Goal: Task Accomplishment & Management: Complete application form

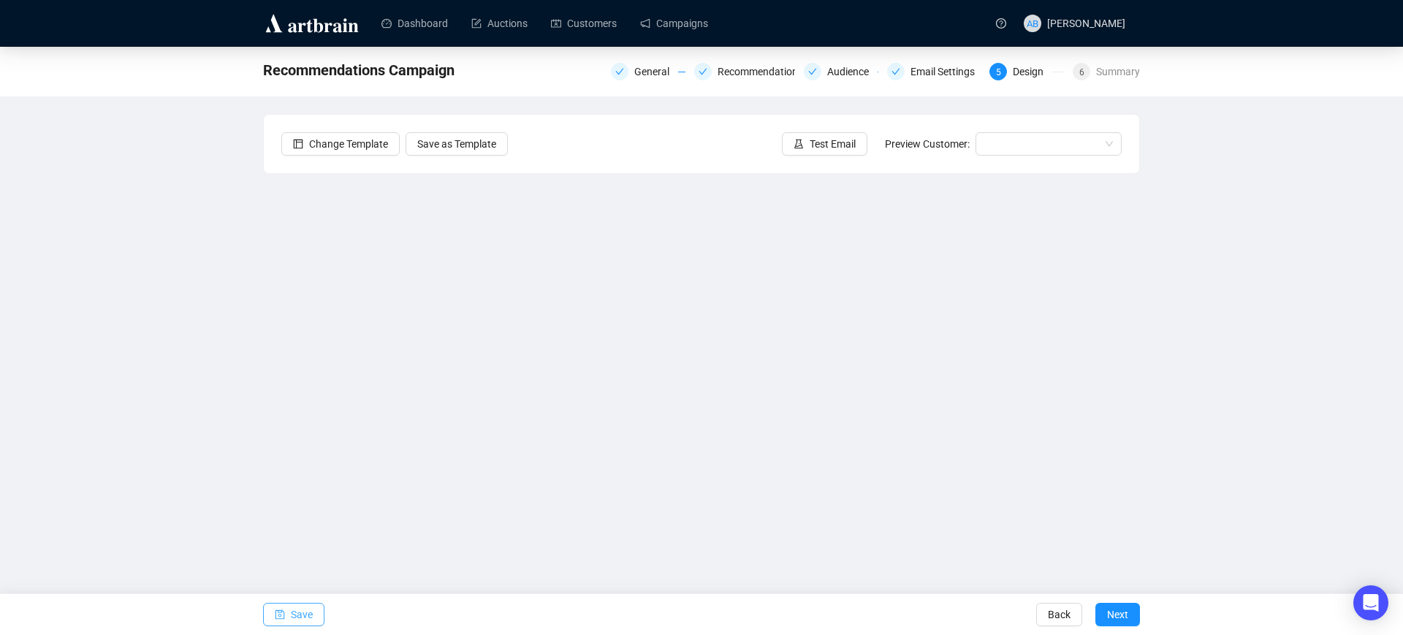
click at [288, 622] on button "Save" at bounding box center [293, 614] width 61 height 23
click at [297, 605] on span "Save" at bounding box center [302, 614] width 22 height 41
click at [285, 625] on button "Save" at bounding box center [293, 614] width 61 height 23
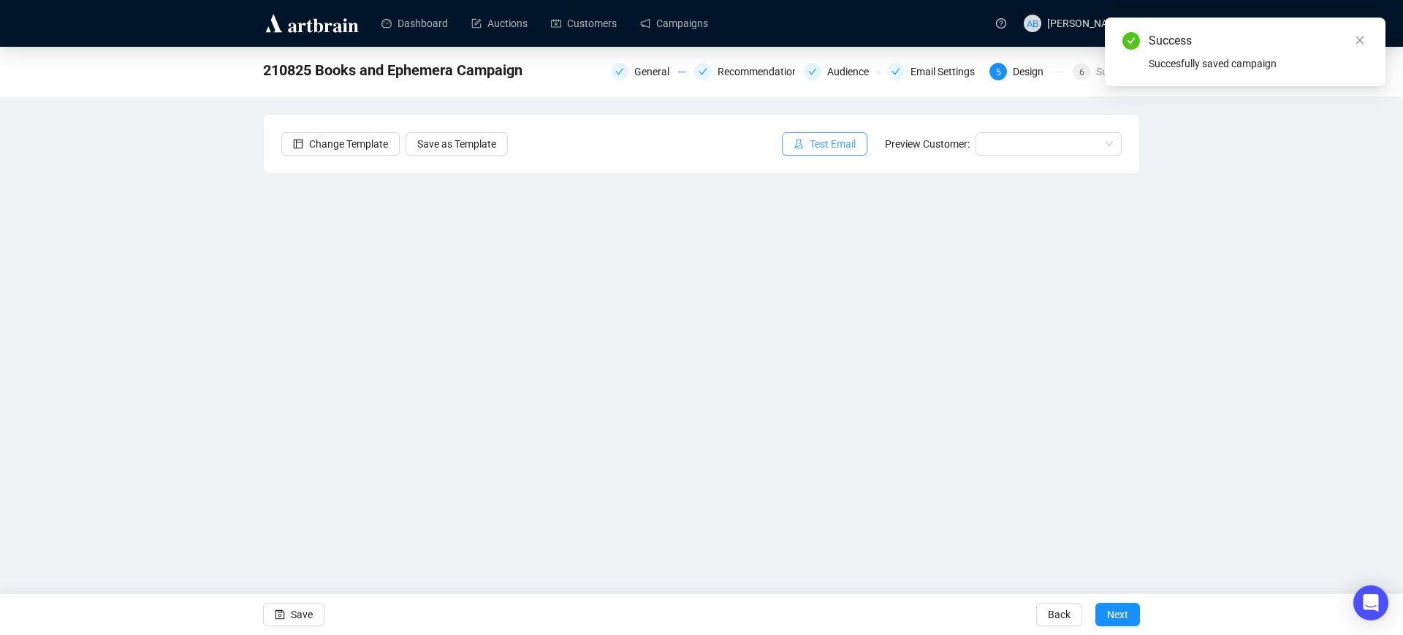
click at [816, 142] on span "Test Email" at bounding box center [833, 144] width 46 height 16
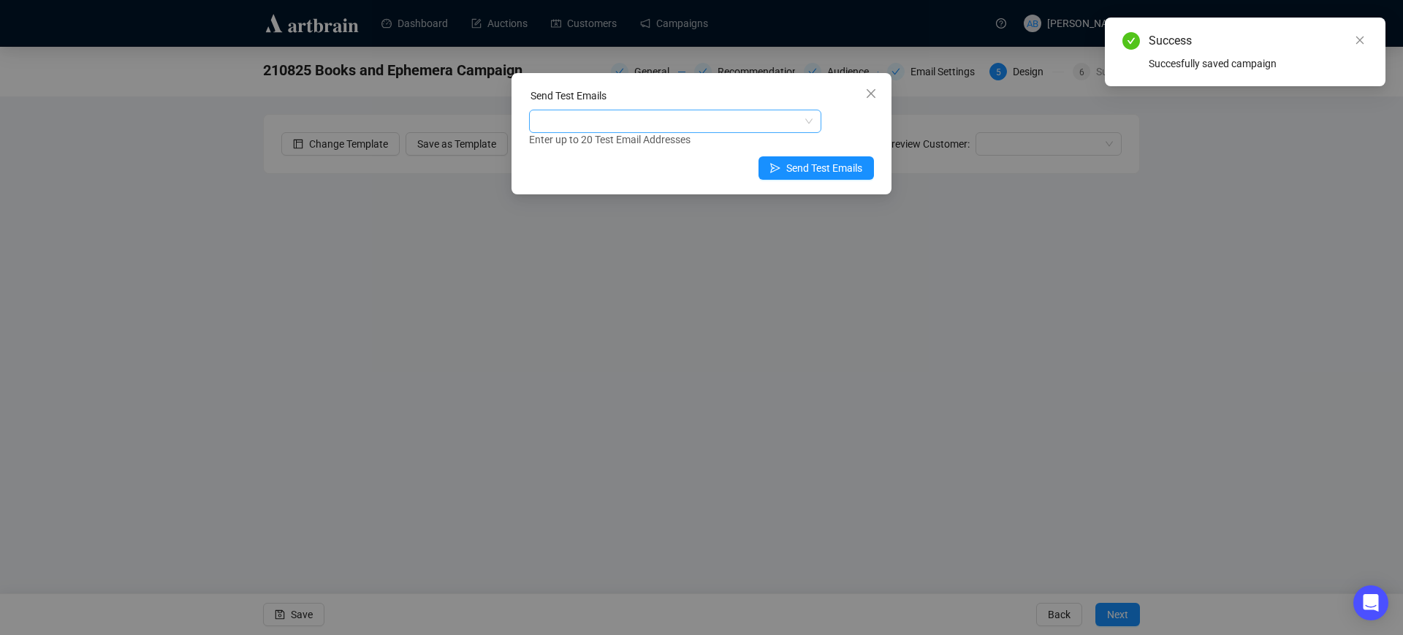
click at [761, 121] on div at bounding box center [667, 121] width 271 height 20
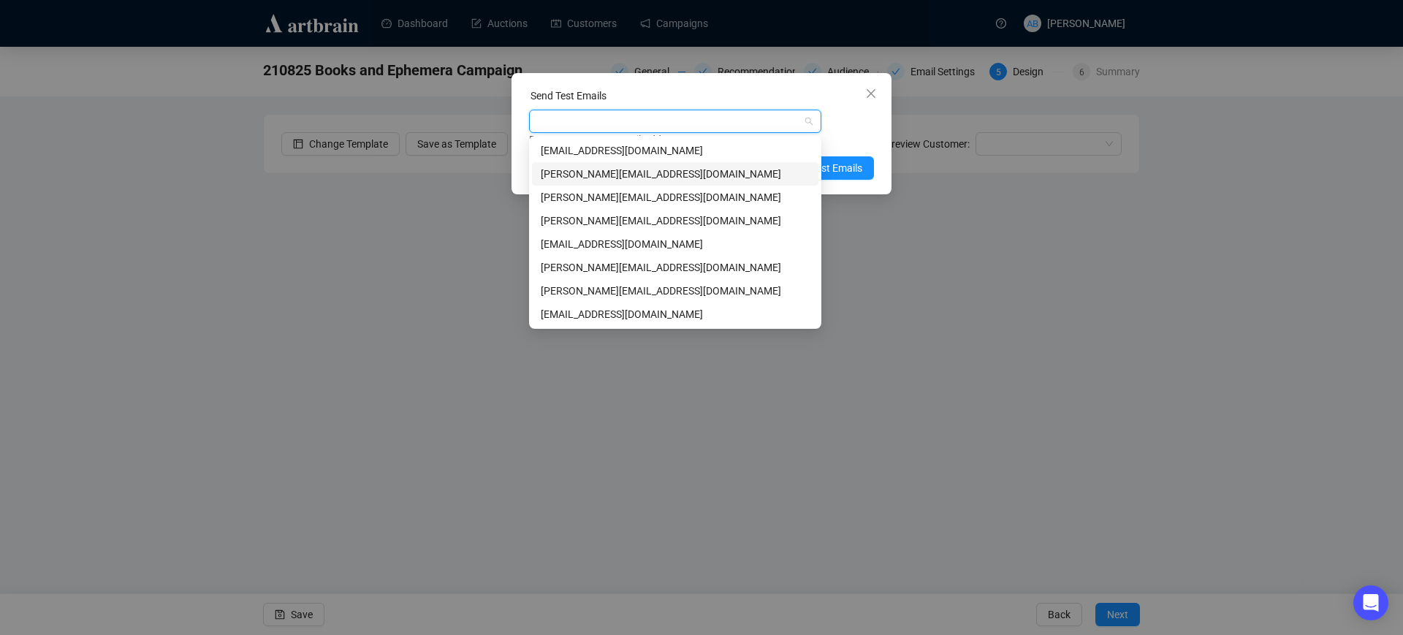
click at [599, 175] on div "a.bonnett@twgaze.co.uk" at bounding box center [675, 174] width 269 height 16
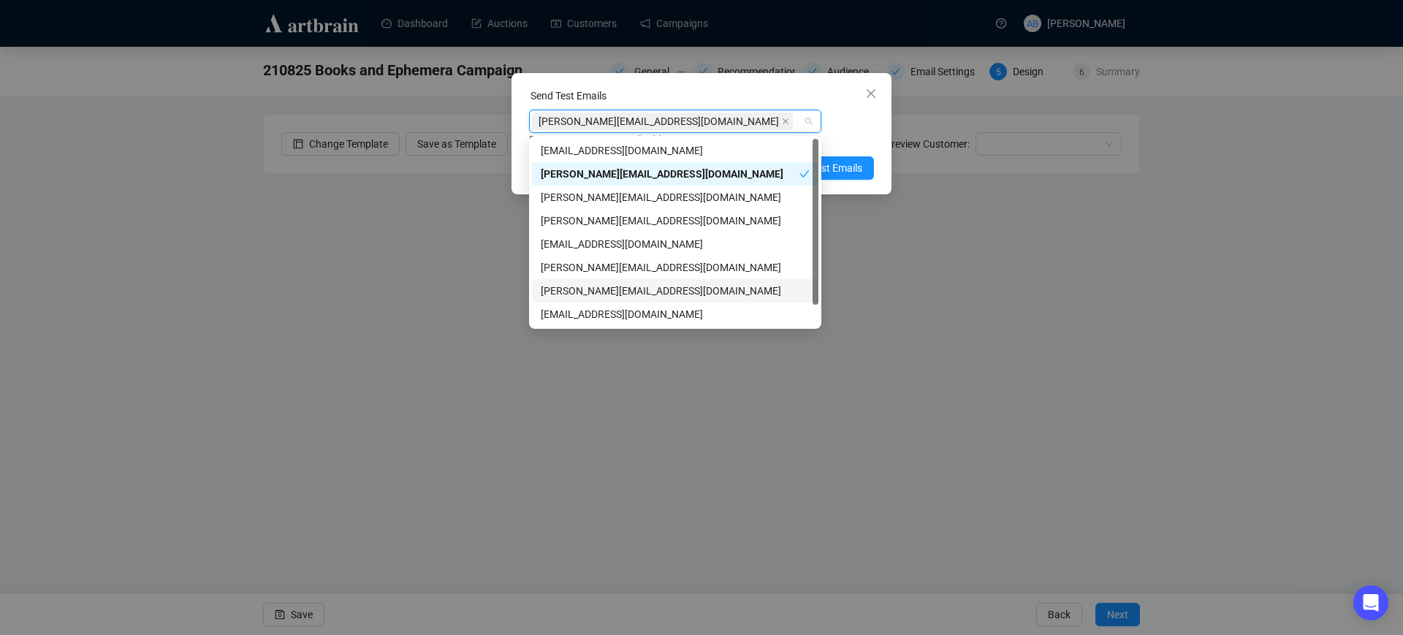
click at [605, 294] on div "l.mcgeachin@twgaze.co.uk" at bounding box center [675, 291] width 269 height 16
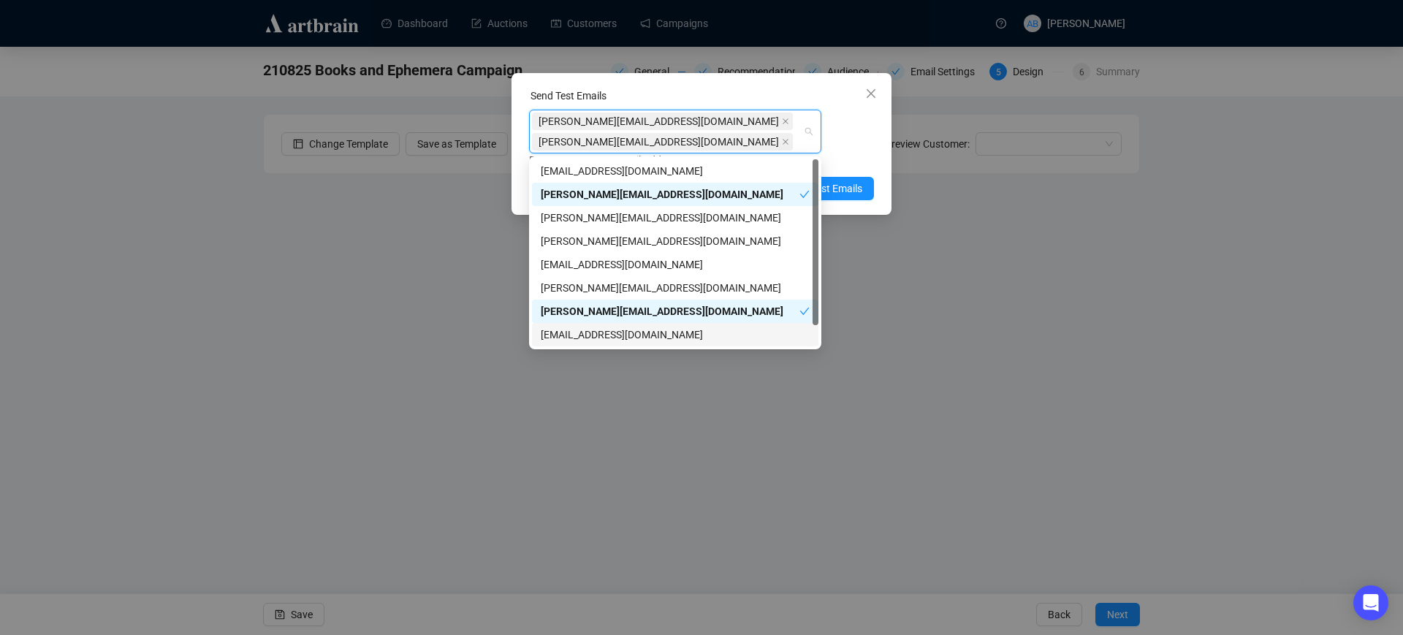
click at [654, 338] on div "auctions@twgaze.co.uk" at bounding box center [675, 335] width 269 height 16
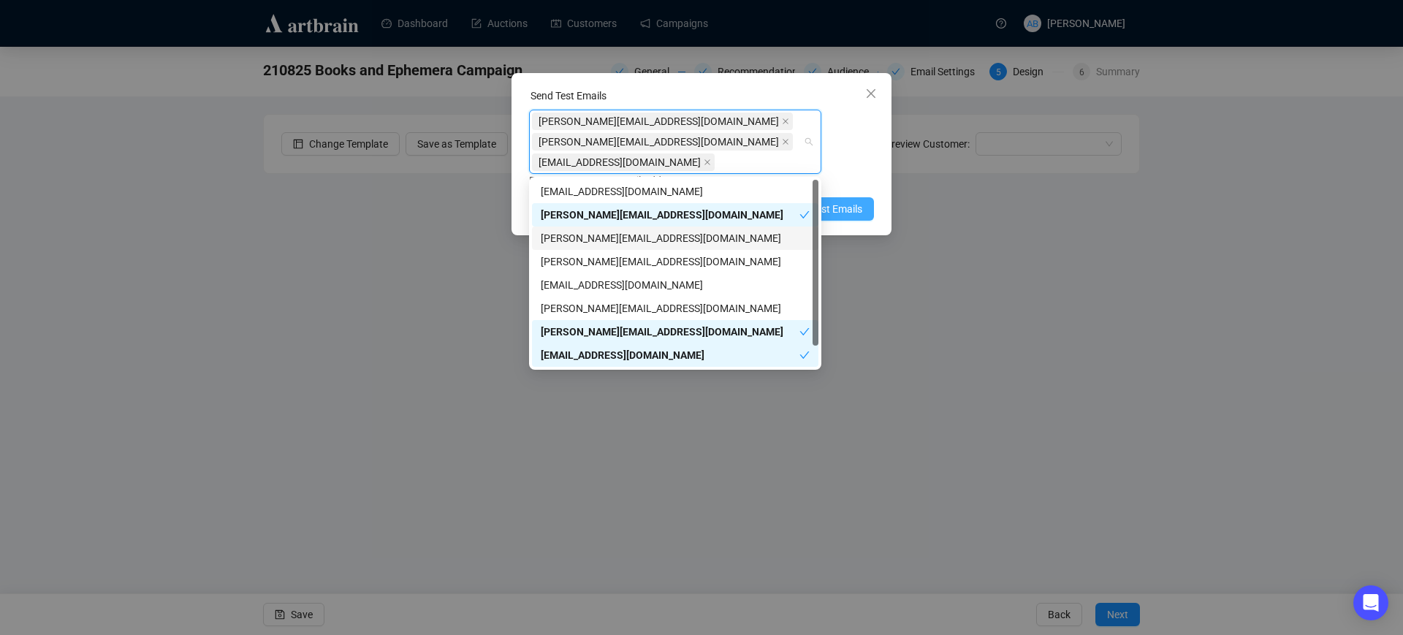
click at [841, 202] on span "Send Test Emails" at bounding box center [824, 209] width 76 height 16
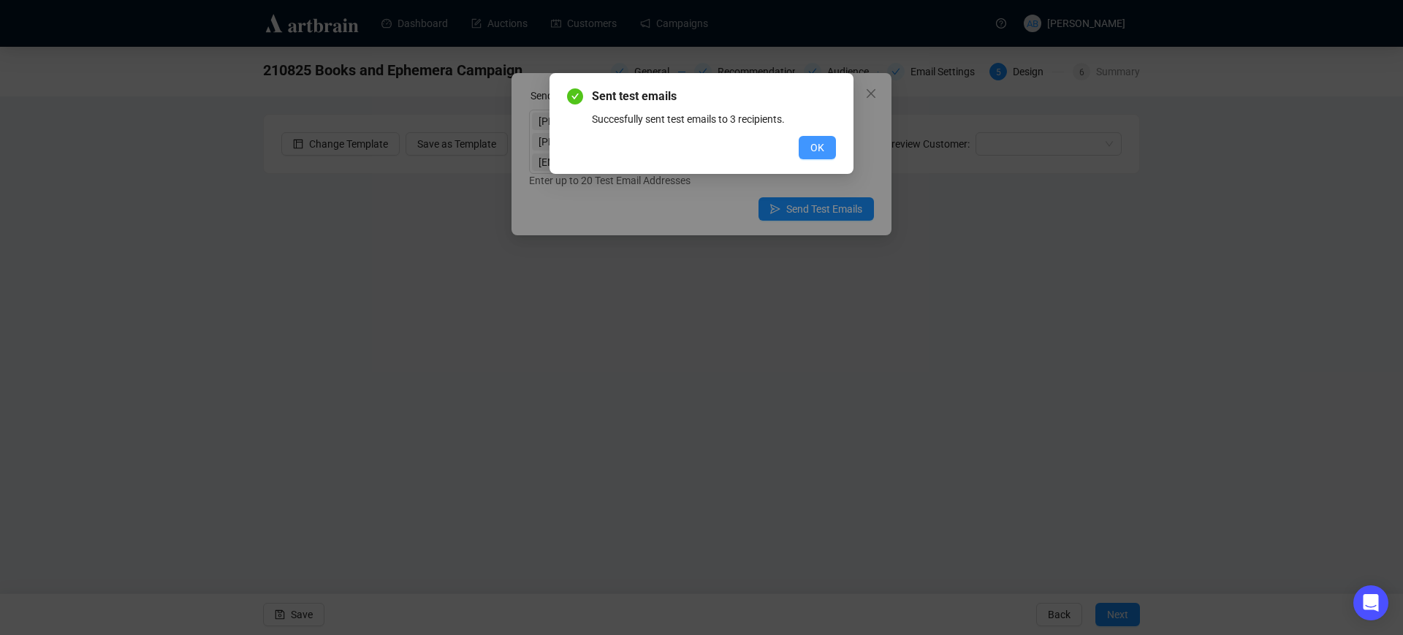
click at [815, 151] on span "OK" at bounding box center [818, 148] width 14 height 16
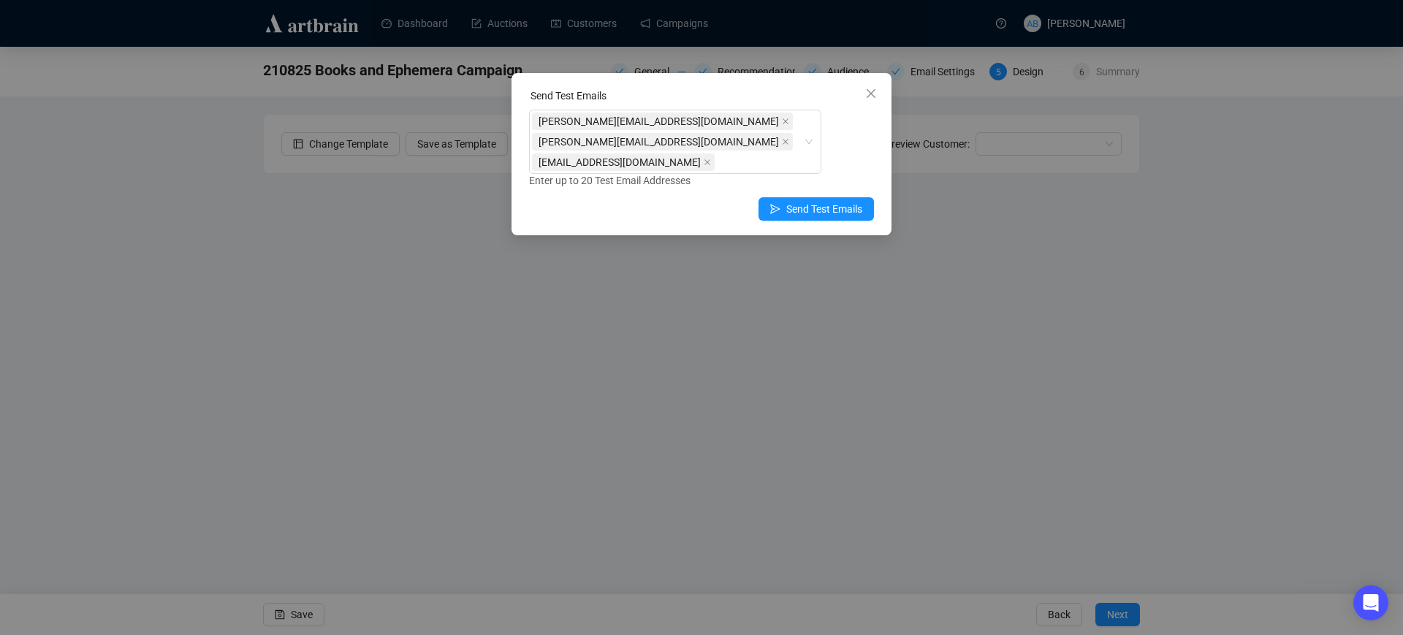
click at [878, 90] on span "Close" at bounding box center [871, 94] width 23 height 12
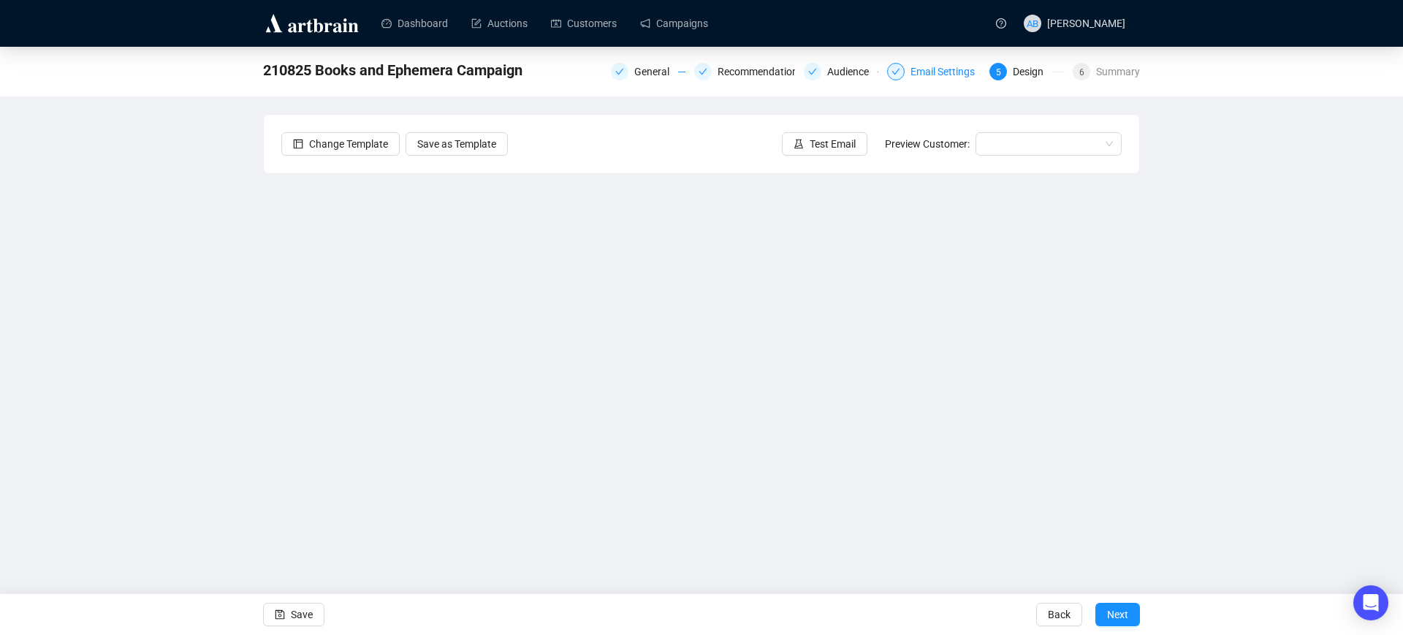
click at [948, 67] on div "Email Settings" at bounding box center [947, 72] width 73 height 18
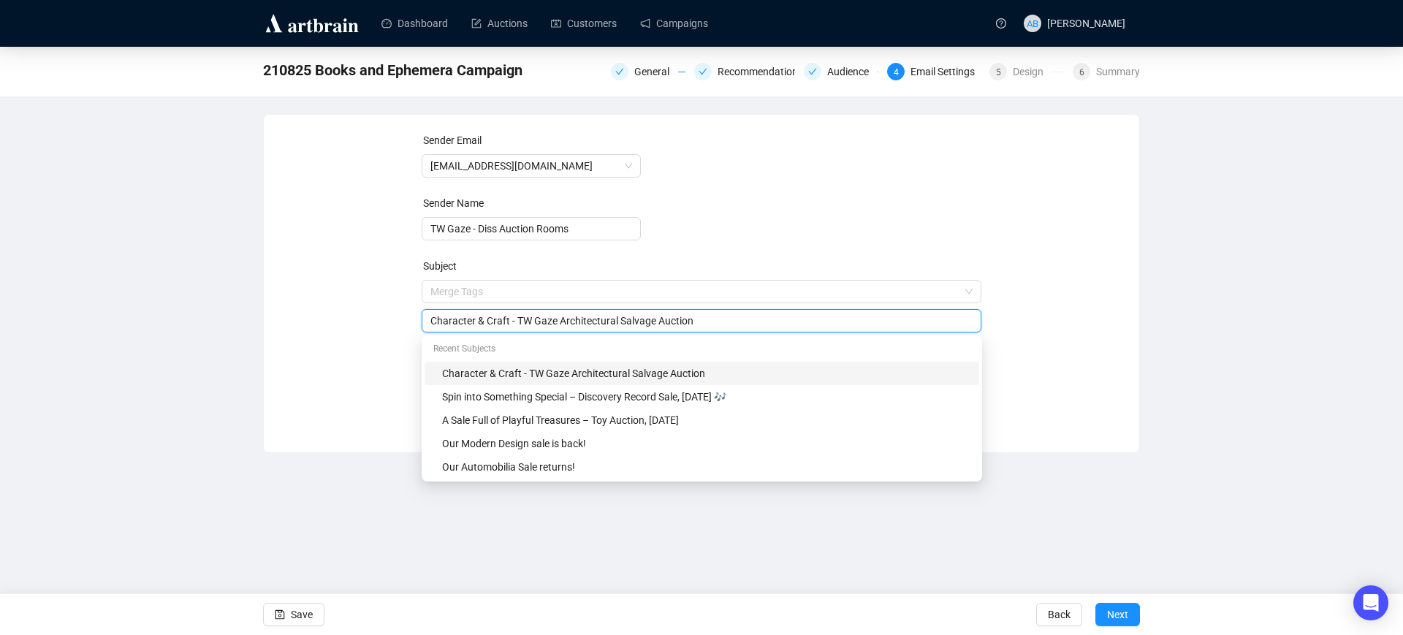
drag, startPoint x: 515, startPoint y: 294, endPoint x: 392, endPoint y: 292, distance: 123.5
click at [392, 293] on div "Sender Email auctions@twgaze.co.uk Sender Name TW Gaze - Diss Auction Rooms Sub…" at bounding box center [701, 272] width 841 height 281
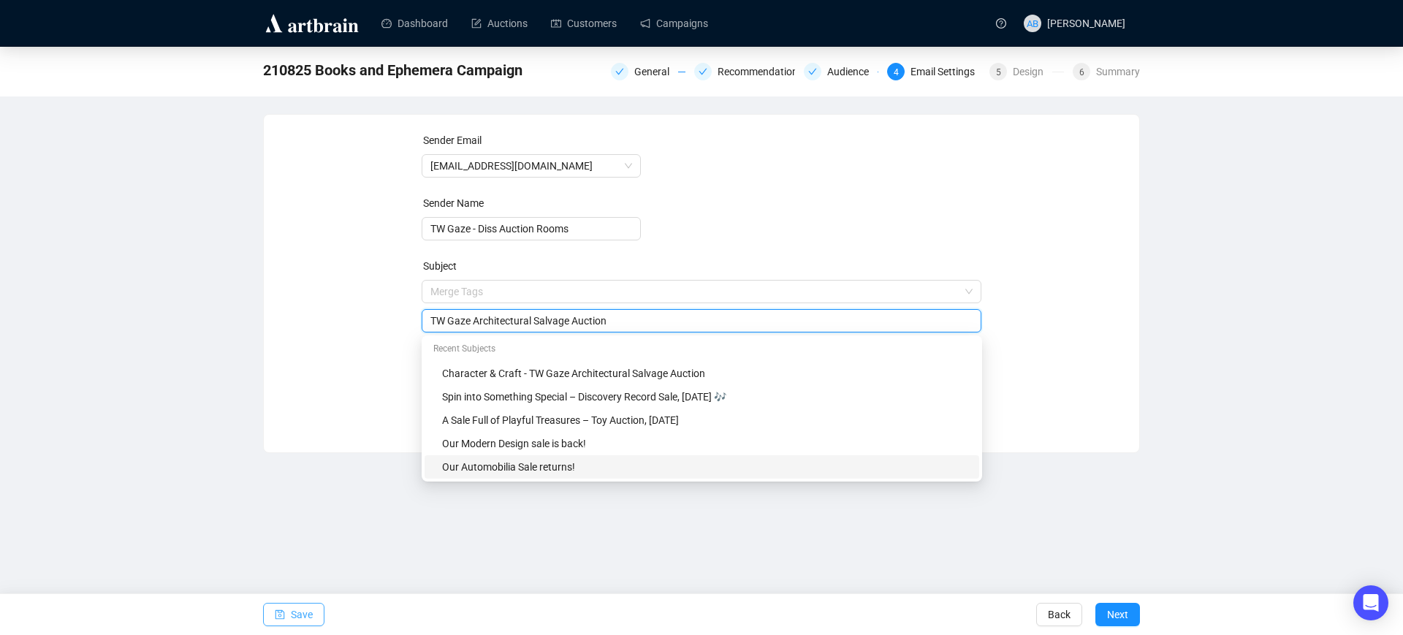
type input "TW Gaze Architectural Salvage Auction"
click at [298, 609] on span "Save" at bounding box center [302, 614] width 22 height 41
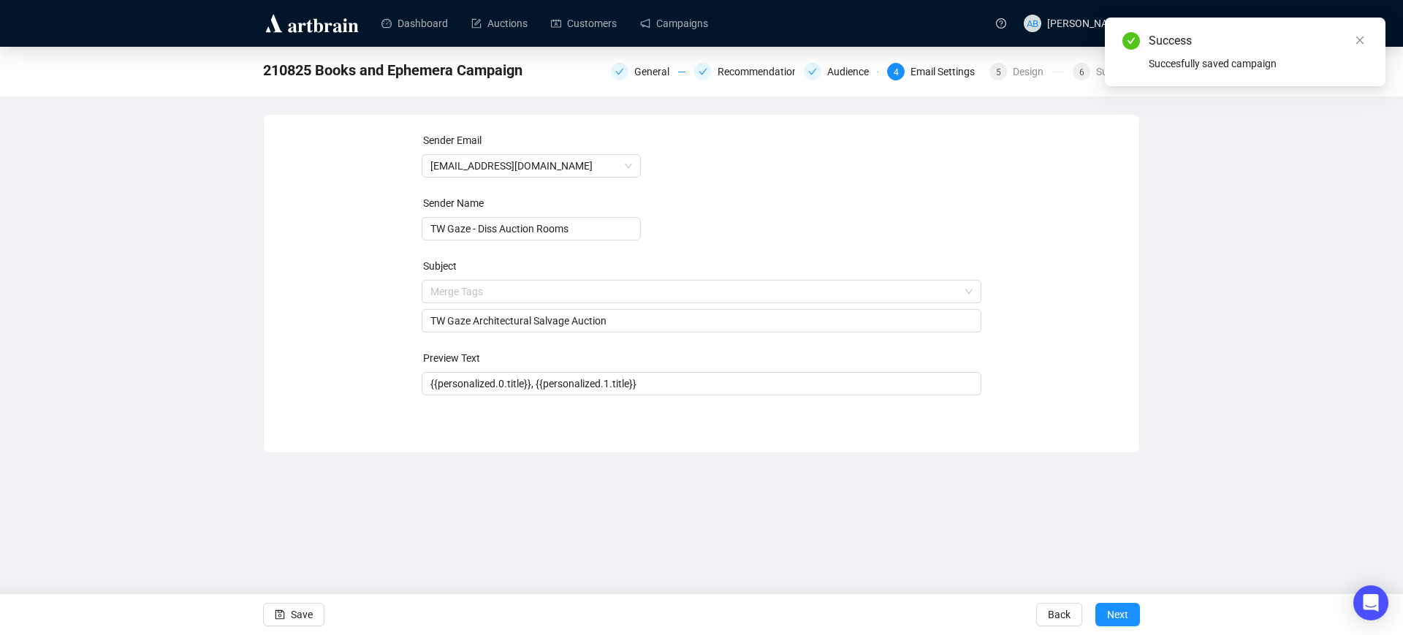
click at [1122, 612] on span "Next" at bounding box center [1117, 614] width 21 height 41
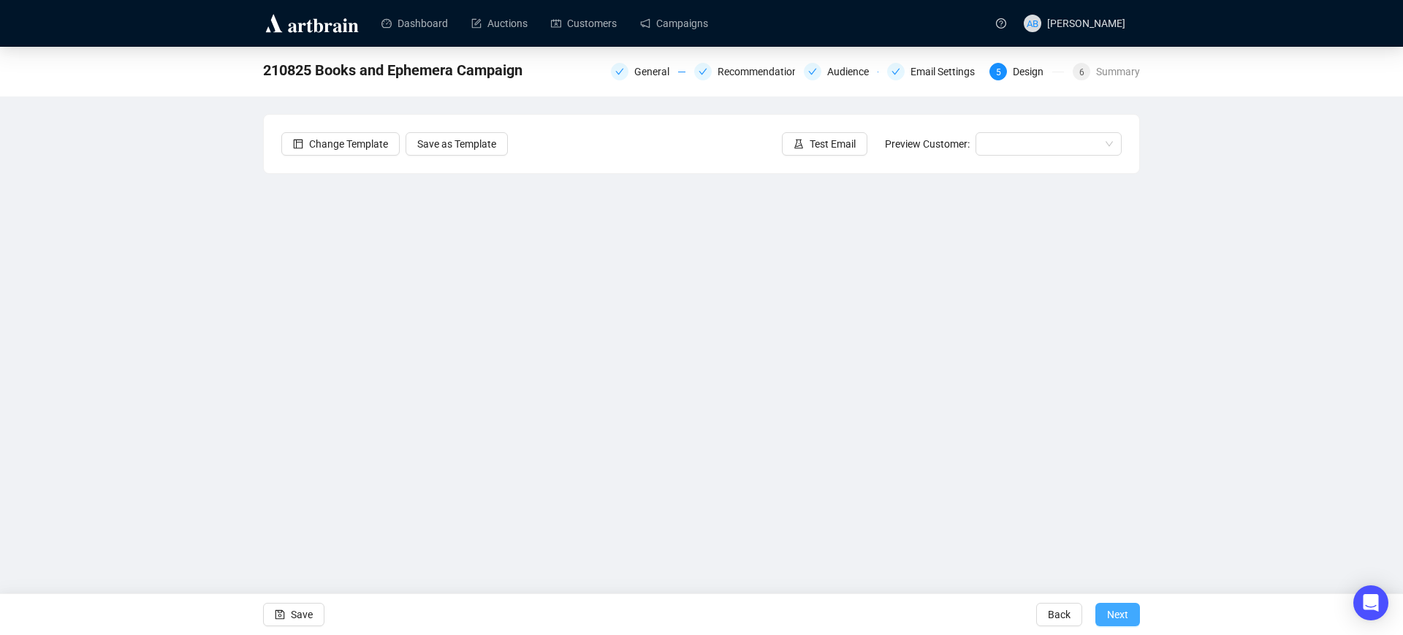
click at [1121, 615] on span "Next" at bounding box center [1117, 614] width 21 height 41
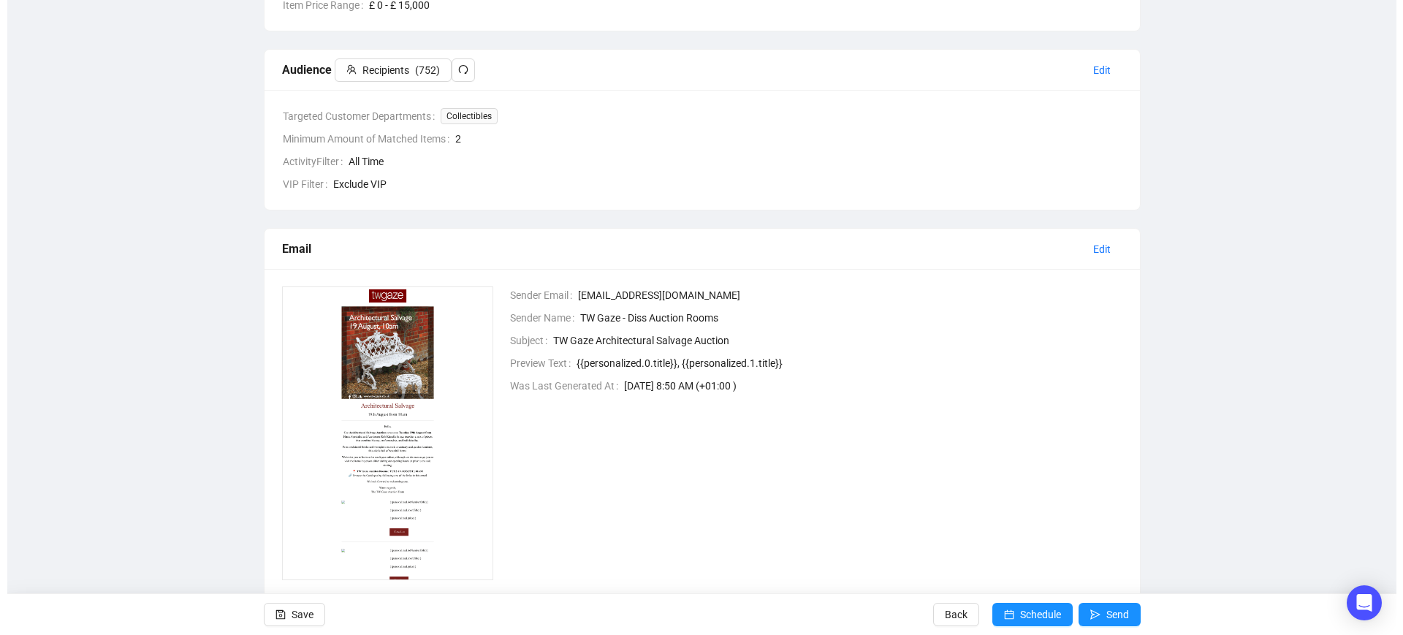
scroll to position [369, 0]
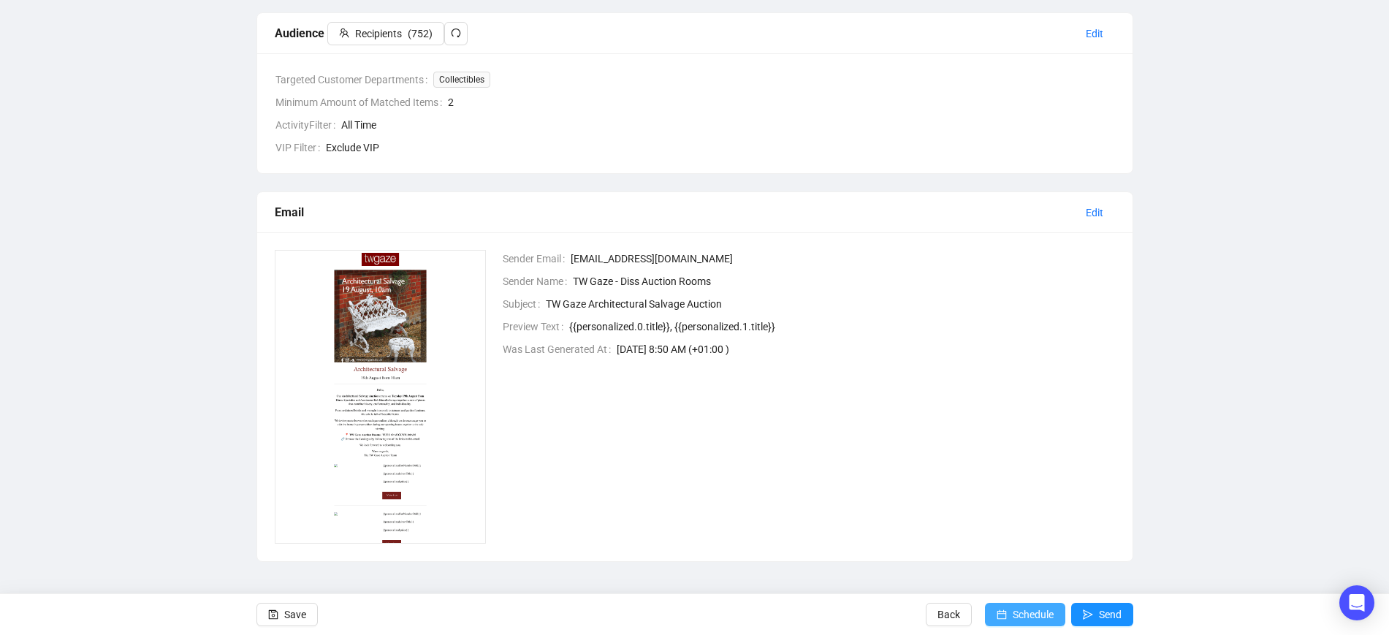
click at [1019, 610] on span "Schedule" at bounding box center [1033, 614] width 41 height 41
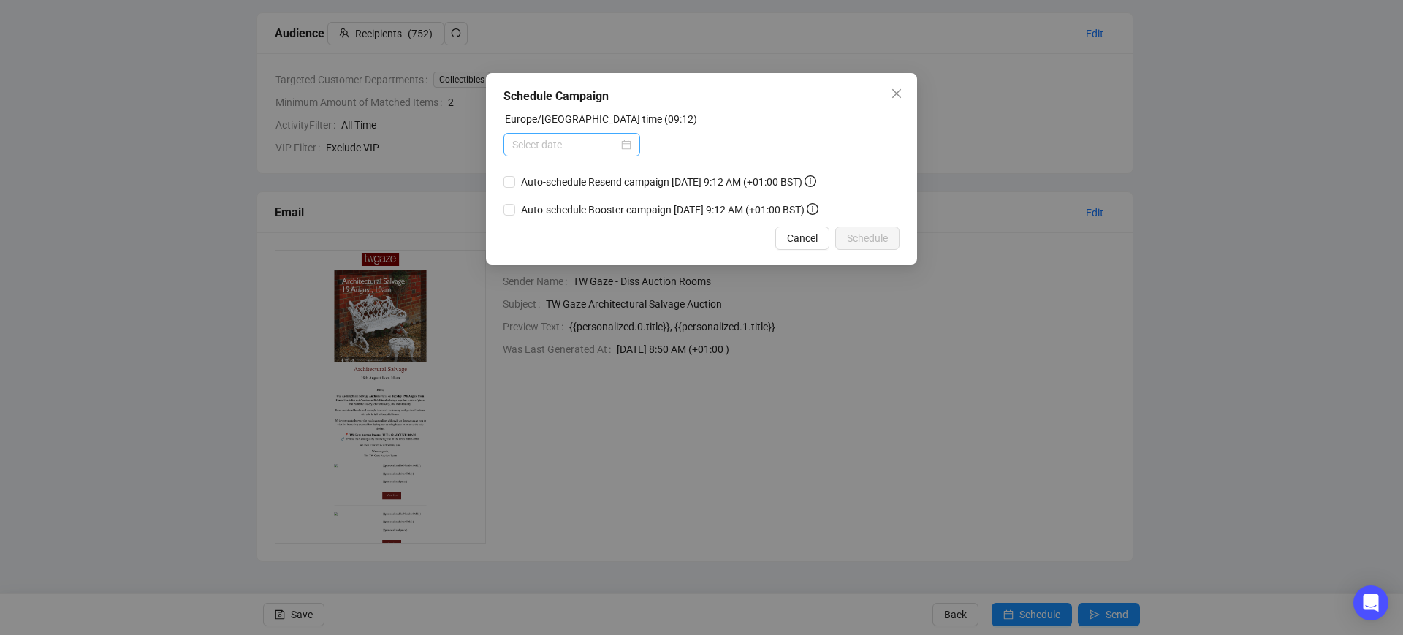
click at [633, 145] on div at bounding box center [572, 144] width 137 height 23
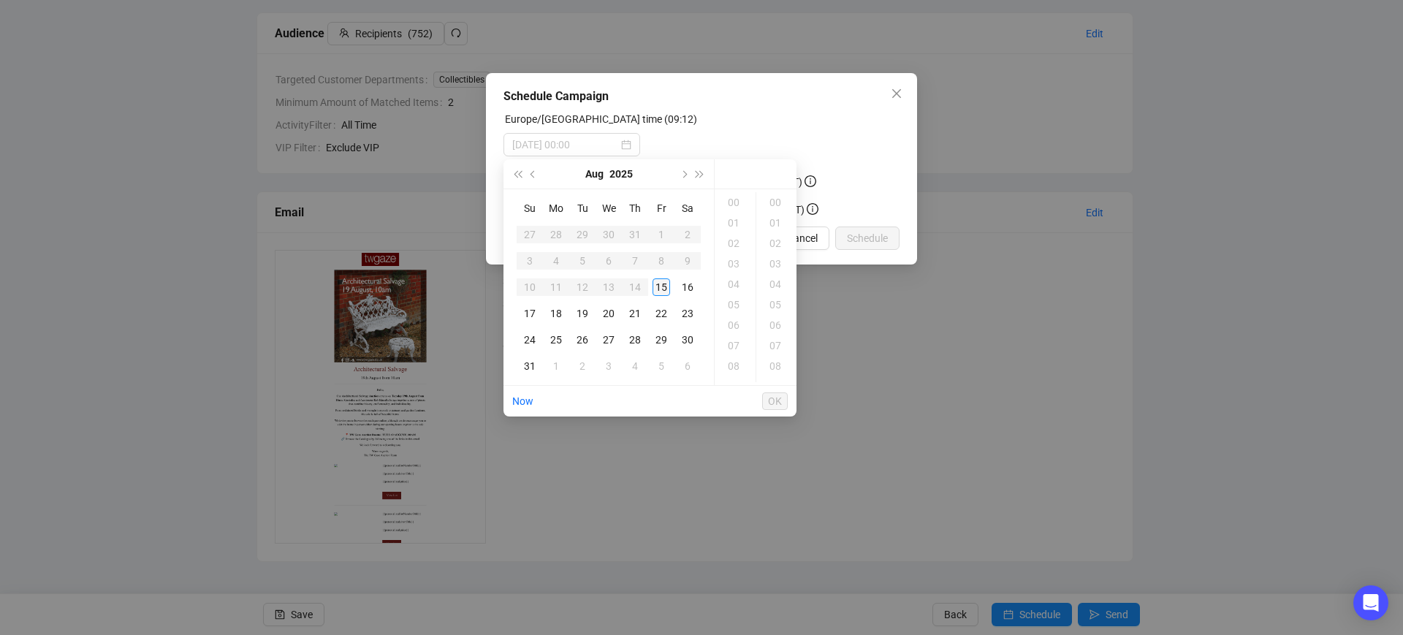
click at [663, 284] on div "15" at bounding box center [662, 287] width 18 height 18
click at [734, 223] on div "10" at bounding box center [735, 223] width 35 height 20
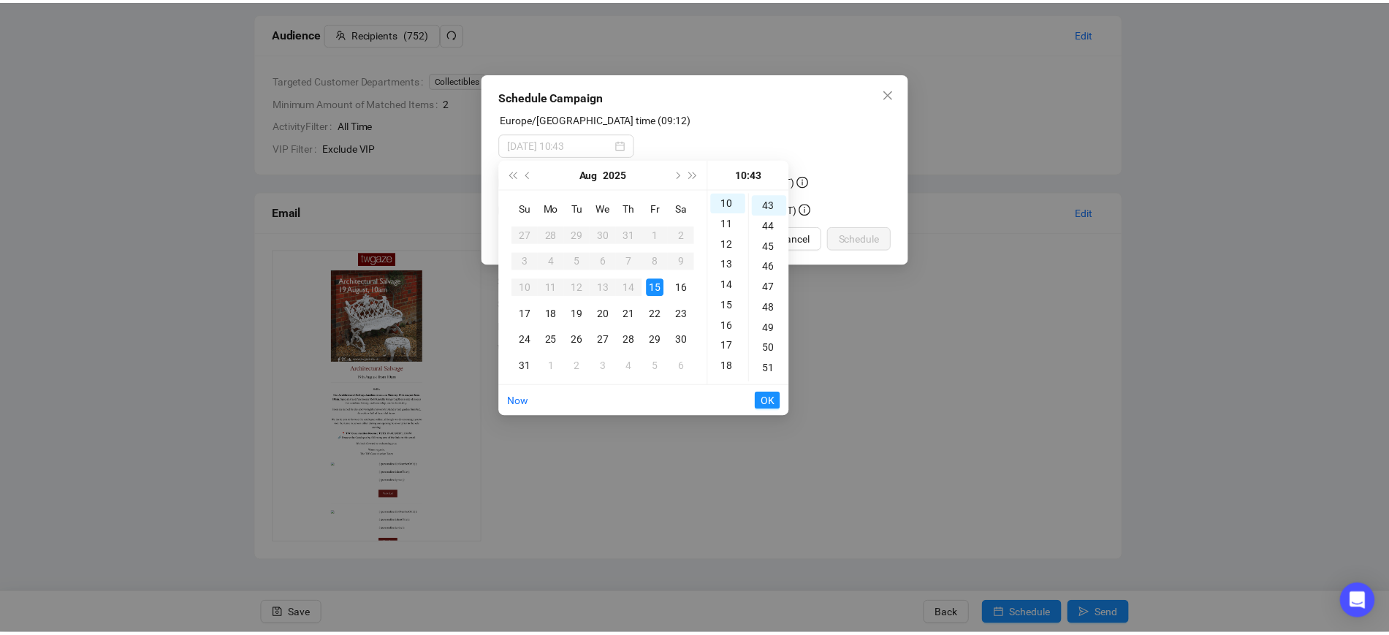
scroll to position [880, 0]
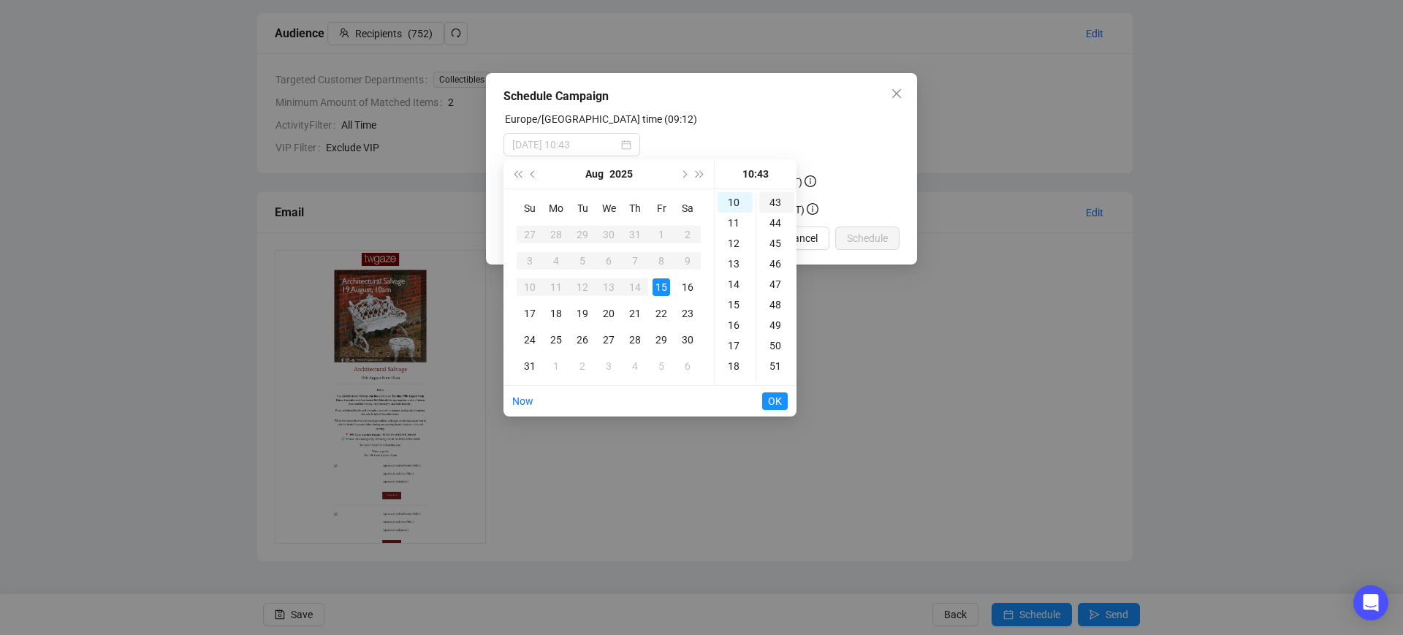
click at [777, 203] on div "43" at bounding box center [776, 202] width 35 height 20
type input "2025-08-15 10:43"
click at [781, 401] on span "OK" at bounding box center [775, 401] width 14 height 28
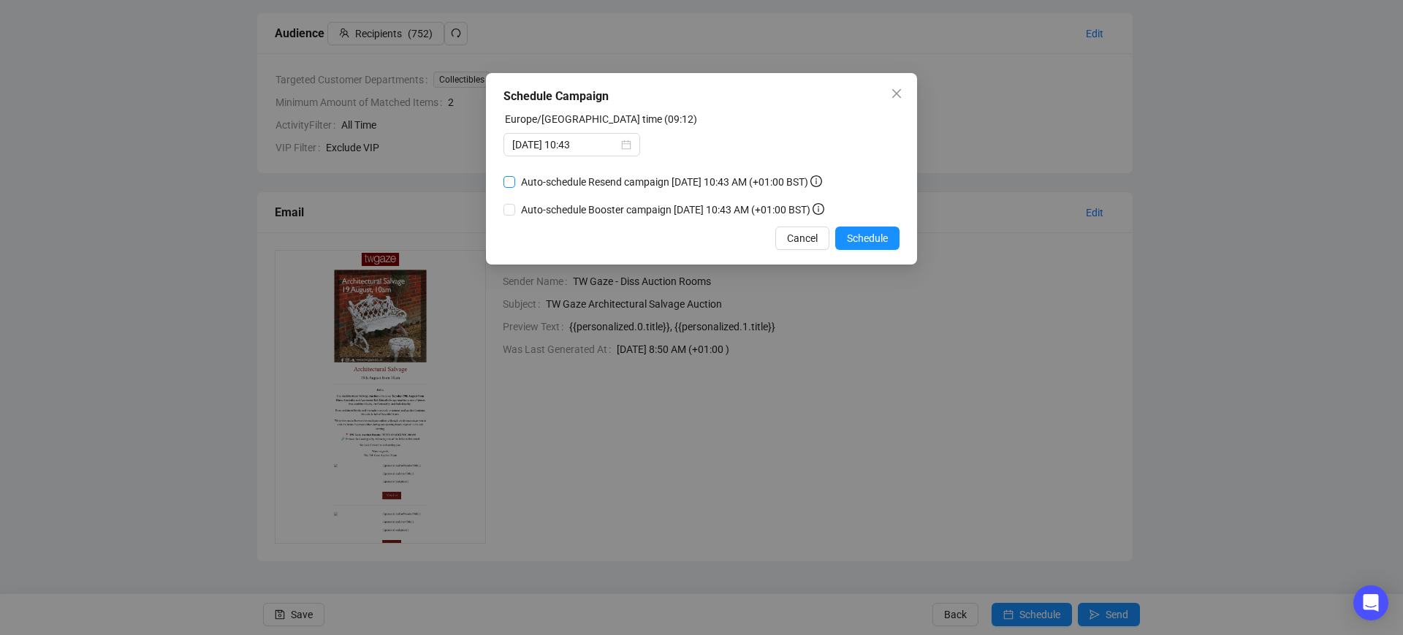
click at [511, 178] on input "Auto-schedule Resend campaign August 17, 2025 10:43 AM (+01:00 BST)" at bounding box center [510, 182] width 12 height 12
checkbox input "true"
click at [868, 233] on span "Schedule" at bounding box center [867, 238] width 41 height 16
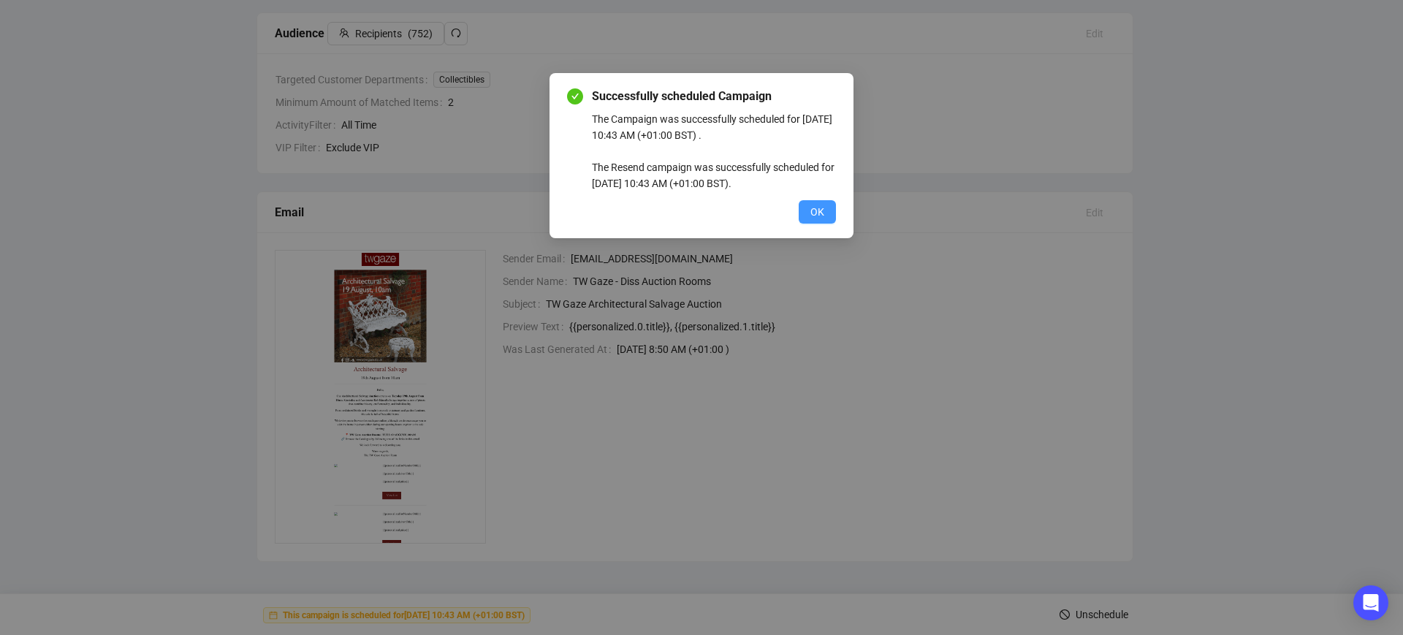
click at [821, 210] on span "OK" at bounding box center [818, 212] width 14 height 16
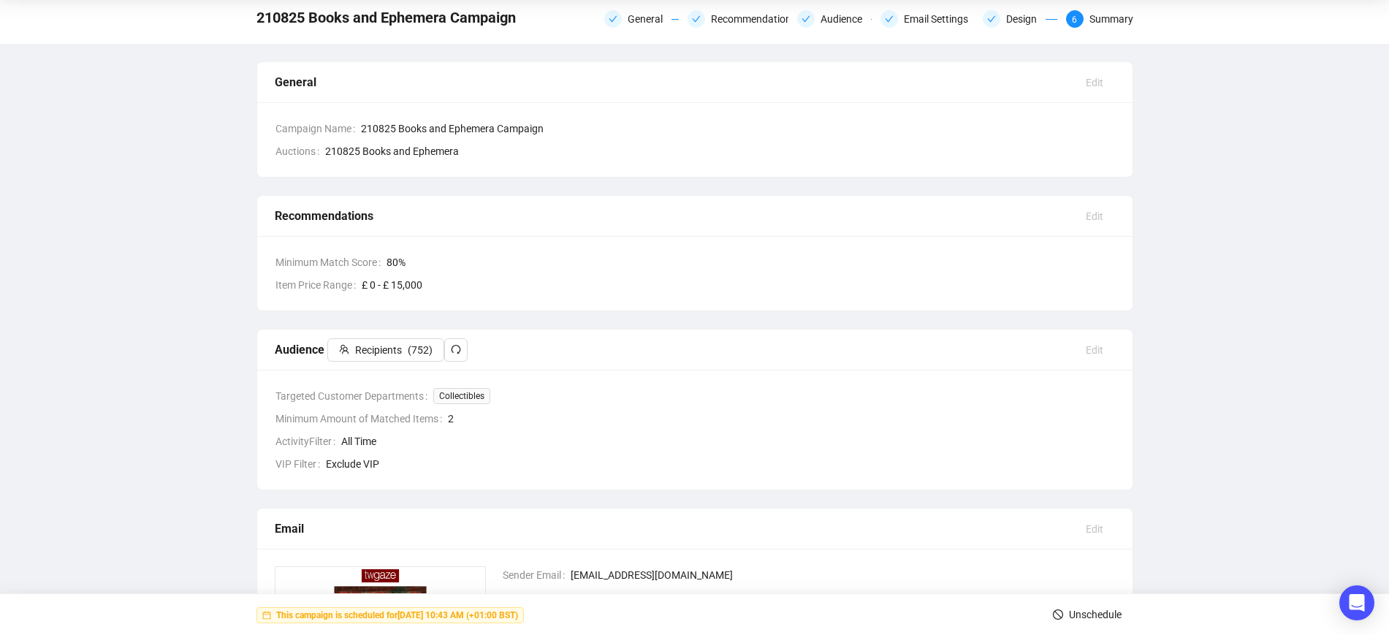
scroll to position [0, 0]
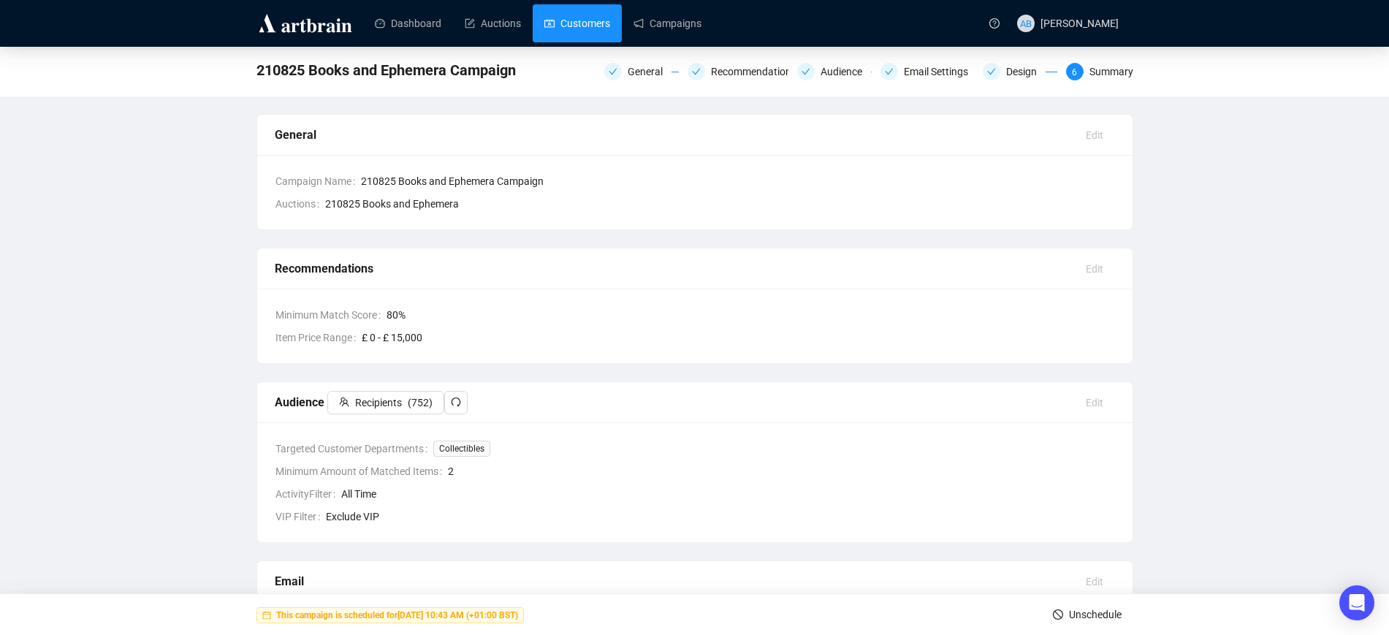
click at [587, 20] on link "Customers" at bounding box center [578, 23] width 66 height 38
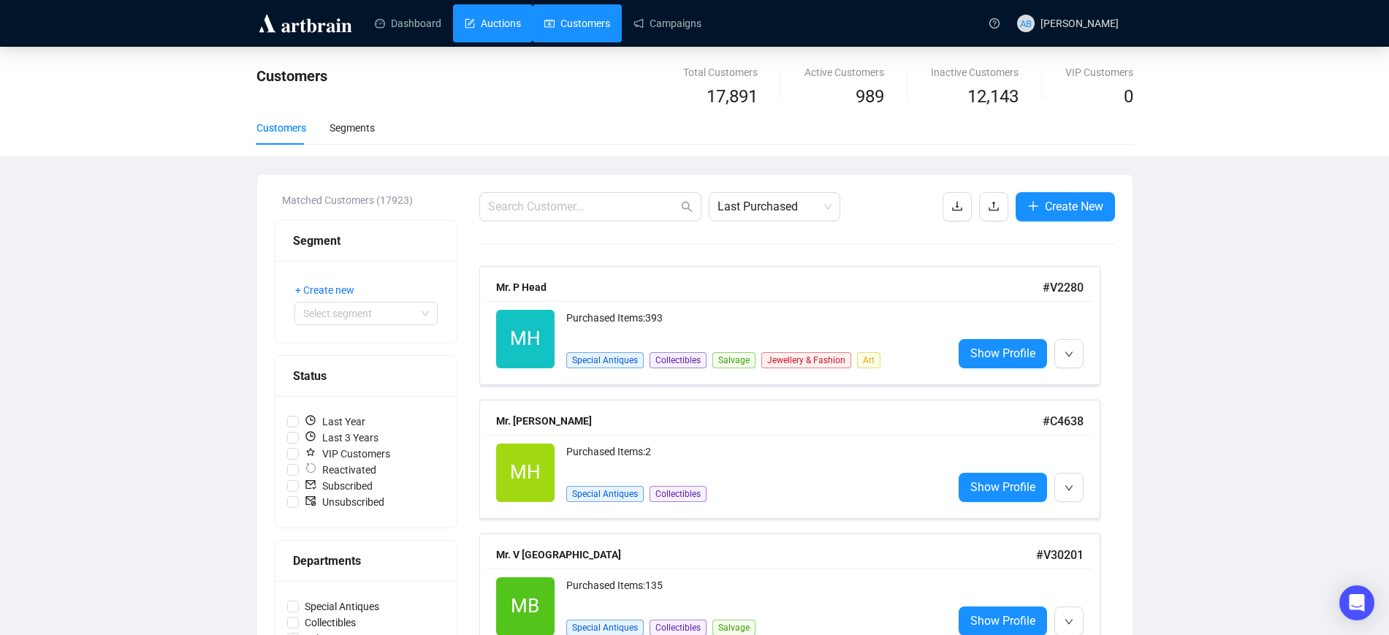
click at [501, 29] on link "Auctions" at bounding box center [493, 23] width 56 height 38
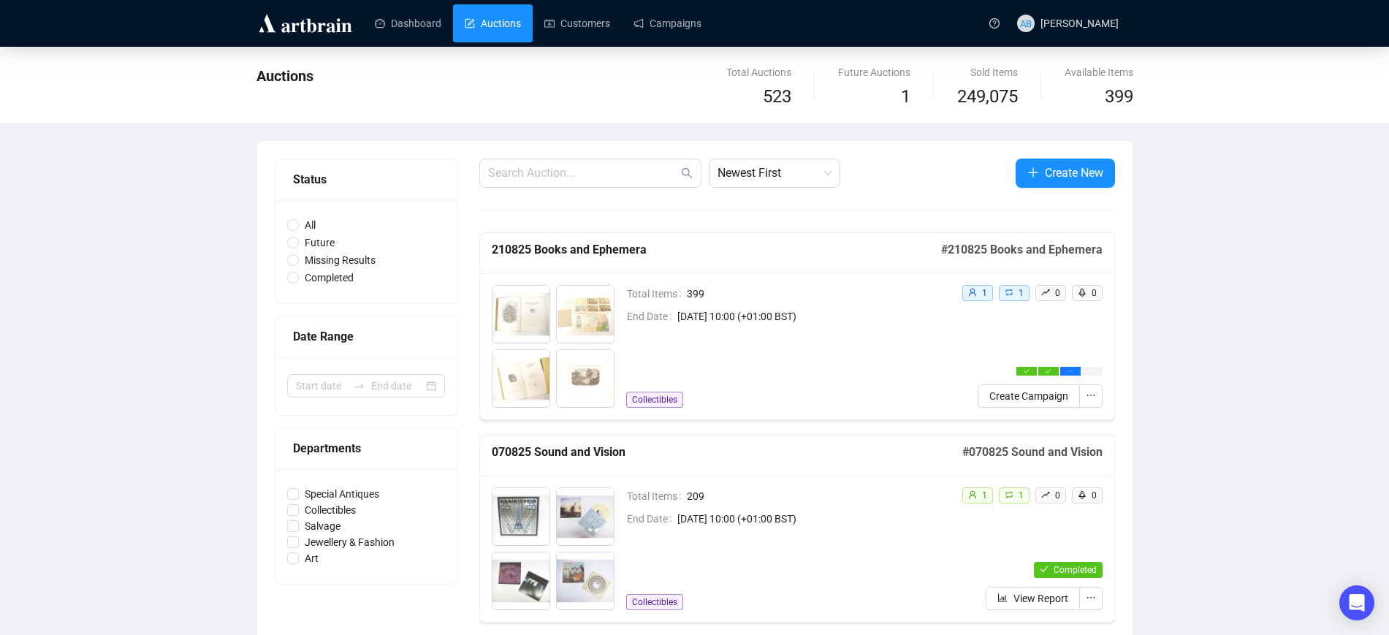
click at [479, 13] on link "Auctions" at bounding box center [493, 23] width 56 height 38
click at [695, 34] on link "Campaigns" at bounding box center [668, 23] width 68 height 38
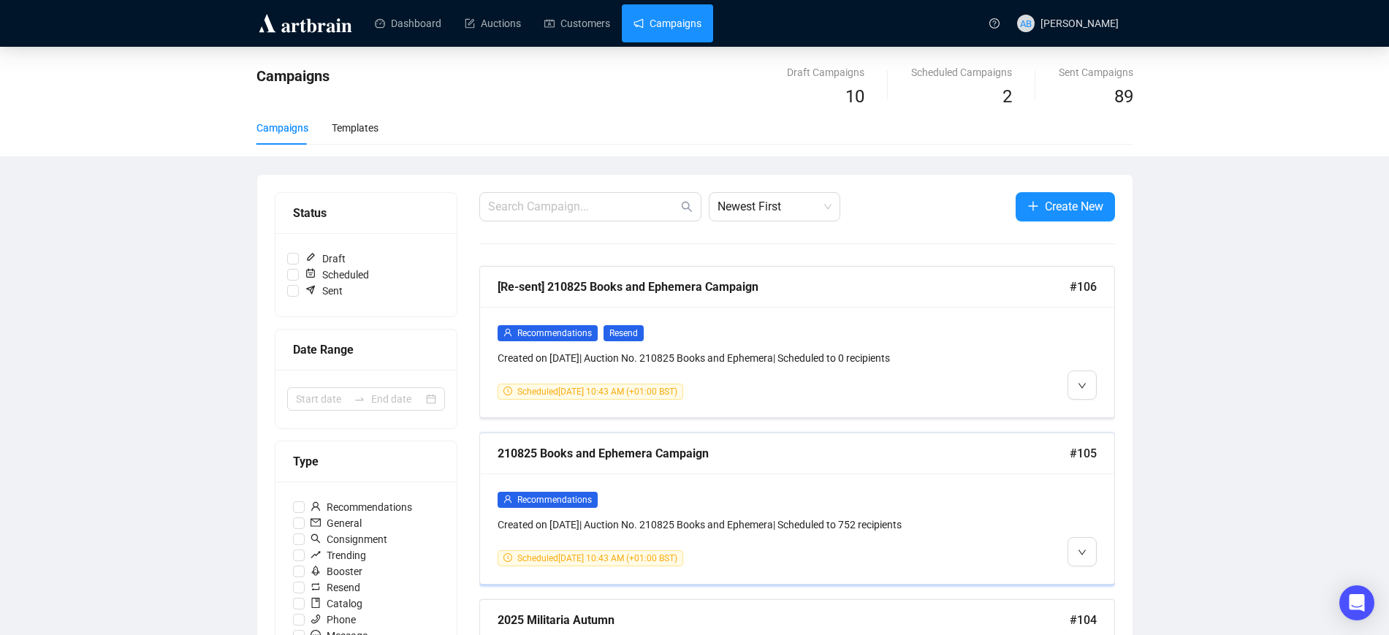
click at [776, 459] on div "210825 Books and Ephemera Campaign" at bounding box center [784, 453] width 572 height 18
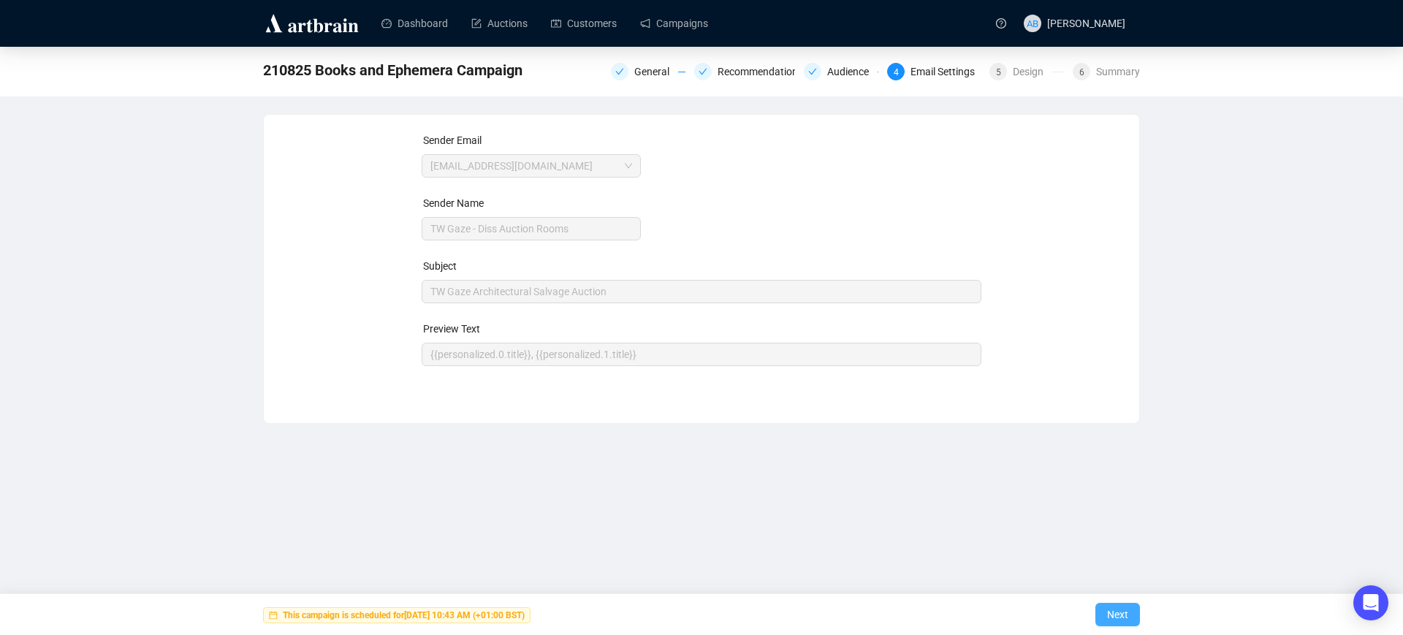
click at [1109, 623] on span "Next" at bounding box center [1117, 614] width 21 height 41
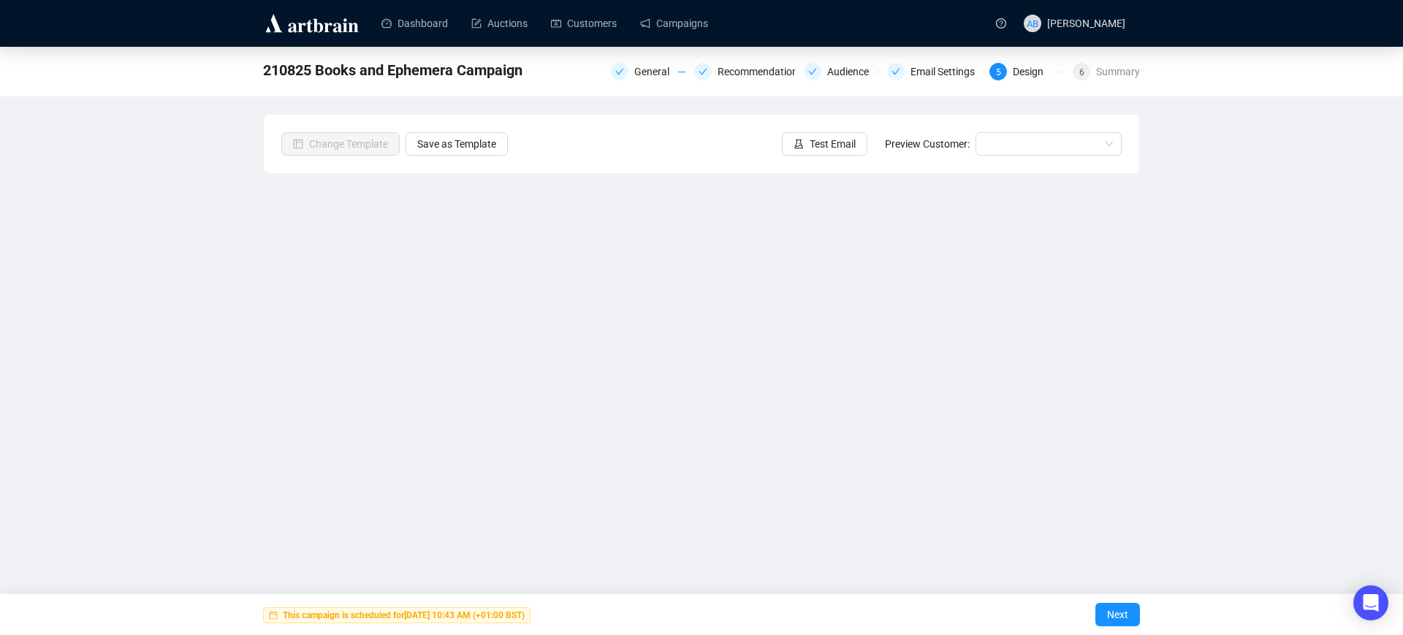
click at [525, 615] on strong "This campaign is scheduled for August 15, 2025 10:43 AM (+01:00 BST)" at bounding box center [404, 615] width 242 height 10
click at [1109, 621] on span "Next" at bounding box center [1117, 614] width 21 height 41
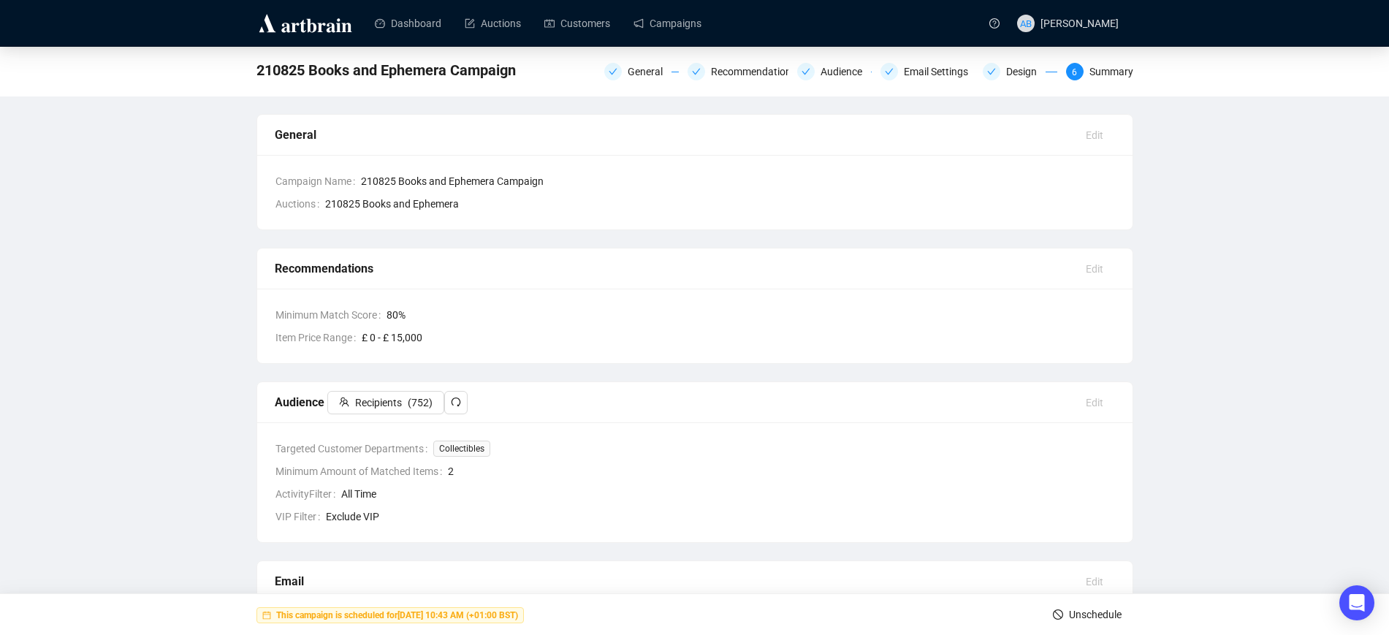
scroll to position [369, 0]
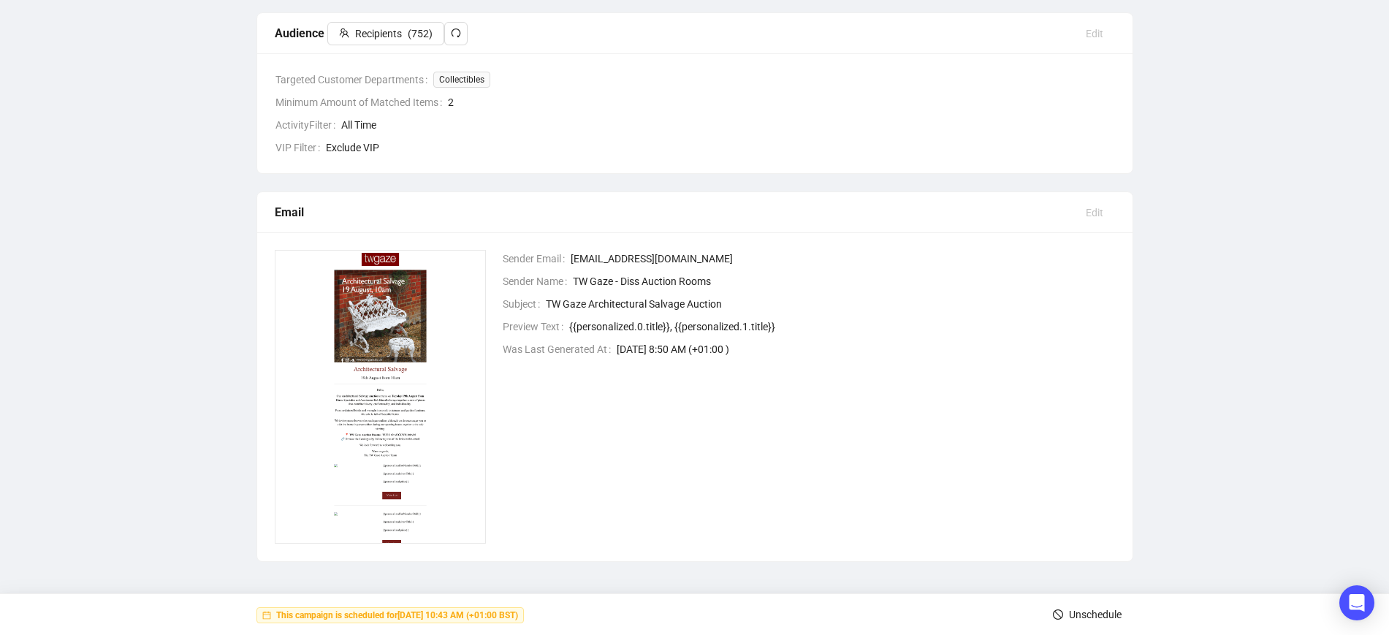
click at [1088, 610] on span "Unschedule" at bounding box center [1095, 614] width 53 height 41
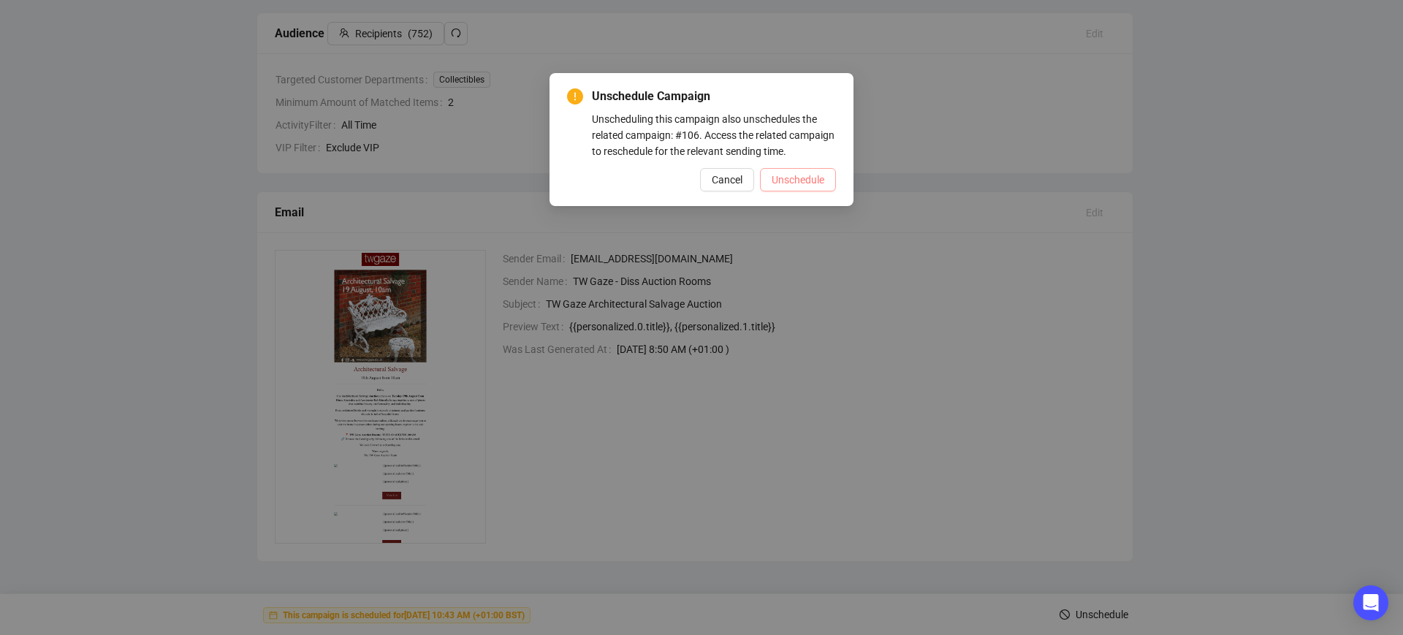
click at [798, 183] on span "Unschedule" at bounding box center [798, 180] width 53 height 16
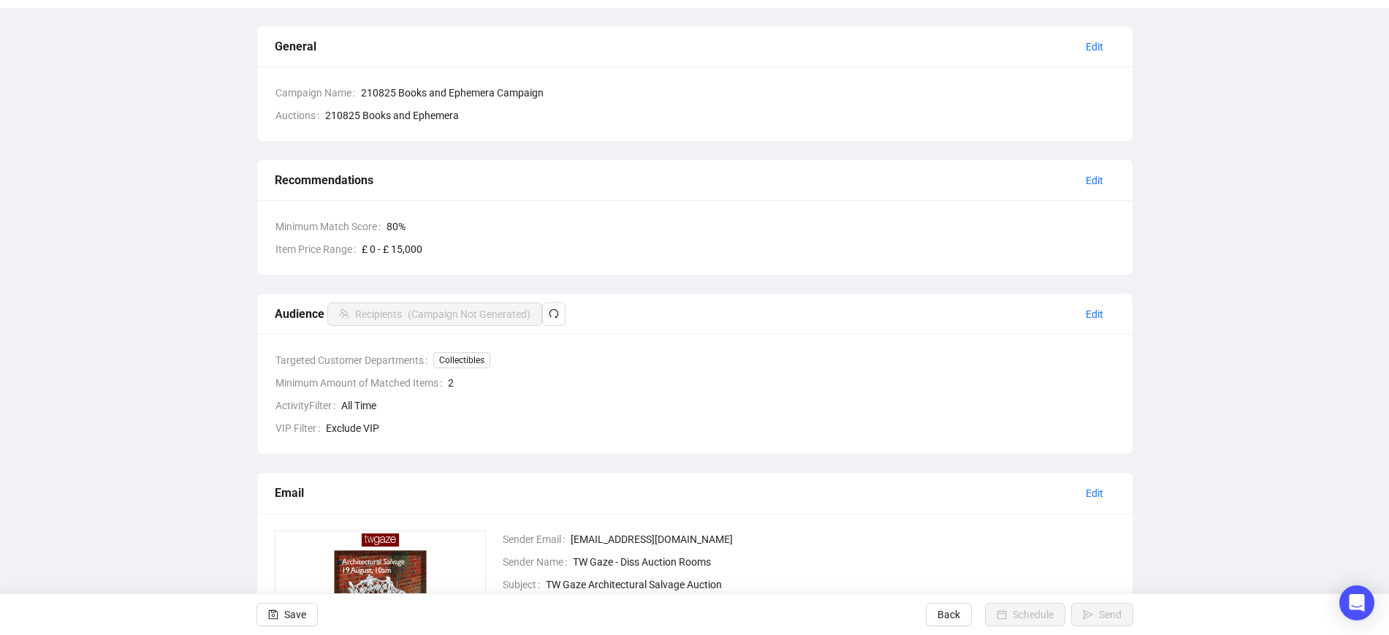
scroll to position [274, 0]
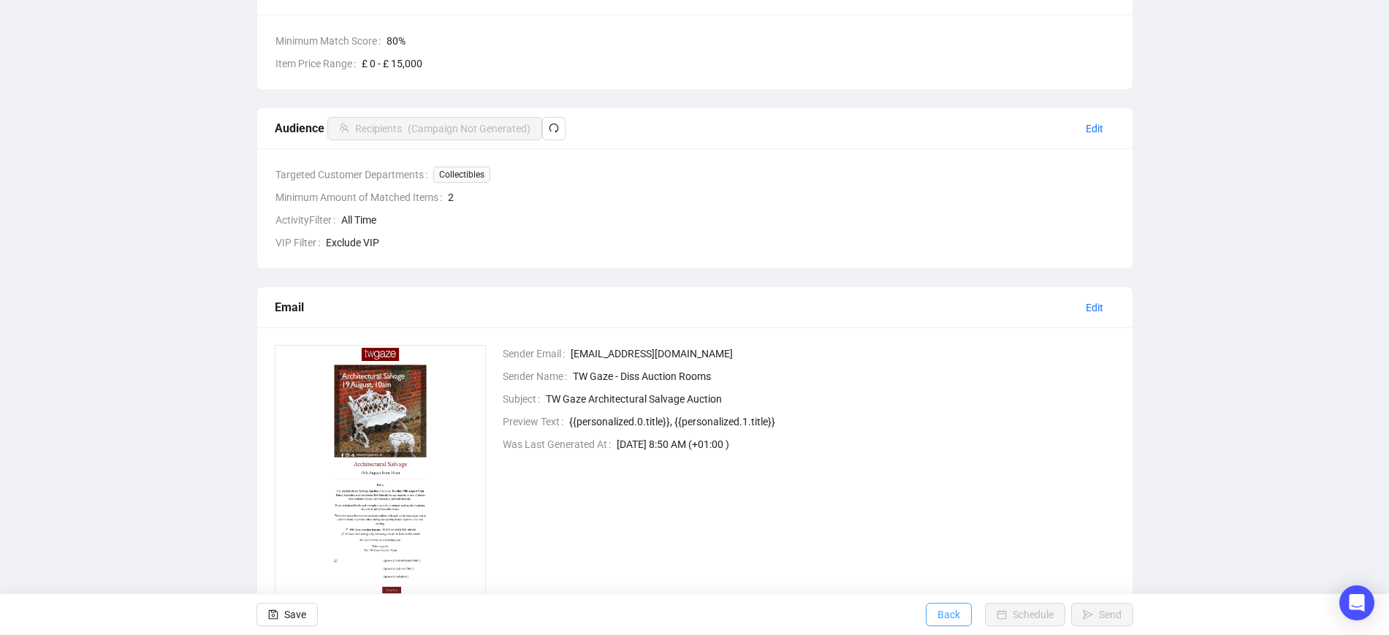
click at [955, 619] on span "Back" at bounding box center [949, 614] width 23 height 41
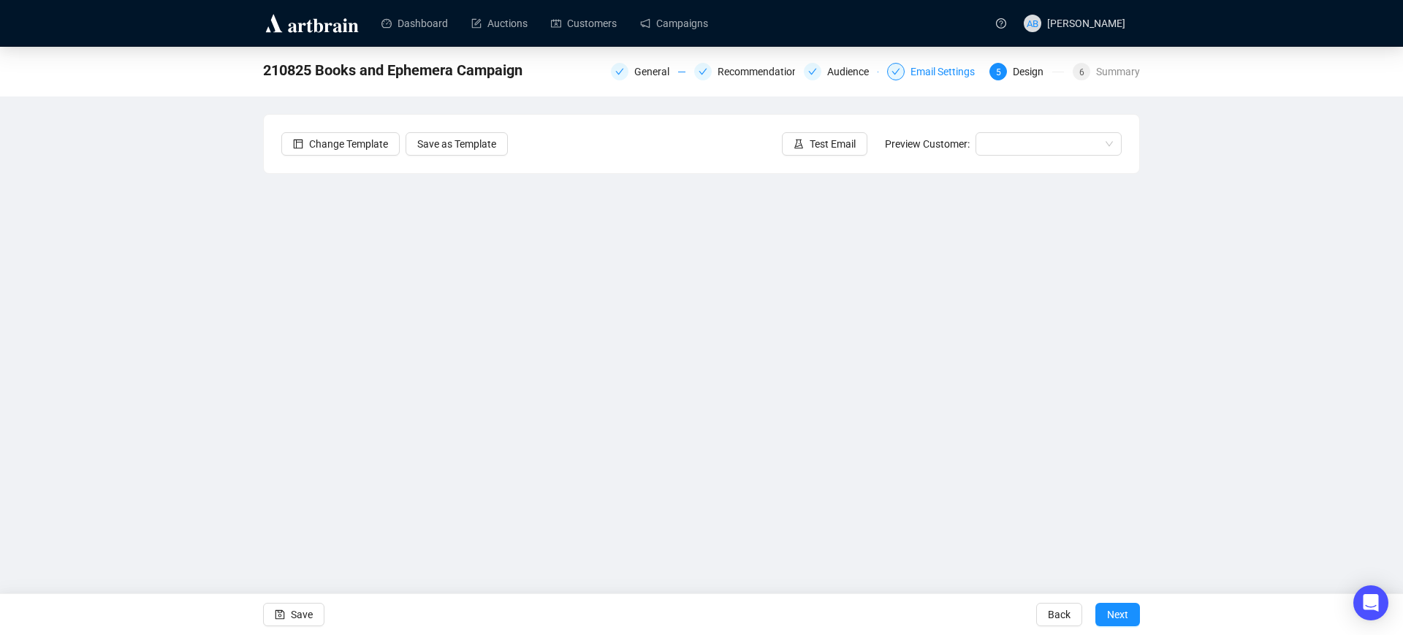
click at [930, 72] on div "Email Settings" at bounding box center [947, 72] width 73 height 18
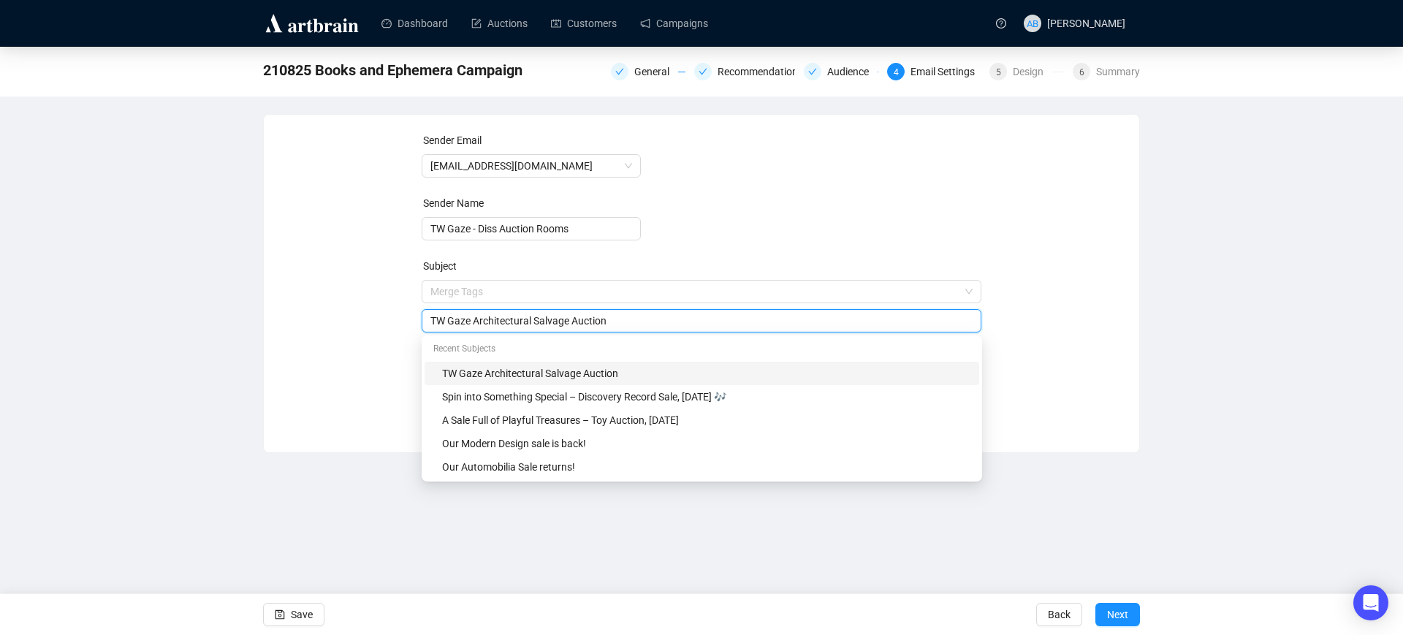
drag, startPoint x: 623, startPoint y: 291, endPoint x: 336, endPoint y: 308, distance: 287.1
click at [336, 308] on div "Sender Email auctions@twgaze.co.uk Sender Name TW Gaze - Diss Auction Rooms Sub…" at bounding box center [701, 272] width 841 height 281
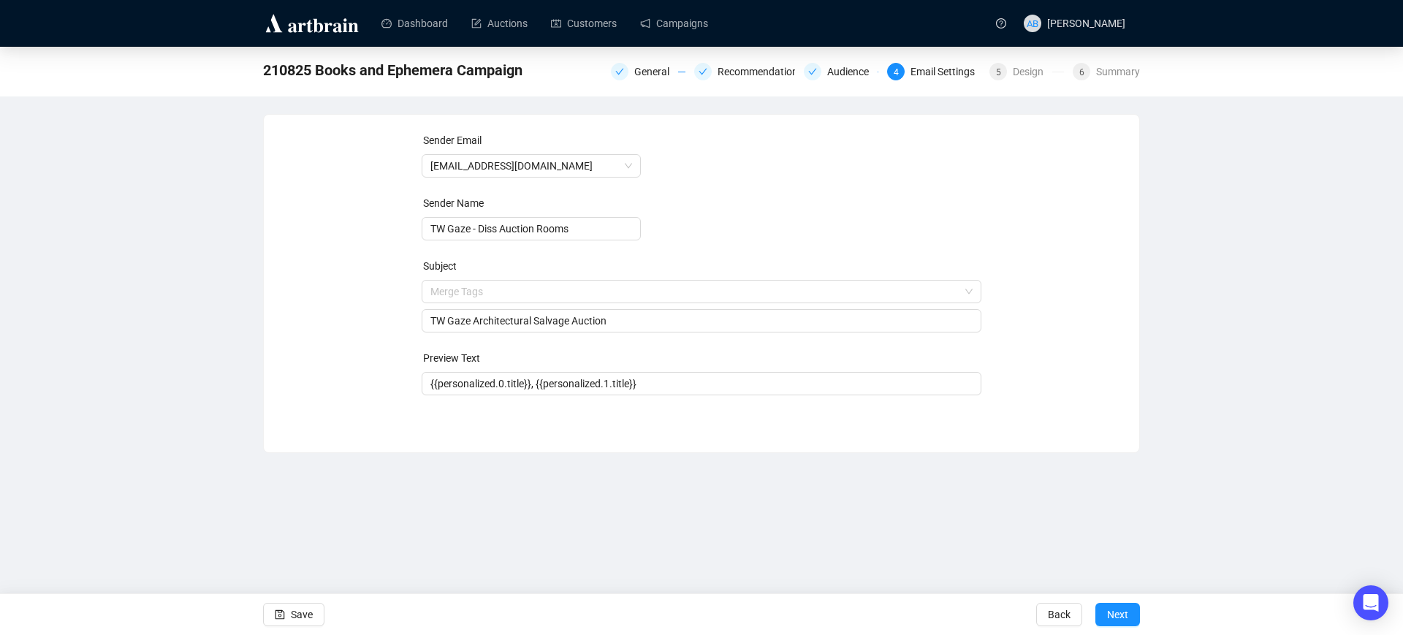
click at [336, 308] on div "Sender Email auctions@twgaze.co.uk Sender Name TW Gaze - Diss Auction Rooms Sub…" at bounding box center [701, 272] width 841 height 281
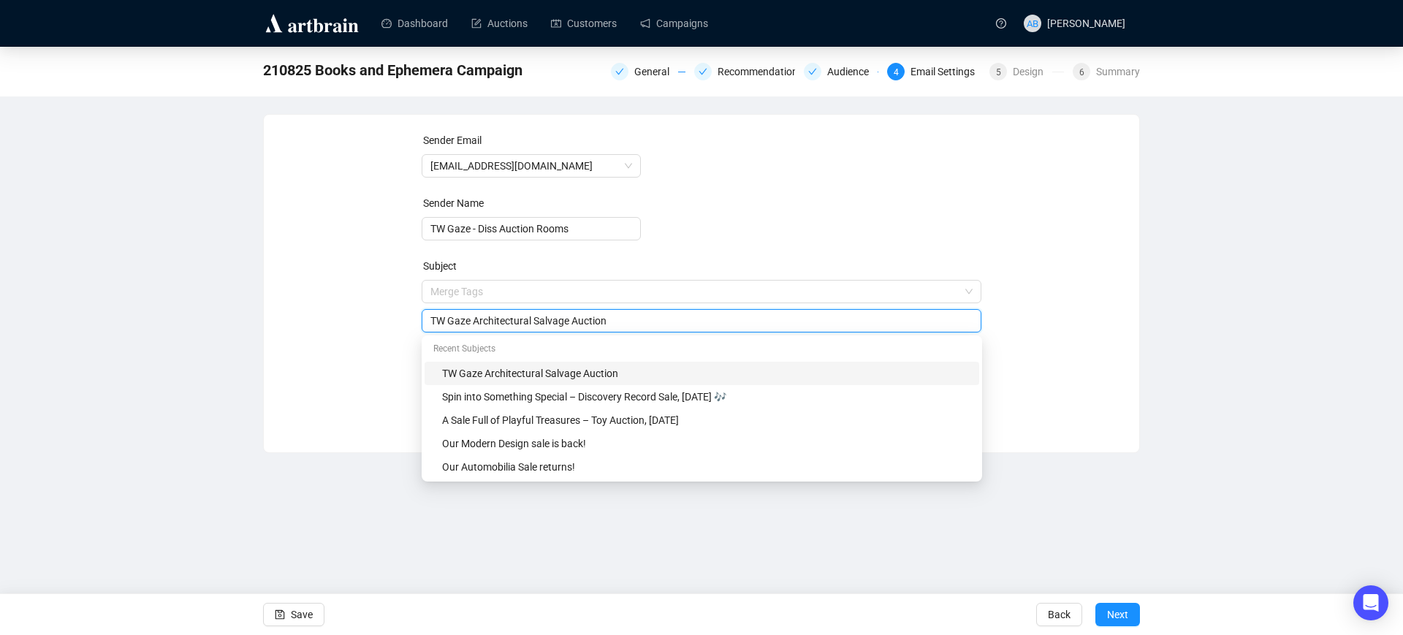
drag, startPoint x: 656, startPoint y: 314, endPoint x: 422, endPoint y: 327, distance: 235.0
click at [422, 327] on div "TW Gaze Architectural Salvage Auction" at bounding box center [702, 320] width 561 height 23
type input "****"
click at [1128, 612] on span "Next" at bounding box center [1117, 614] width 21 height 41
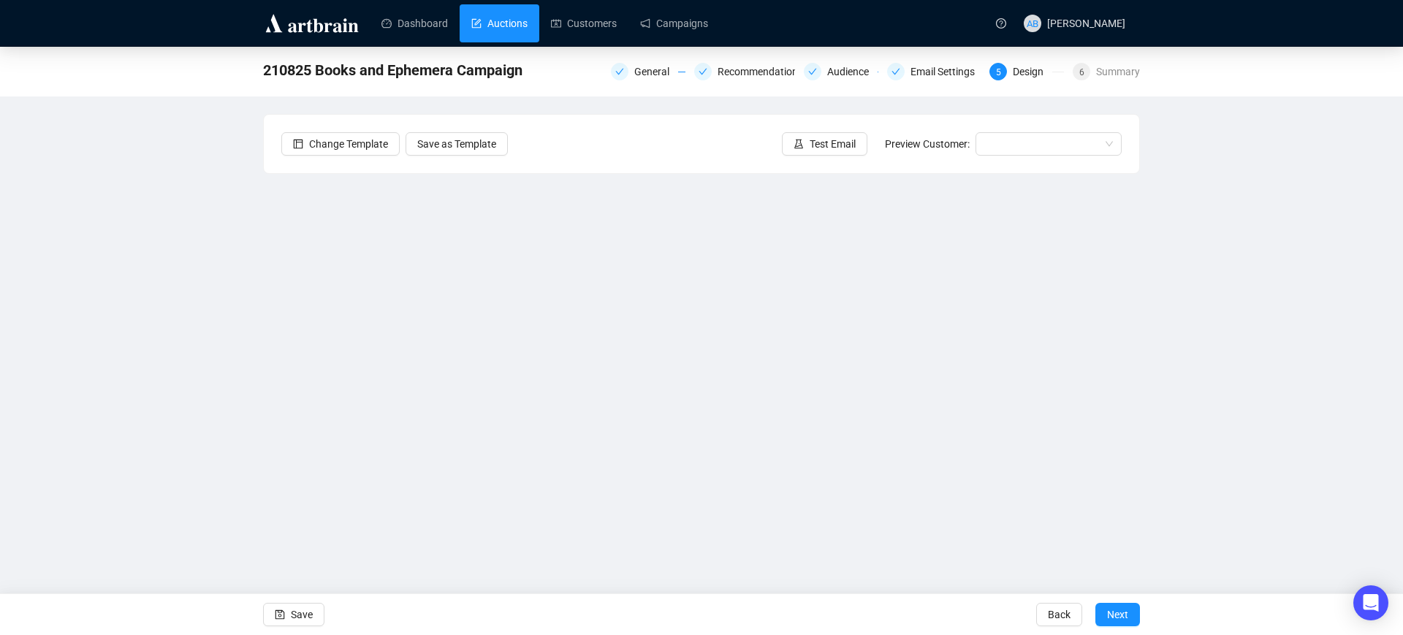
click at [490, 20] on link "Auctions" at bounding box center [499, 23] width 56 height 38
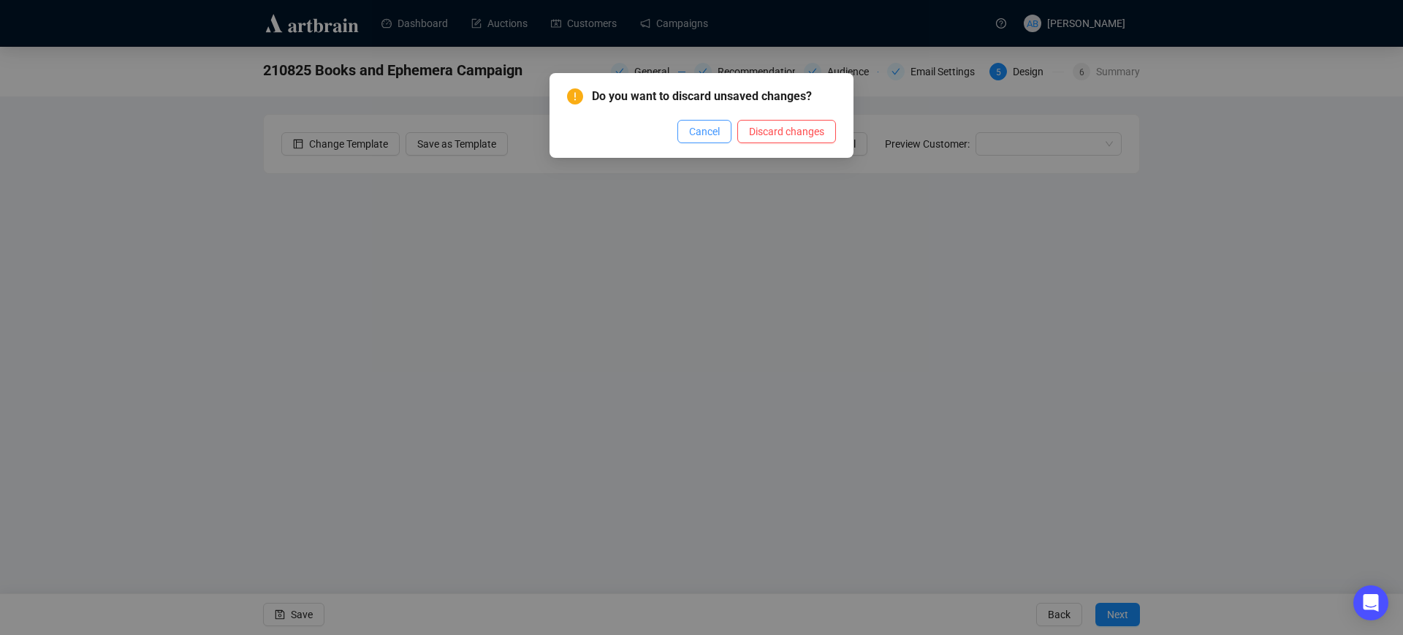
click at [713, 132] on span "Cancel" at bounding box center [704, 132] width 31 height 16
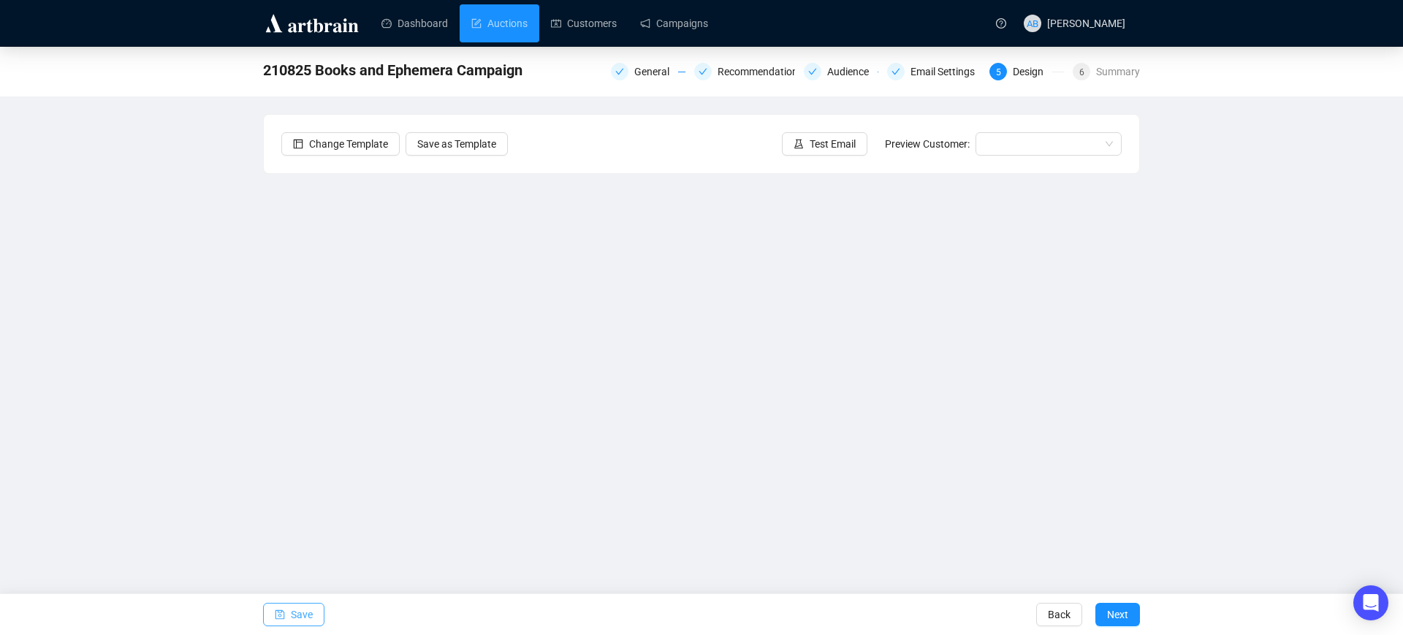
click at [302, 610] on span "Save" at bounding box center [302, 614] width 22 height 41
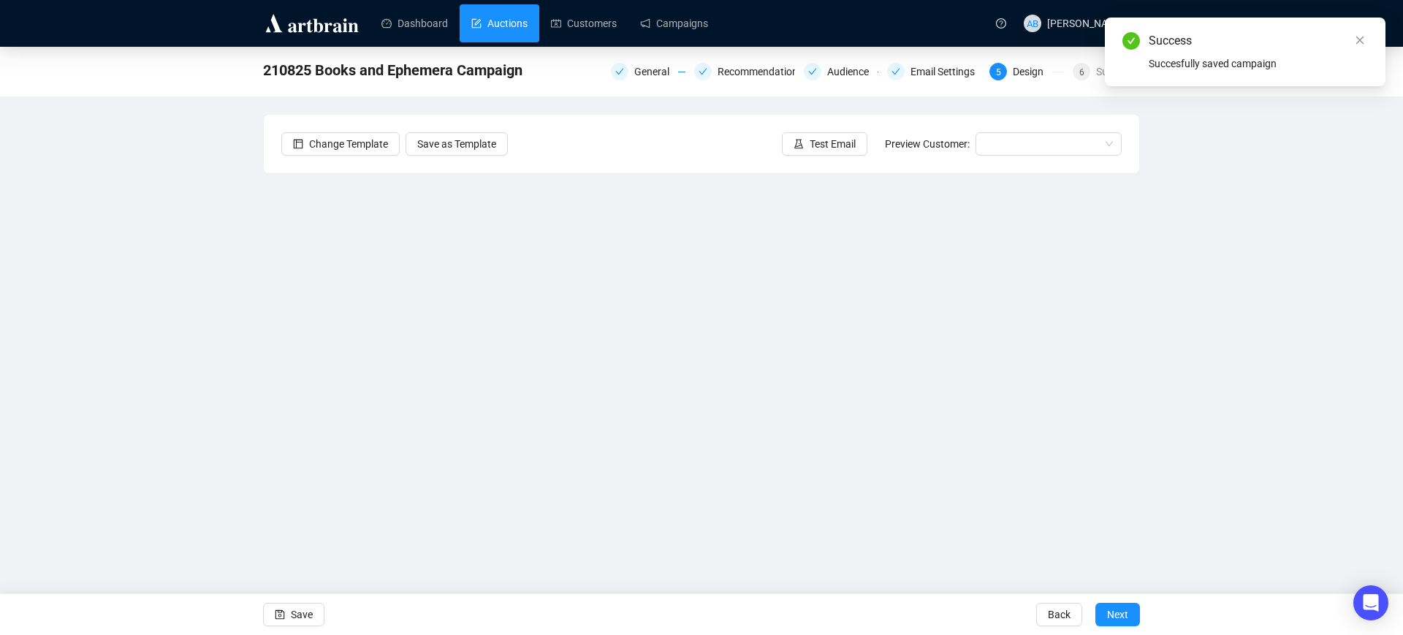
click at [516, 17] on link "Auctions" at bounding box center [499, 23] width 56 height 38
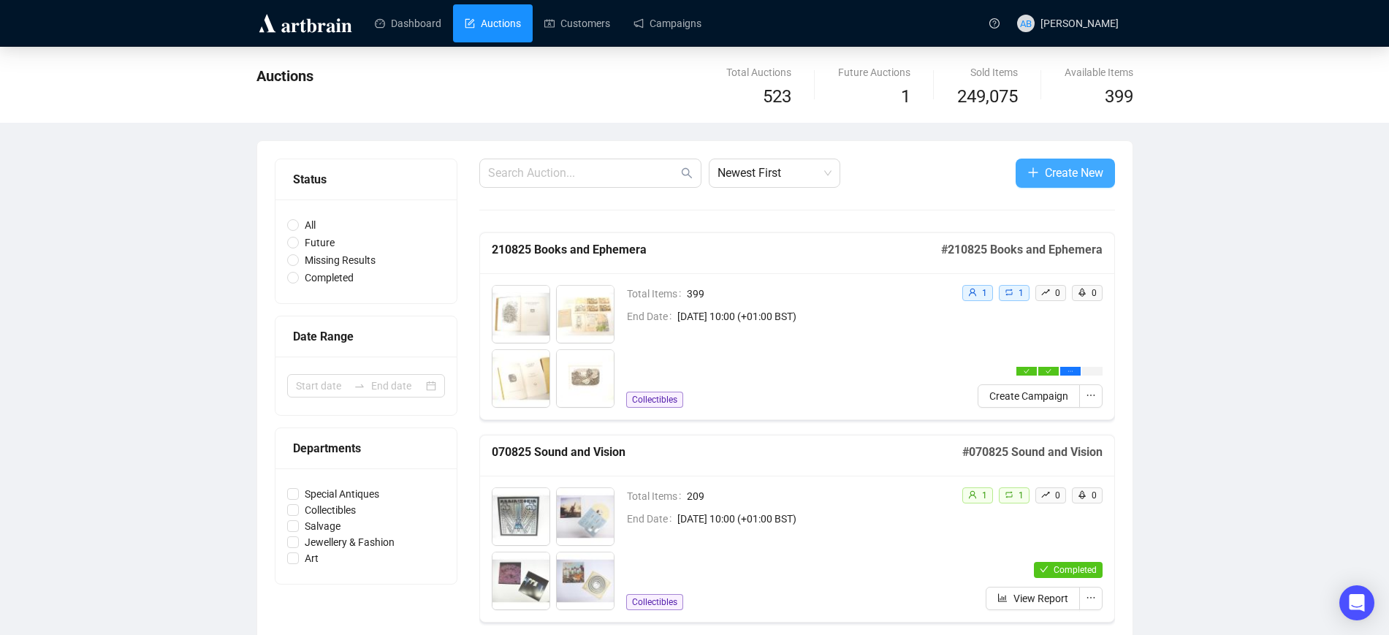
click at [1042, 177] on button "Create New" at bounding box center [1065, 173] width 99 height 29
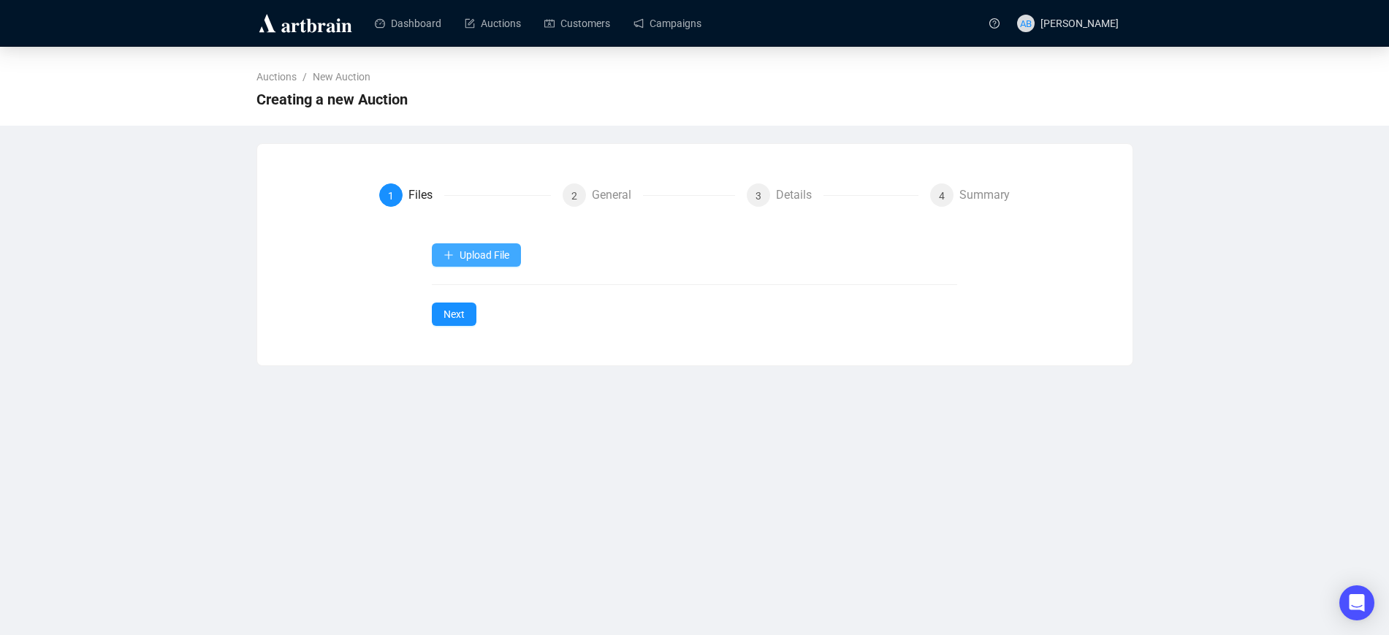
click at [465, 258] on span "Upload File" at bounding box center [485, 255] width 50 height 12
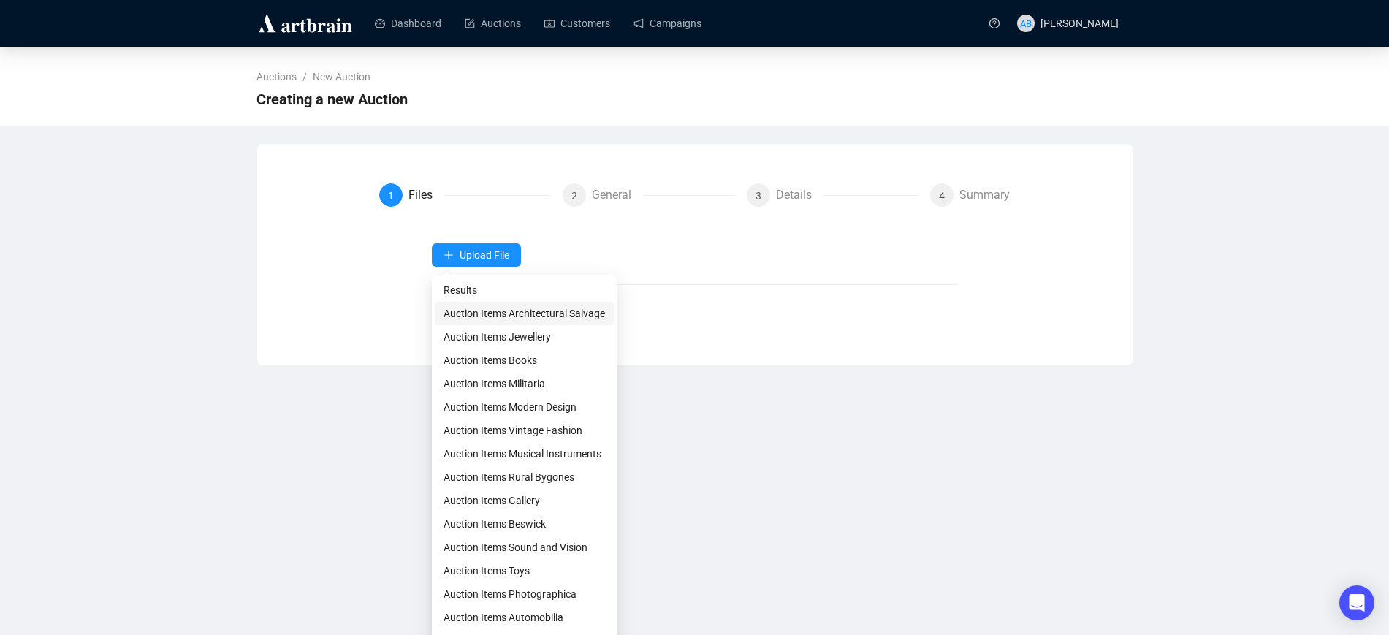
click at [499, 318] on span "Auction Items Architectural Salvage" at bounding box center [525, 314] width 162 height 16
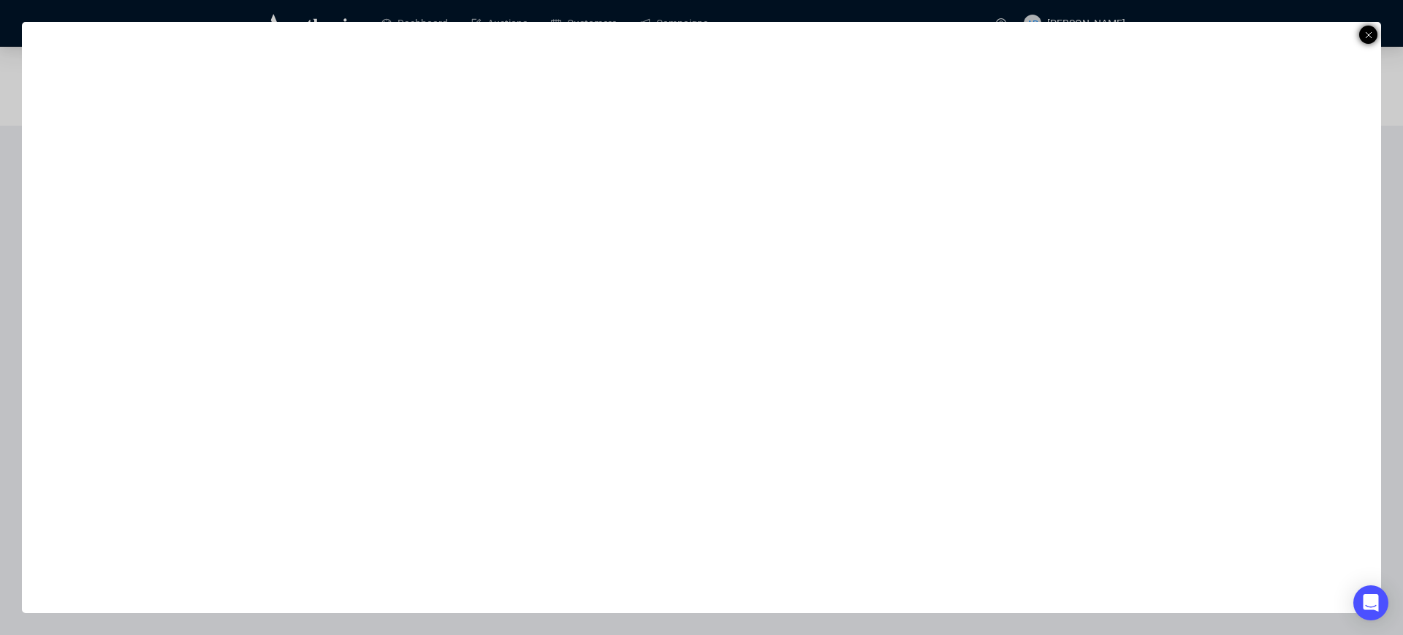
click at [1370, 34] on icon at bounding box center [1368, 35] width 7 height 18
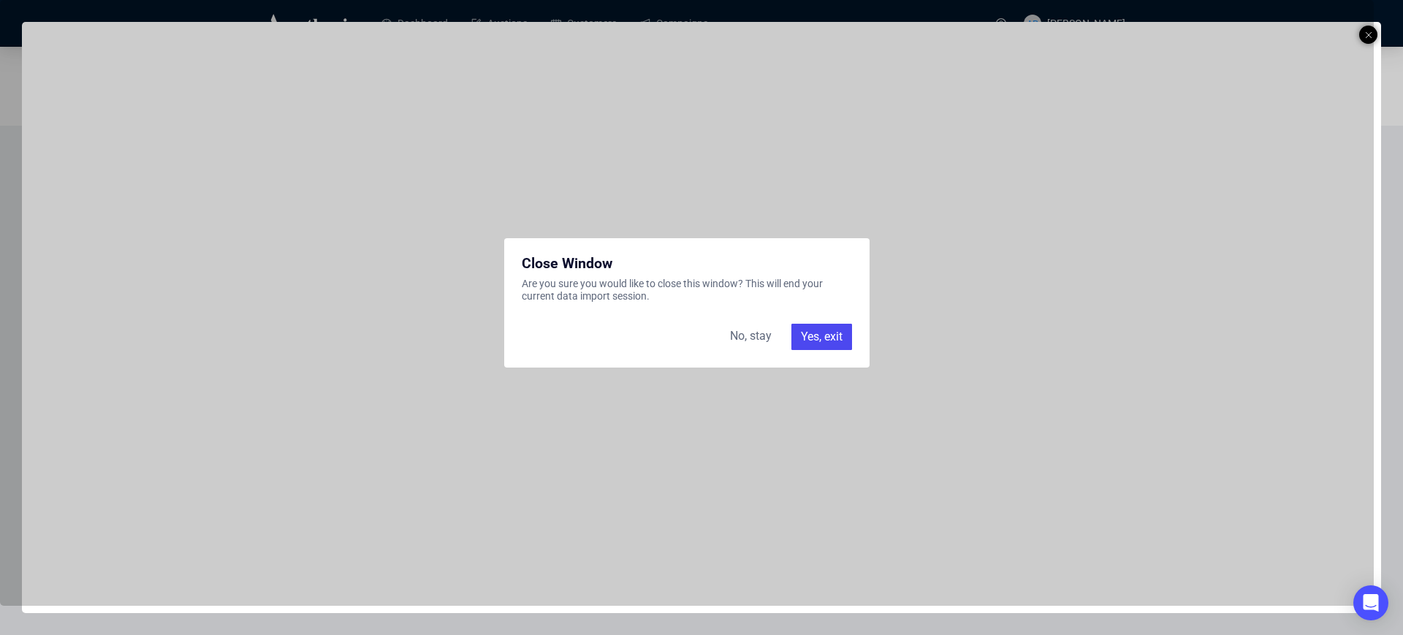
click at [821, 334] on div "Yes, exit" at bounding box center [822, 337] width 61 height 26
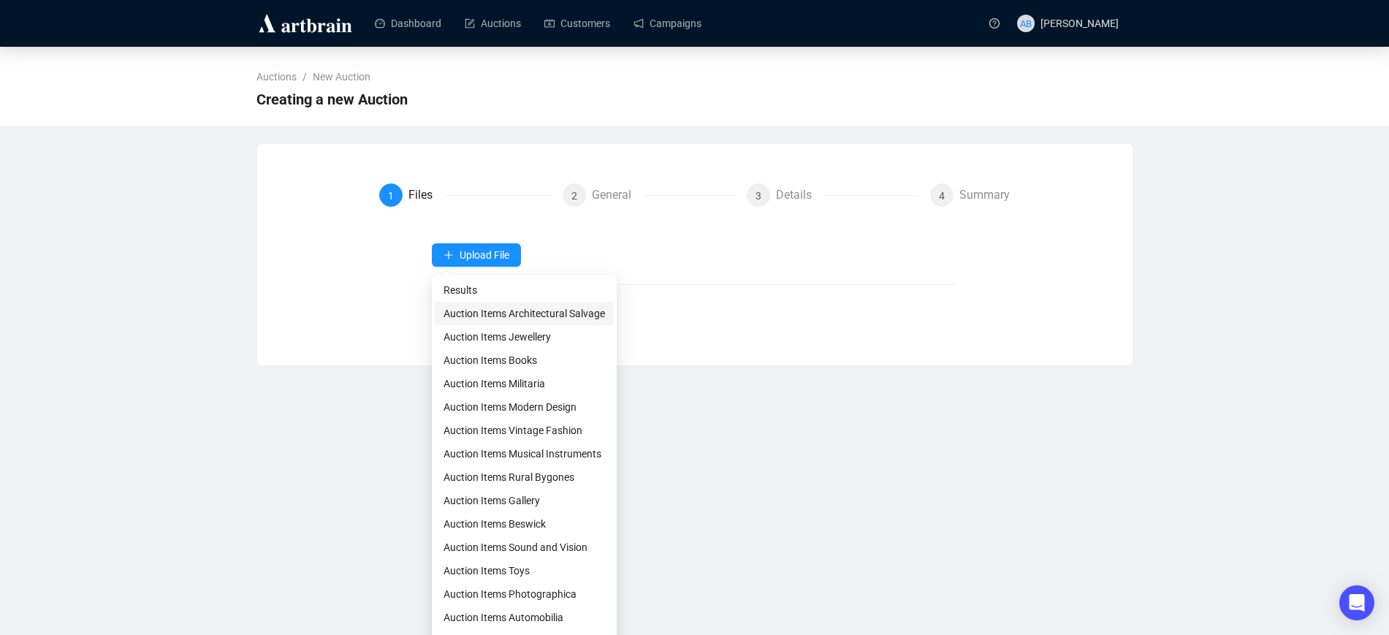
click at [496, 319] on span "Auction Items Architectural Salvage" at bounding box center [525, 314] width 162 height 16
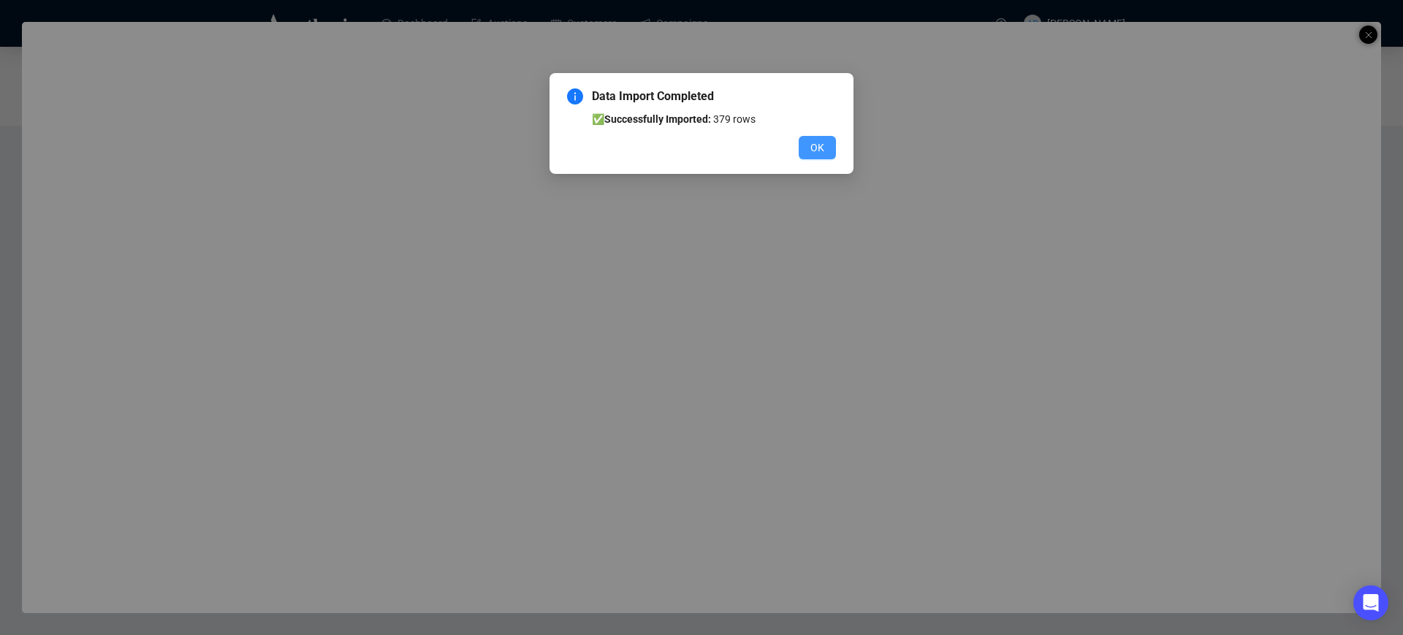
click at [822, 147] on span "OK" at bounding box center [818, 148] width 14 height 16
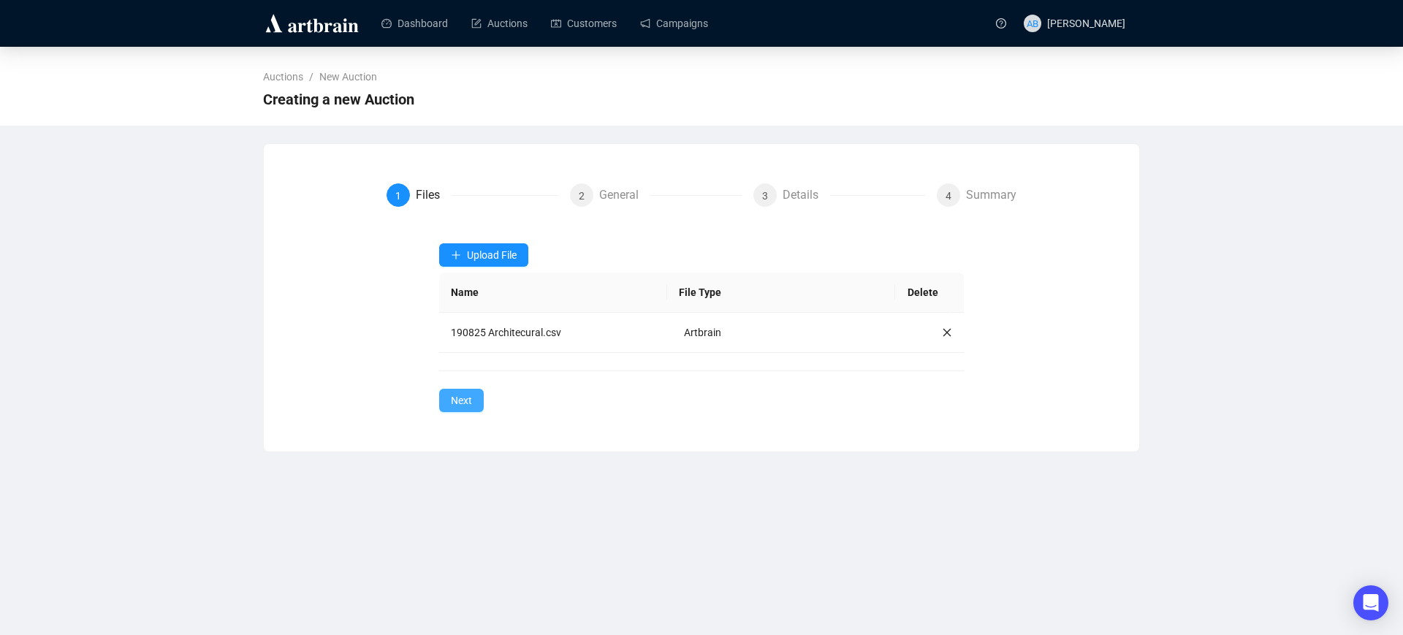
click at [466, 396] on span "Next" at bounding box center [461, 401] width 21 height 16
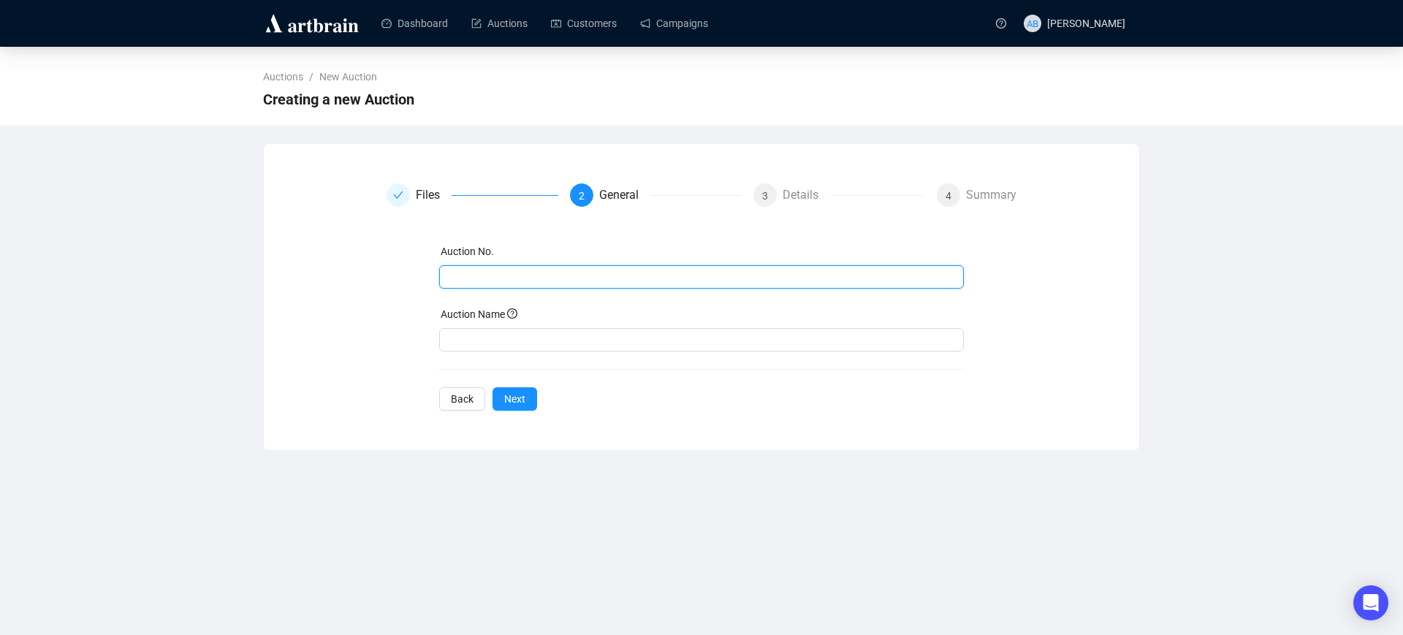
click at [498, 270] on input "text" at bounding box center [700, 277] width 505 height 16
drag, startPoint x: 583, startPoint y: 276, endPoint x: 276, endPoint y: 269, distance: 306.3
click at [276, 269] on div "Files 2 General 3 Details 4 Summary Auction No. 190825 Architecural Salvage Auc…" at bounding box center [702, 297] width 876 height 262
type input "190825 Architecural Salvage"
click at [481, 344] on input "text" at bounding box center [702, 339] width 526 height 23
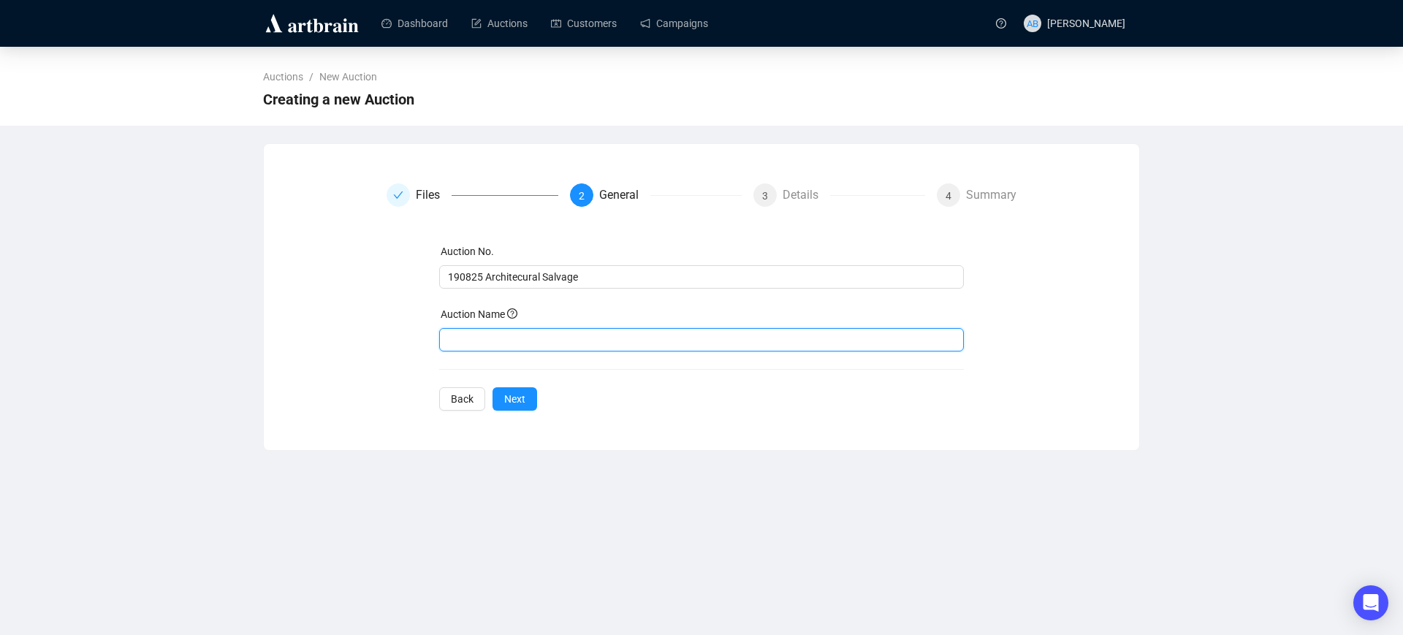
paste input "190825 Architecural Salvage"
type input "190825 Architecural Salvage"
click at [514, 401] on span "Next" at bounding box center [514, 399] width 21 height 16
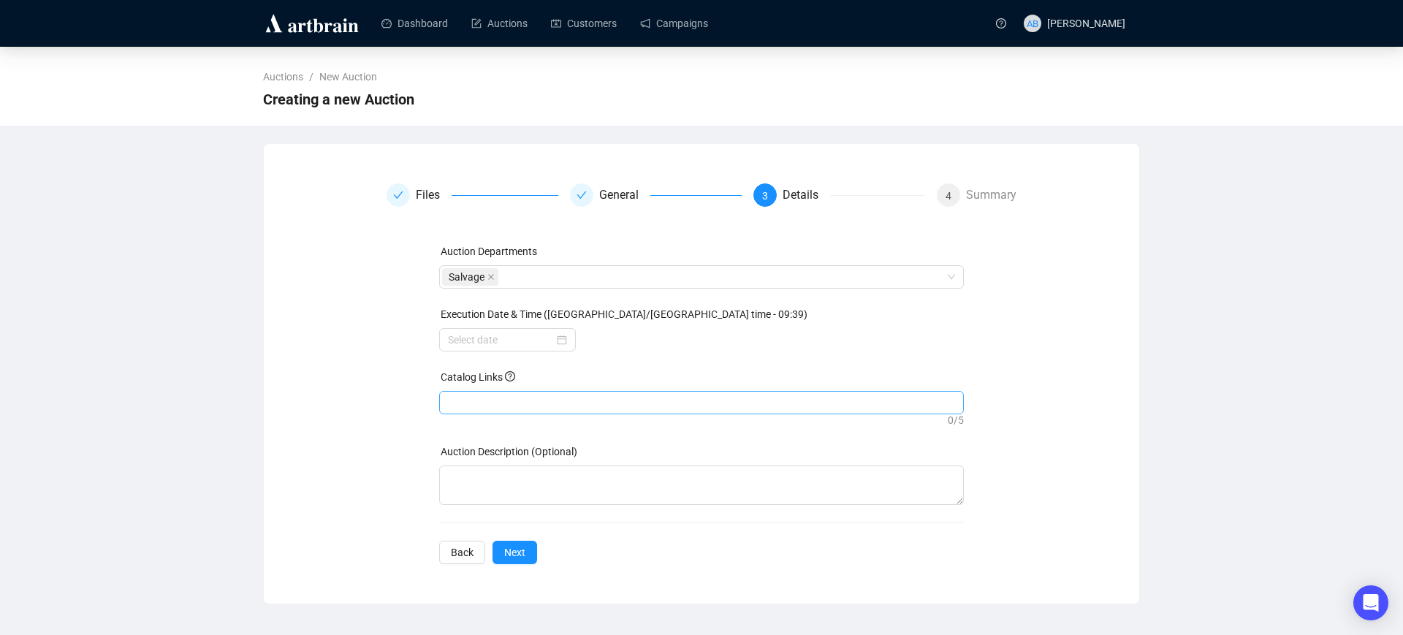
click at [534, 401] on div at bounding box center [702, 403] width 520 height 20
paste input "https://auctions.twgaze.co.uk/catalogue/e94b115399fcf0da355165af150efb3b/8a390e…"
type input "https://auctions.twgaze.co.uk/catalogue/e94b115399fcf0da355165af150efb3b/8a390e…"
click at [517, 561] on button "Next" at bounding box center [515, 552] width 45 height 23
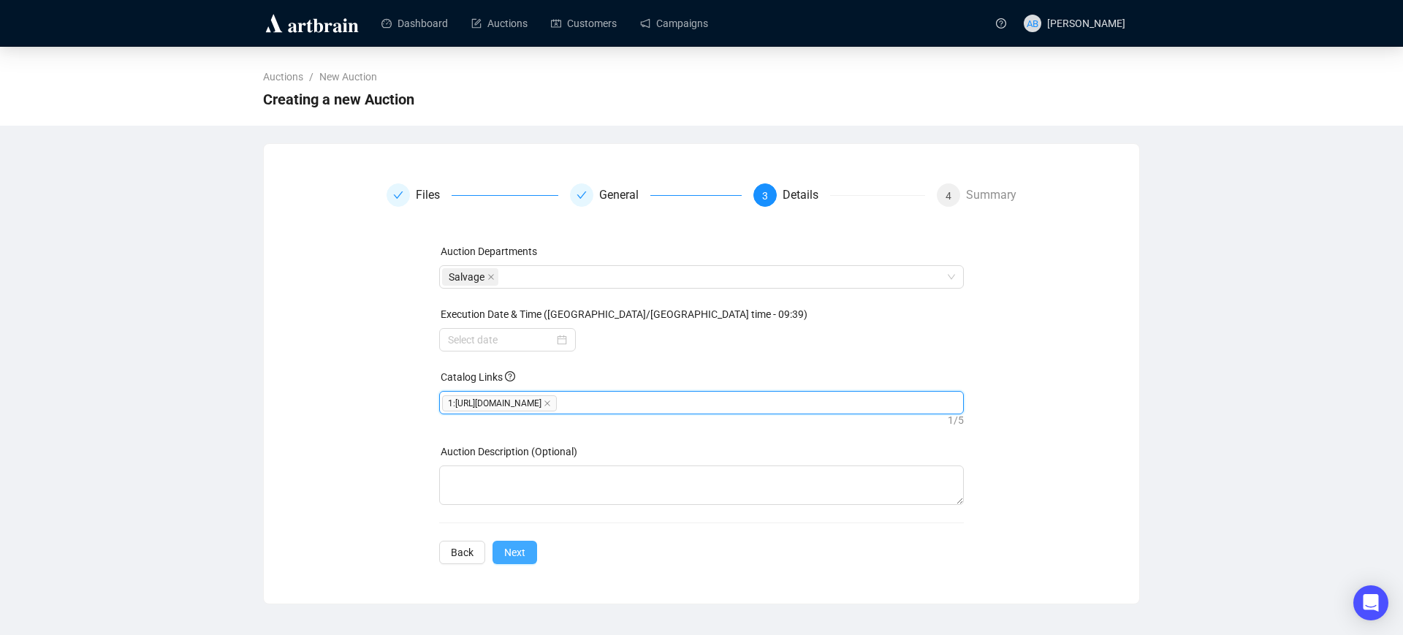
scroll to position [0, 0]
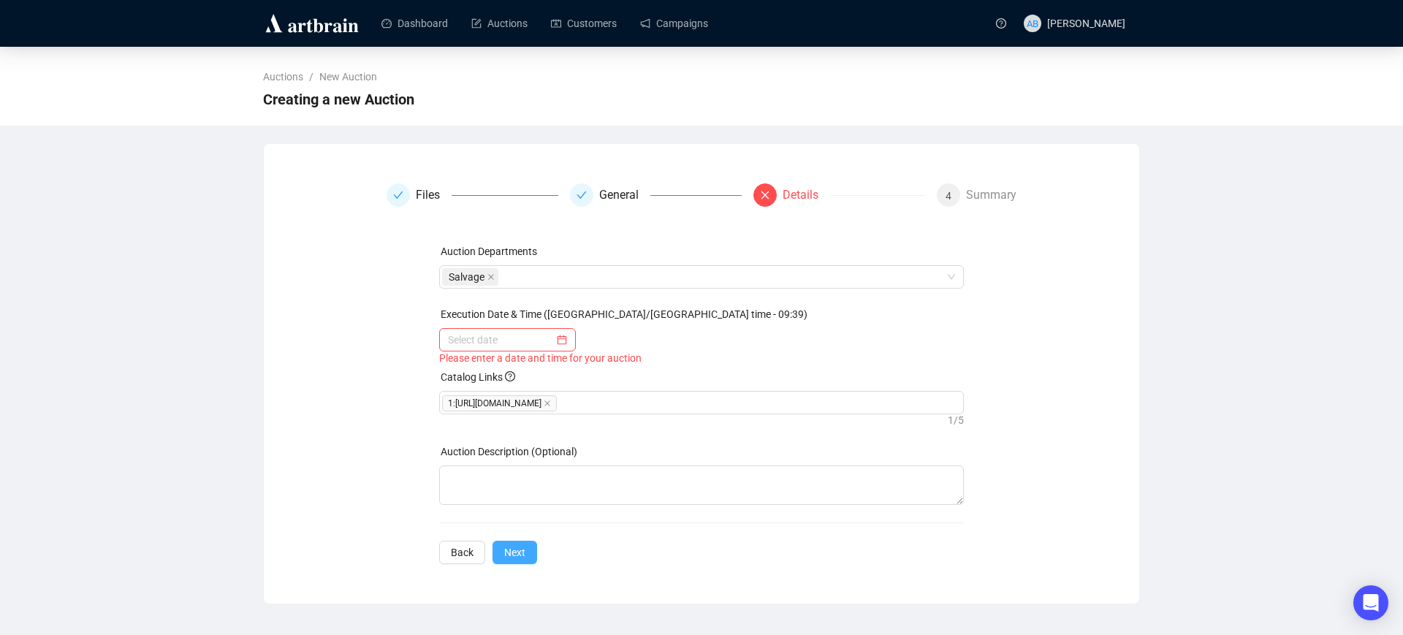
click at [516, 561] on span "Next" at bounding box center [514, 553] width 21 height 16
click at [559, 335] on div at bounding box center [507, 340] width 119 height 16
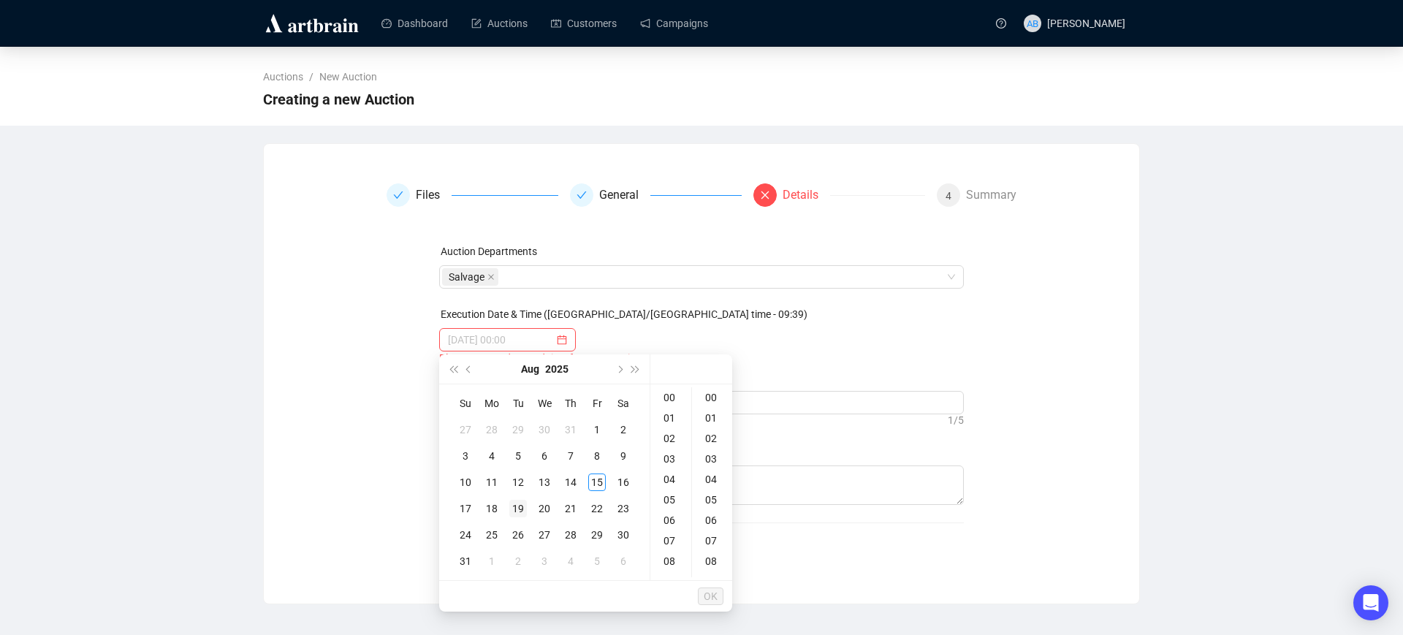
click at [515, 511] on div "19" at bounding box center [518, 509] width 18 height 18
click at [670, 416] on div "10" at bounding box center [670, 419] width 35 height 20
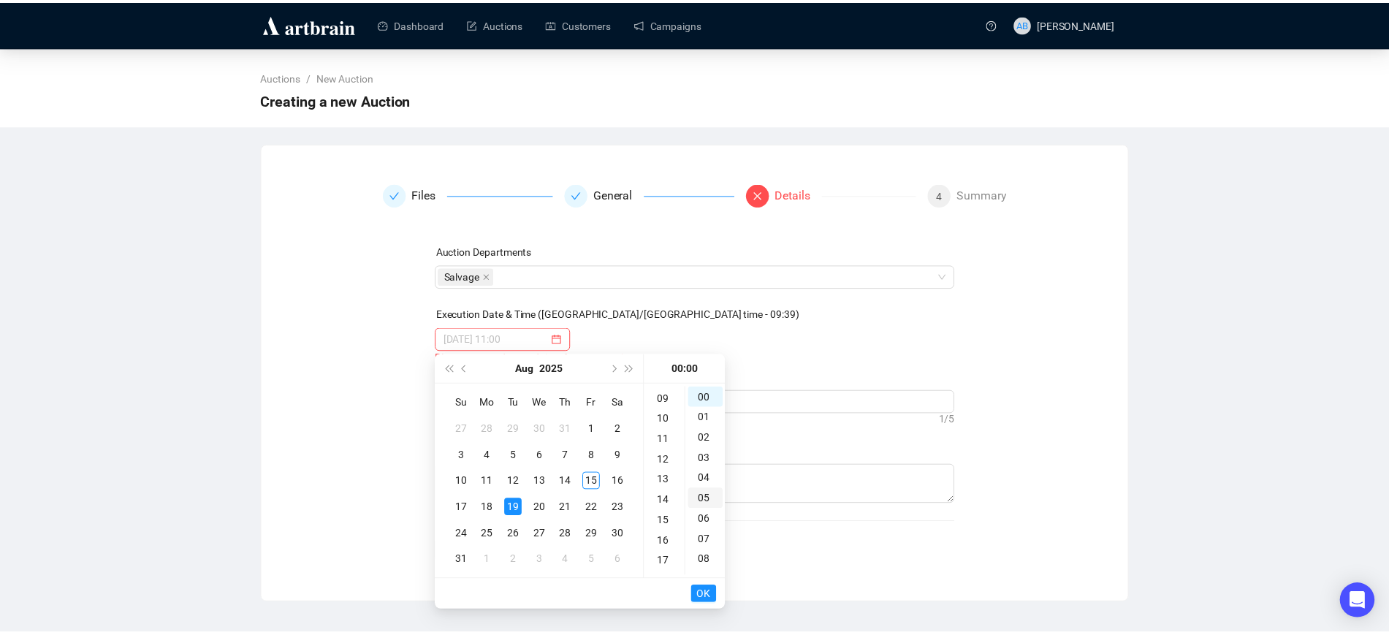
scroll to position [205, 0]
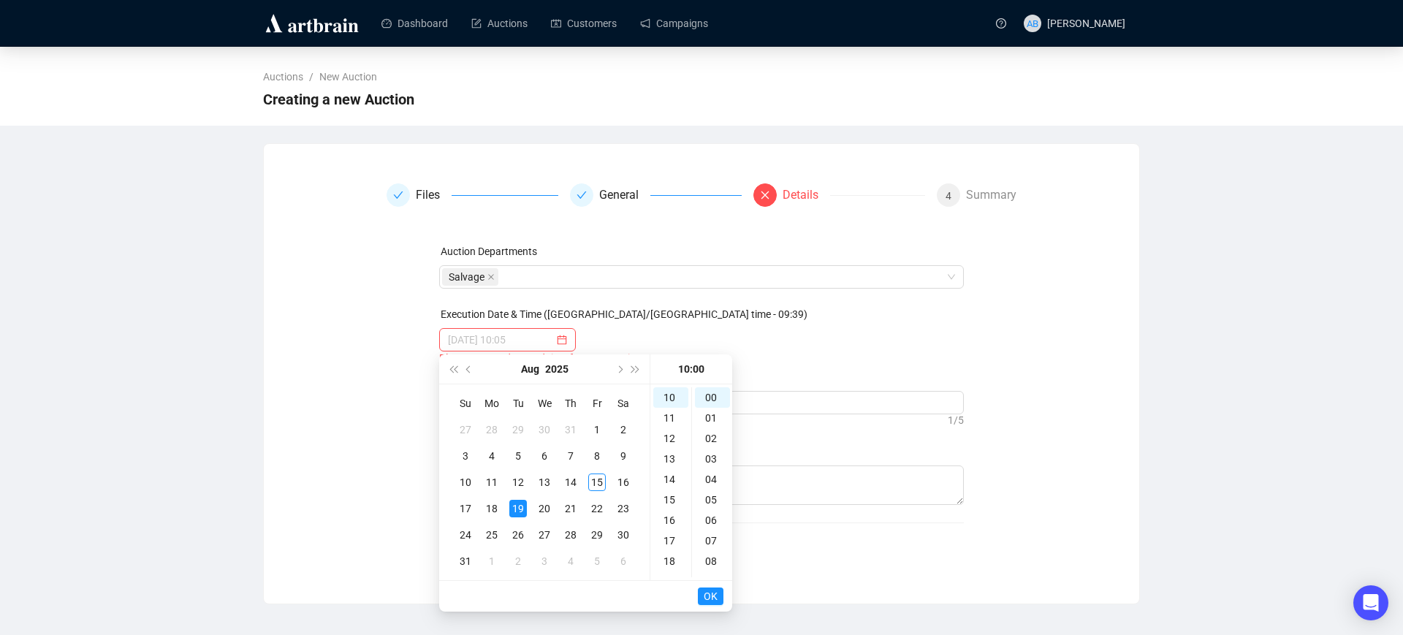
type input "2025-08-19 10:00"
click at [711, 598] on span "OK" at bounding box center [711, 597] width 14 height 28
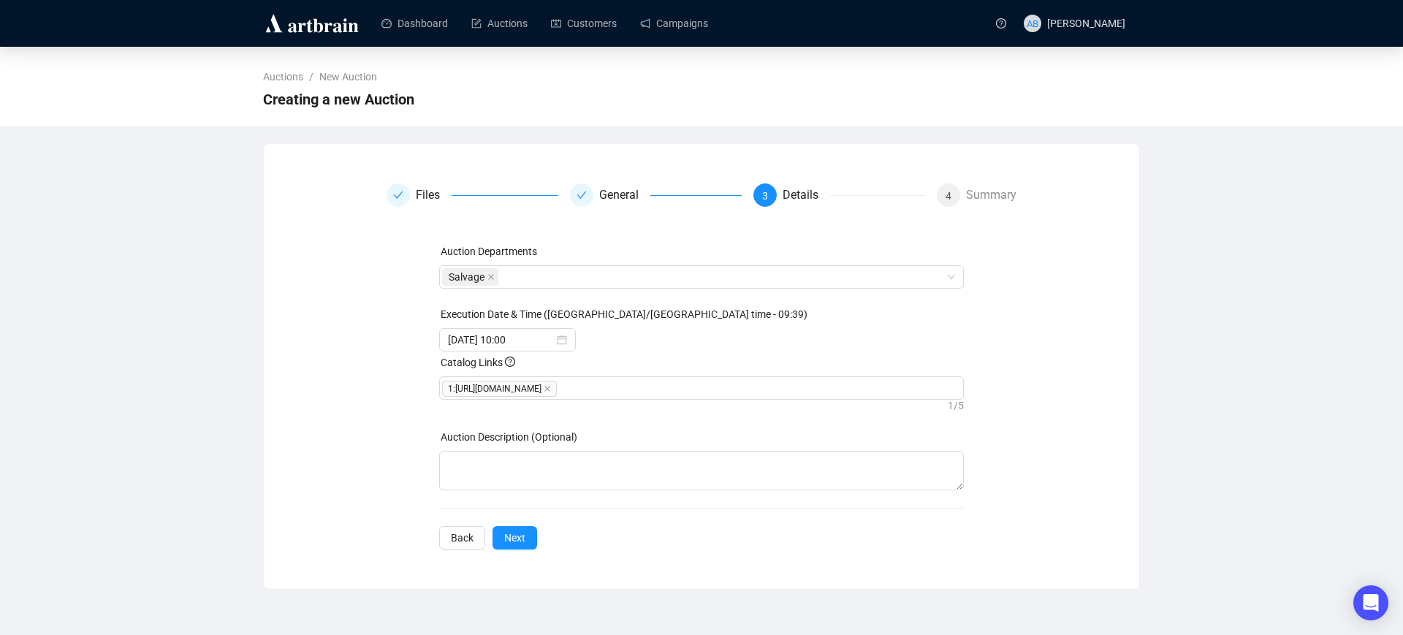
click at [518, 567] on div "Files General 3 Details 4 Summary Auction Departments Salvage Execution Date & …" at bounding box center [702, 366] width 876 height 401
click at [518, 546] on span "Next" at bounding box center [514, 538] width 21 height 16
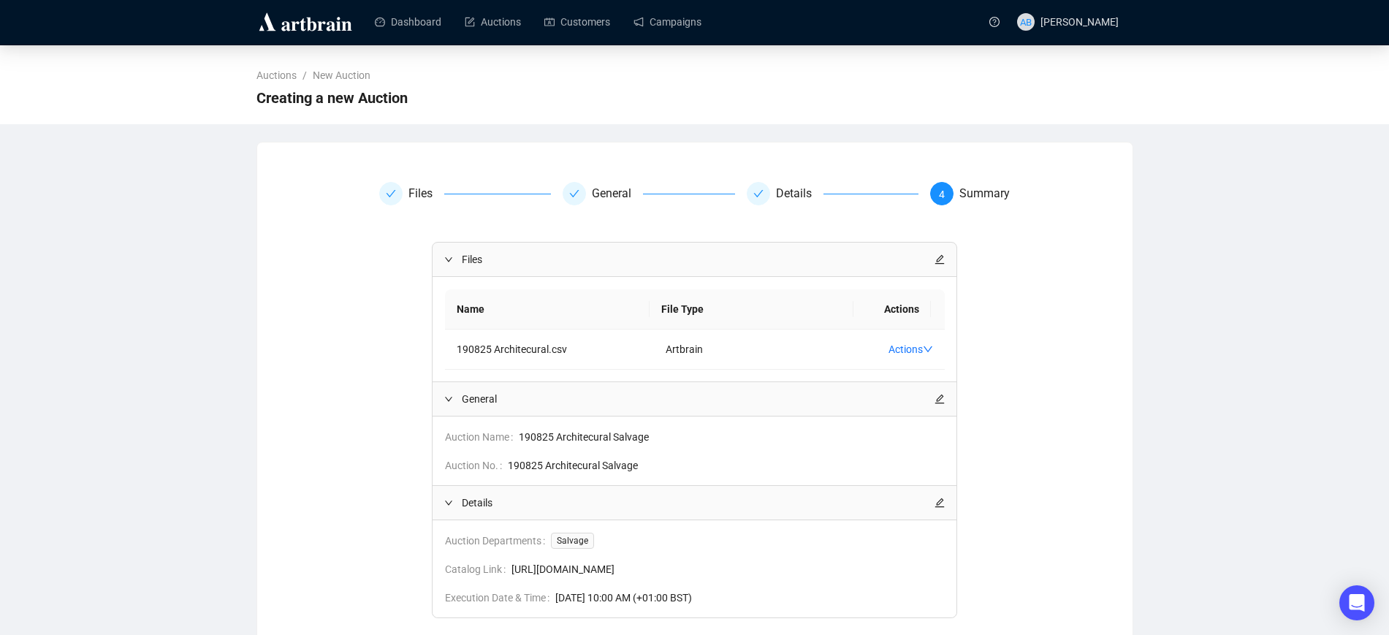
scroll to position [119, 0]
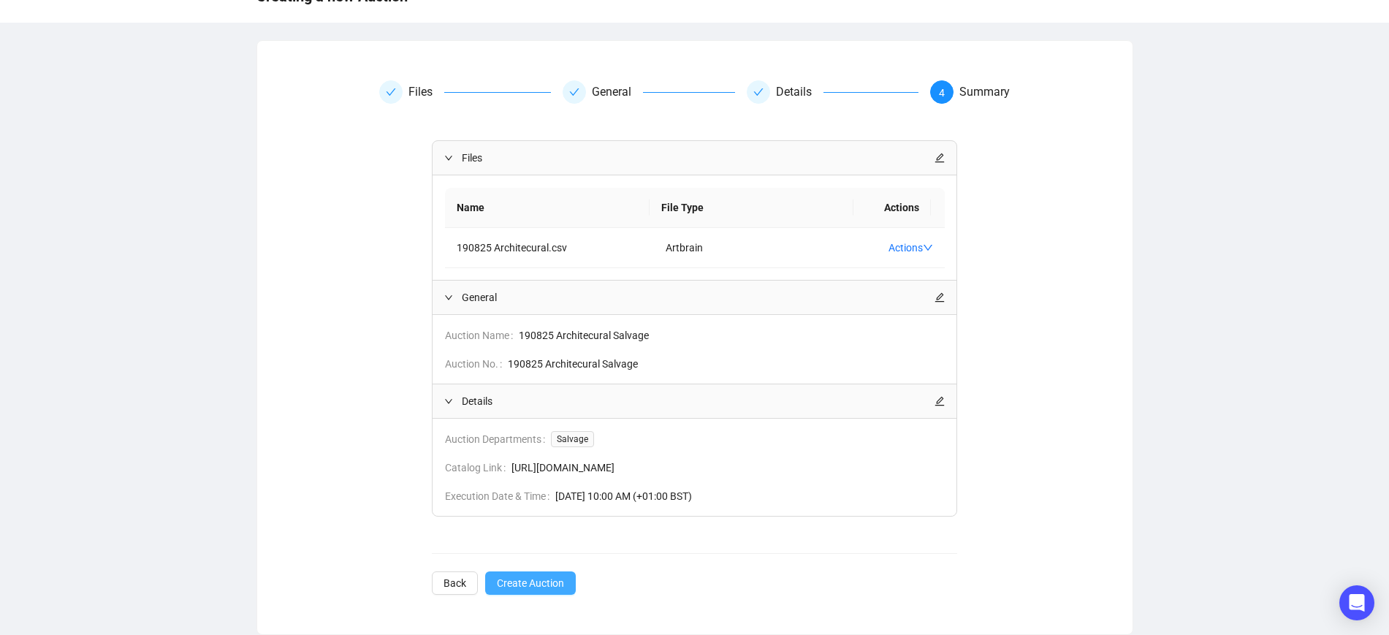
click at [545, 580] on span "Create Auction" at bounding box center [530, 583] width 67 height 16
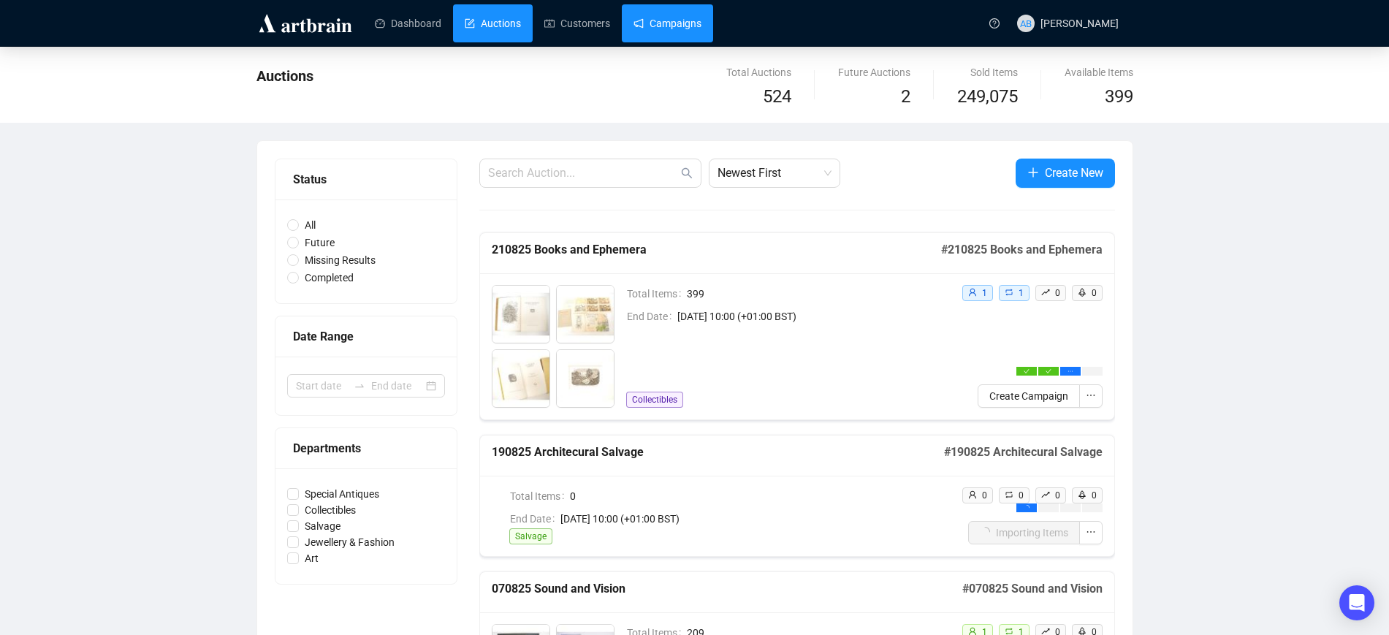
click at [670, 13] on link "Campaigns" at bounding box center [668, 23] width 68 height 38
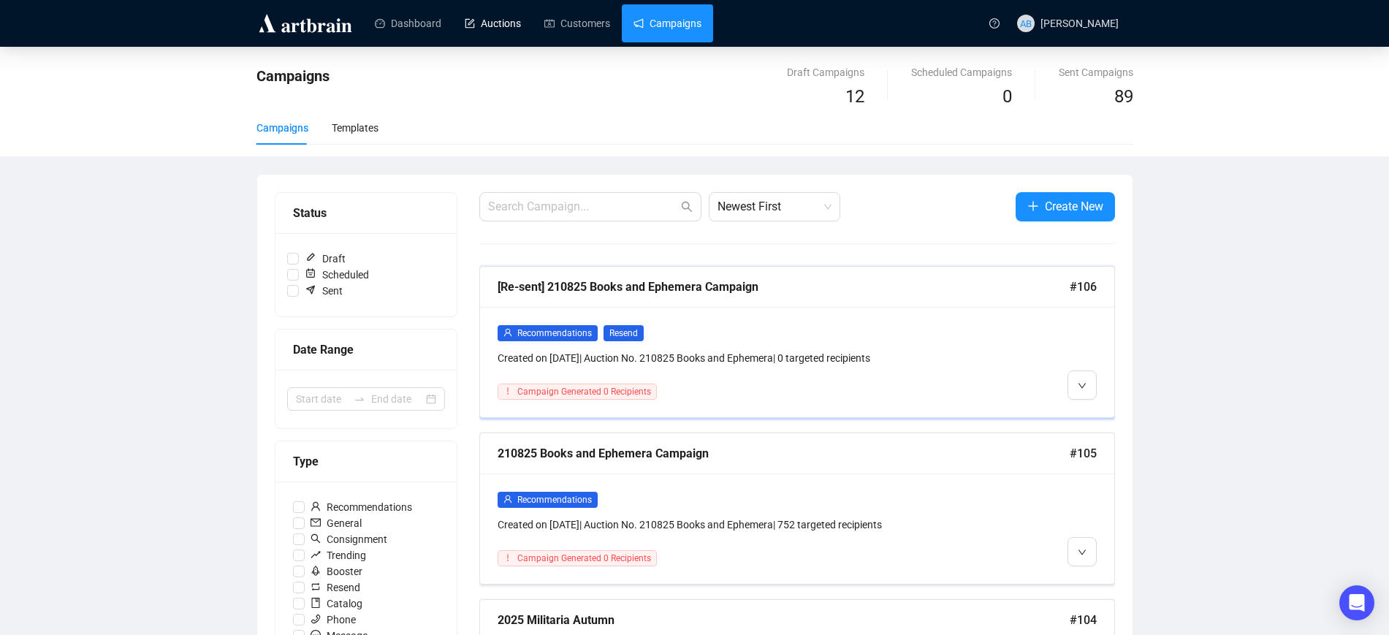
scroll to position [183, 0]
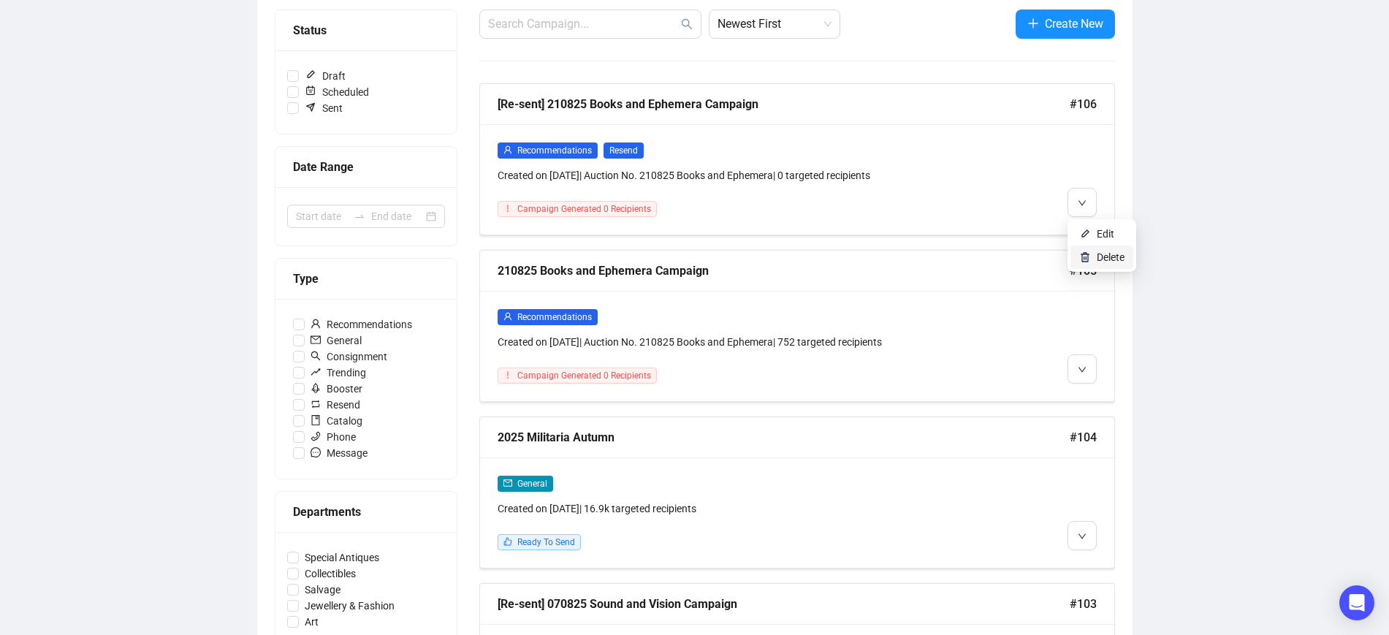
click at [1107, 254] on span "Delete" at bounding box center [1111, 257] width 28 height 12
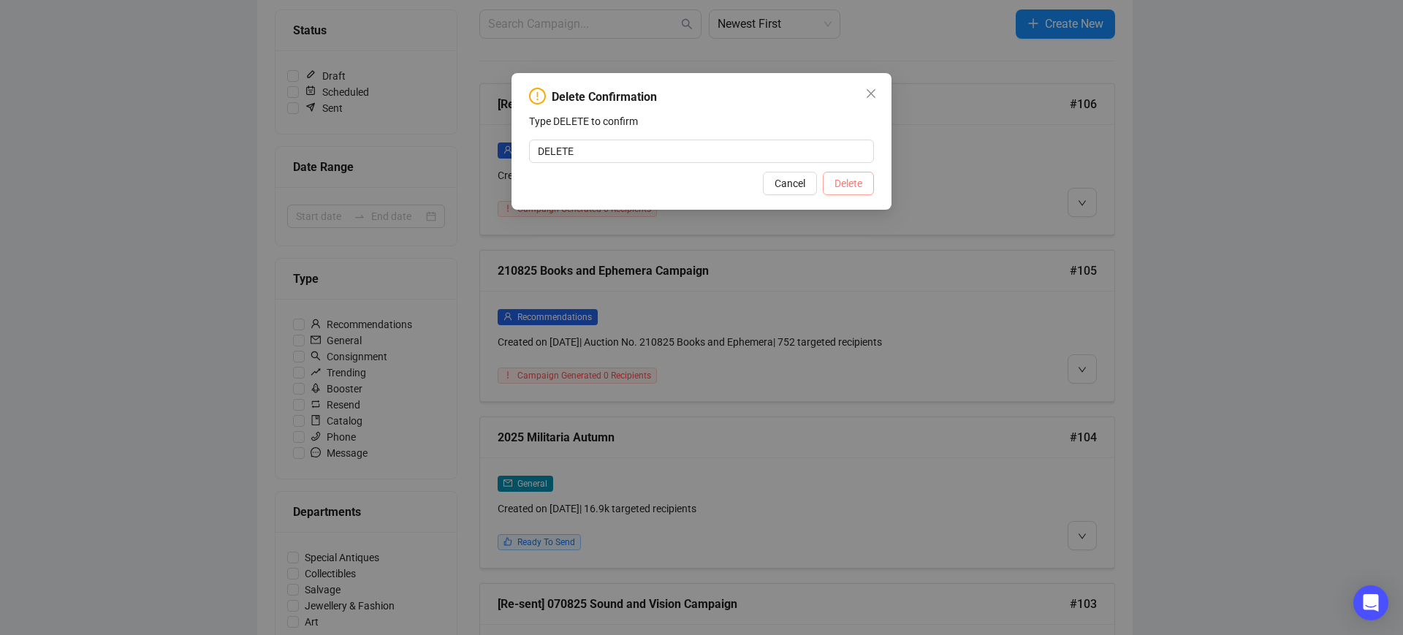
type input "DELETE"
click at [856, 185] on span "Delete" at bounding box center [849, 183] width 28 height 16
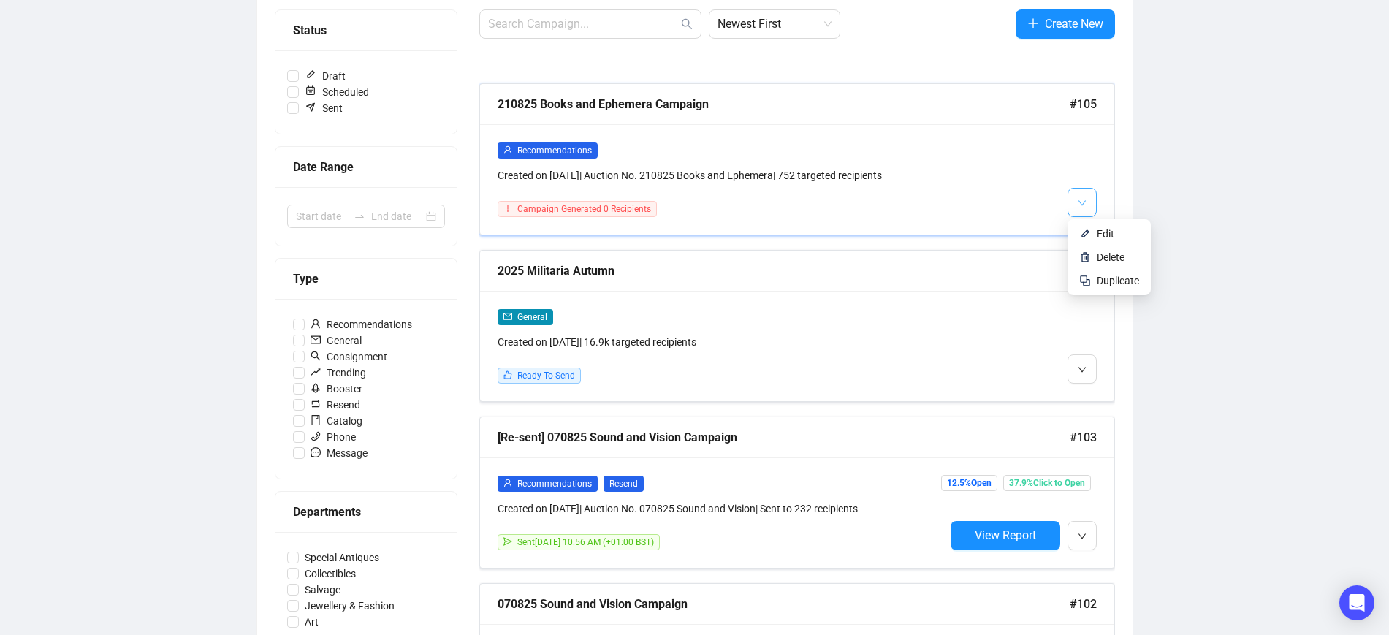
click at [1088, 198] on button "button" at bounding box center [1082, 202] width 29 height 29
click at [1093, 229] on li "Edit" at bounding box center [1109, 233] width 77 height 23
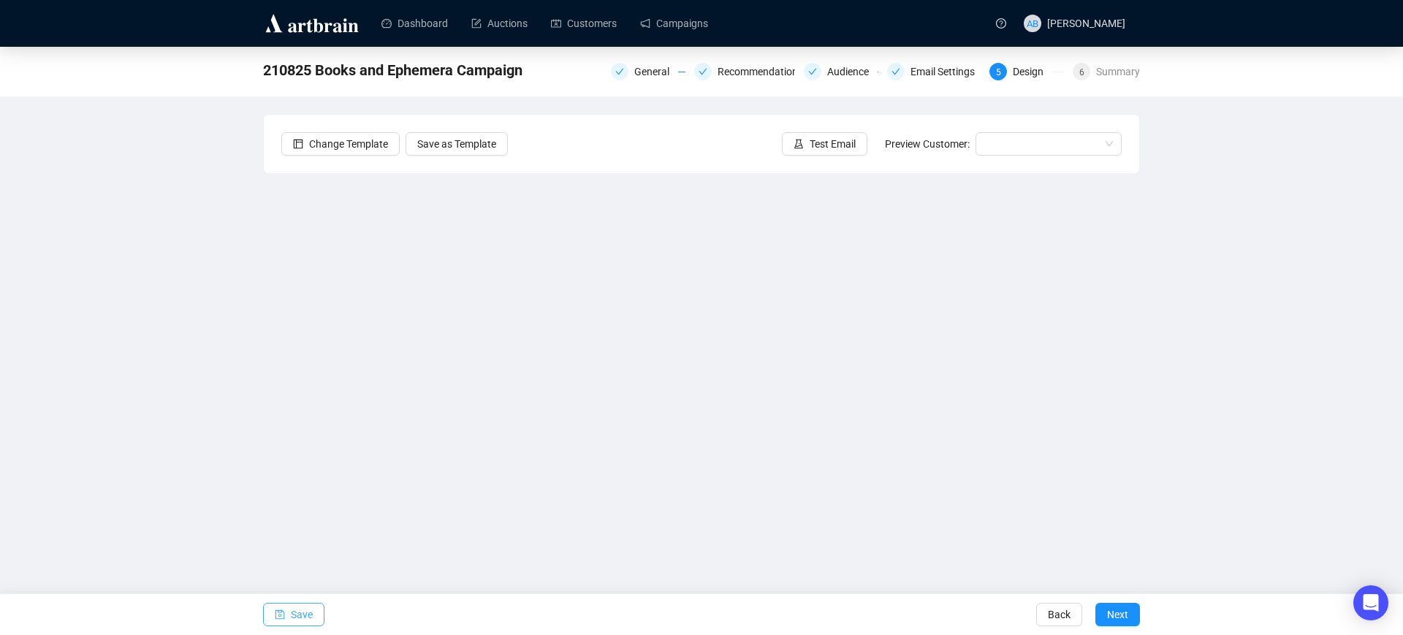
click at [308, 605] on span "Save" at bounding box center [302, 614] width 22 height 41
click at [509, 4] on link "Auctions" at bounding box center [499, 23] width 56 height 38
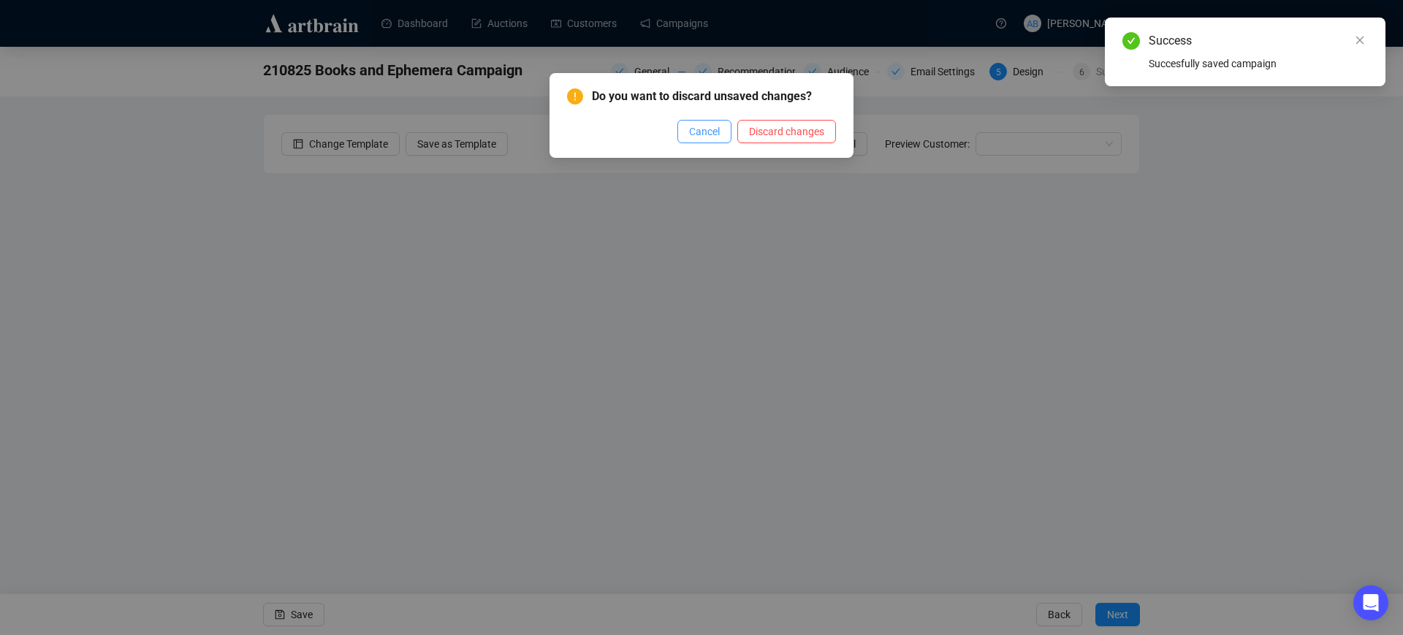
click at [691, 132] on span "Cancel" at bounding box center [704, 132] width 31 height 16
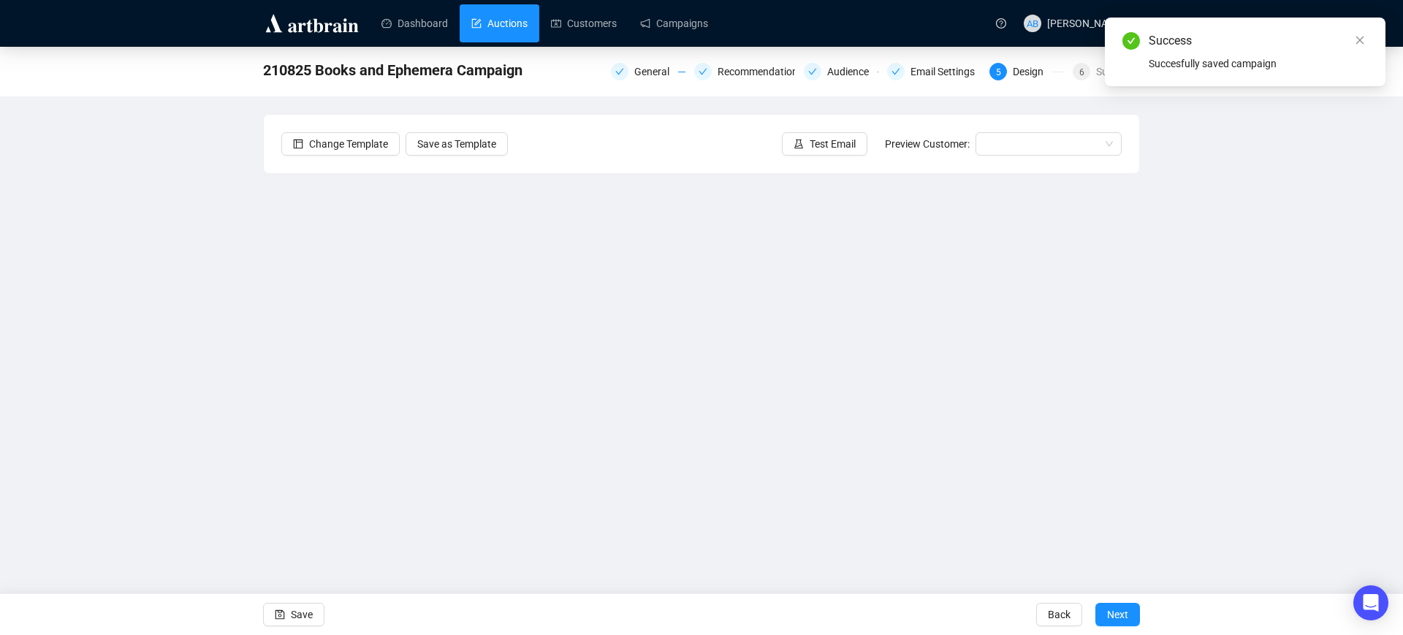
click at [512, 28] on link "Auctions" at bounding box center [499, 23] width 56 height 38
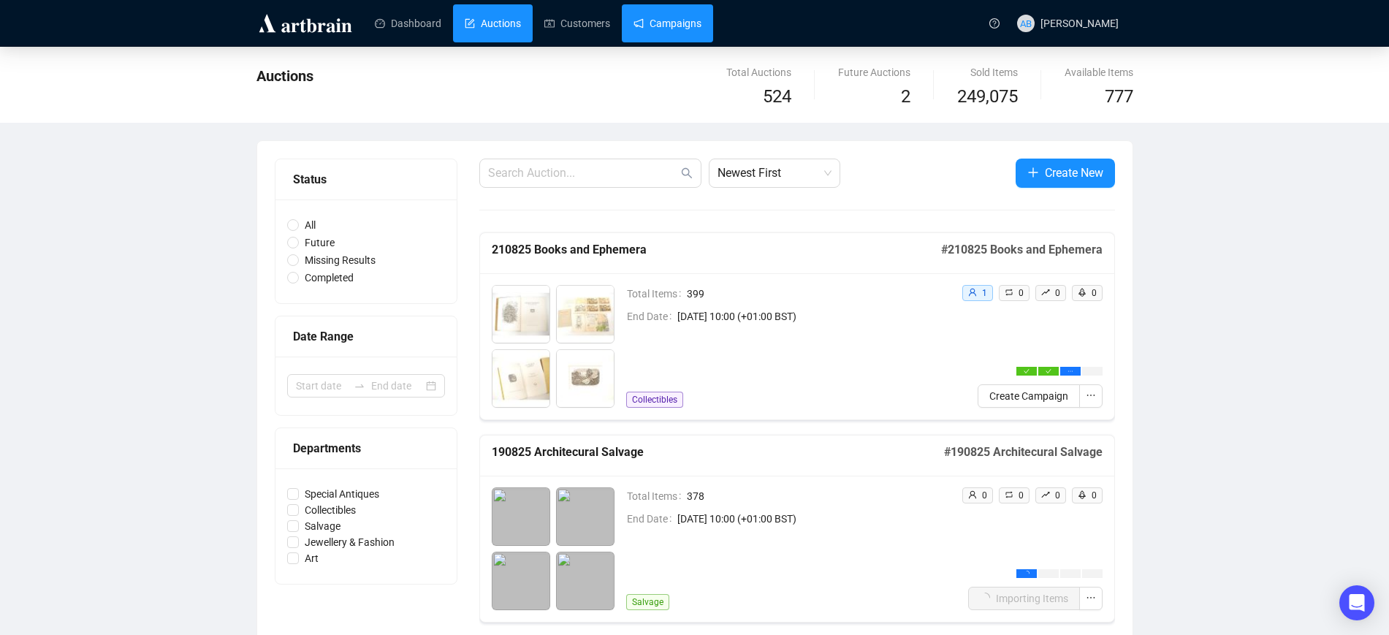
click at [653, 36] on link "Campaigns" at bounding box center [668, 23] width 68 height 38
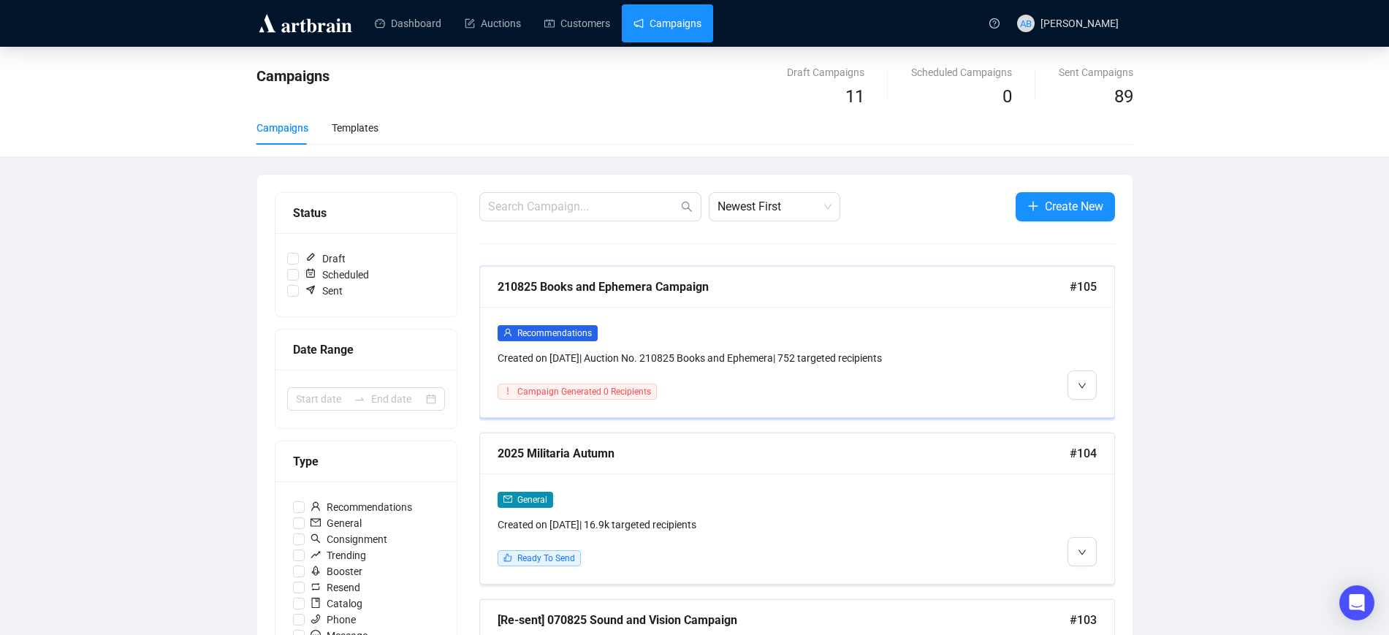
scroll to position [91, 0]
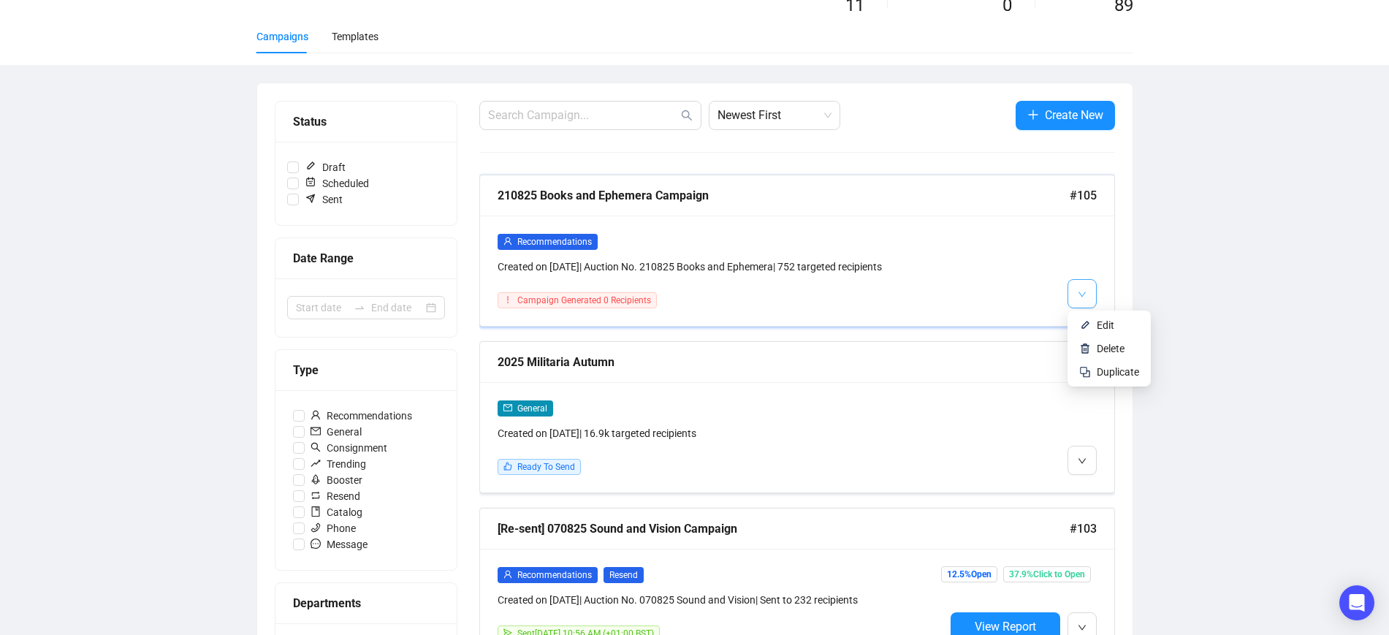
click at [1088, 290] on button "button" at bounding box center [1082, 293] width 29 height 29
click at [1104, 327] on span "Edit" at bounding box center [1106, 325] width 18 height 12
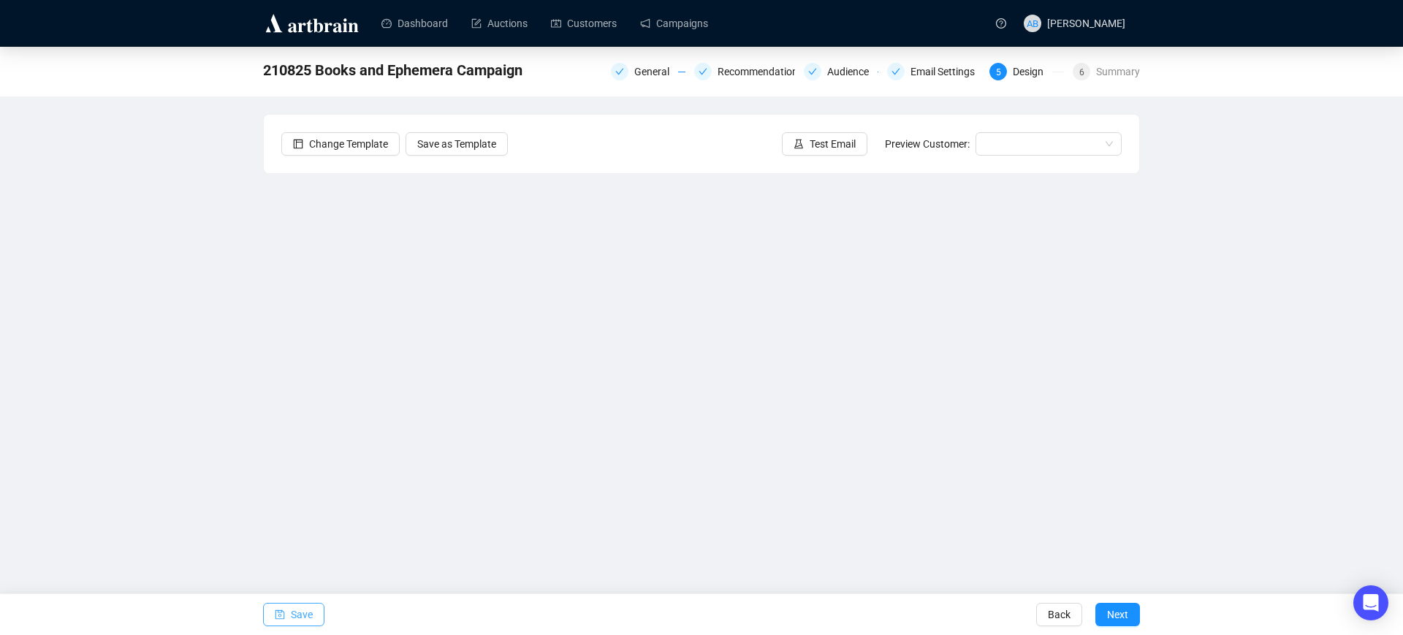
drag, startPoint x: 295, startPoint y: 611, endPoint x: 305, endPoint y: 600, distance: 15.0
click at [295, 611] on span "Save" at bounding box center [302, 614] width 22 height 41
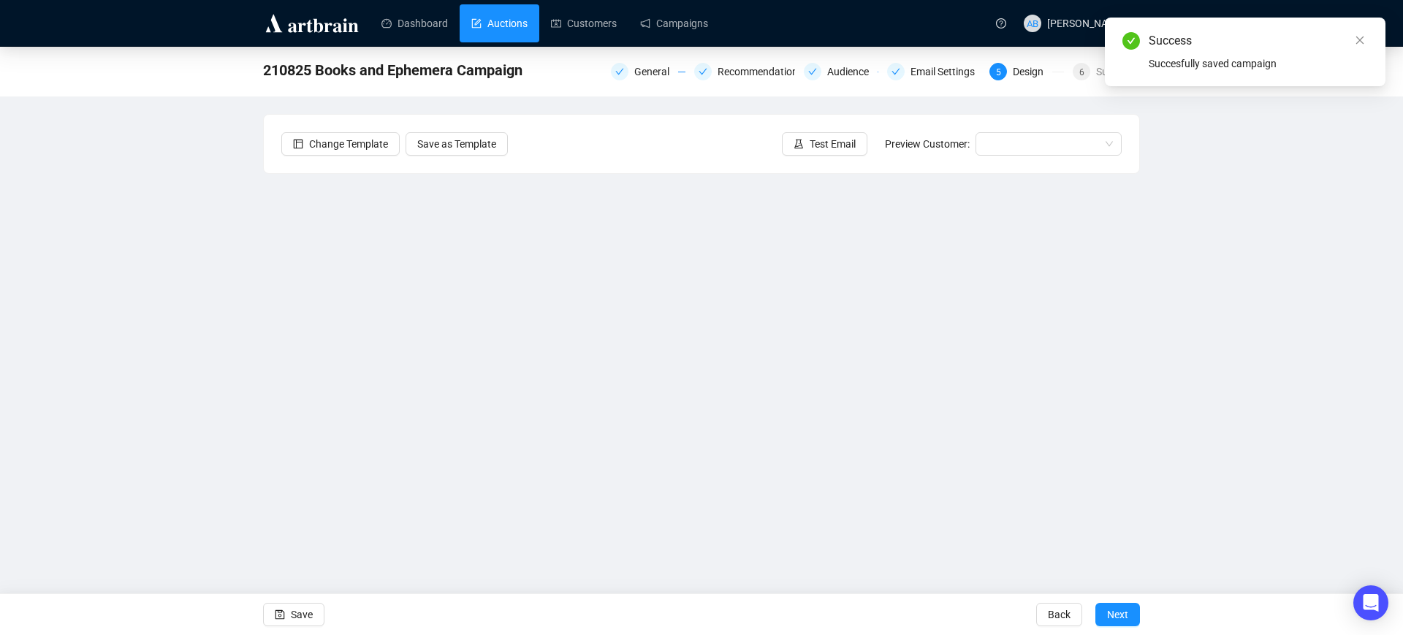
click at [505, 9] on link "Auctions" at bounding box center [499, 23] width 56 height 38
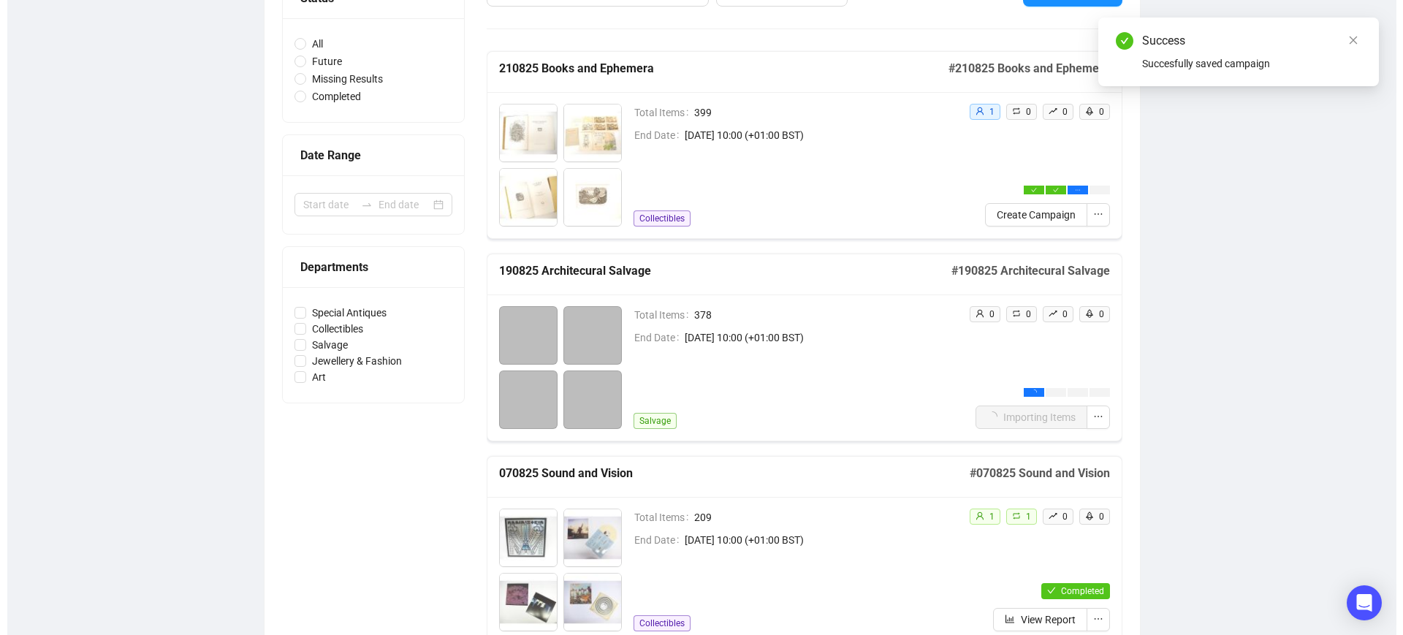
scroll to position [183, 0]
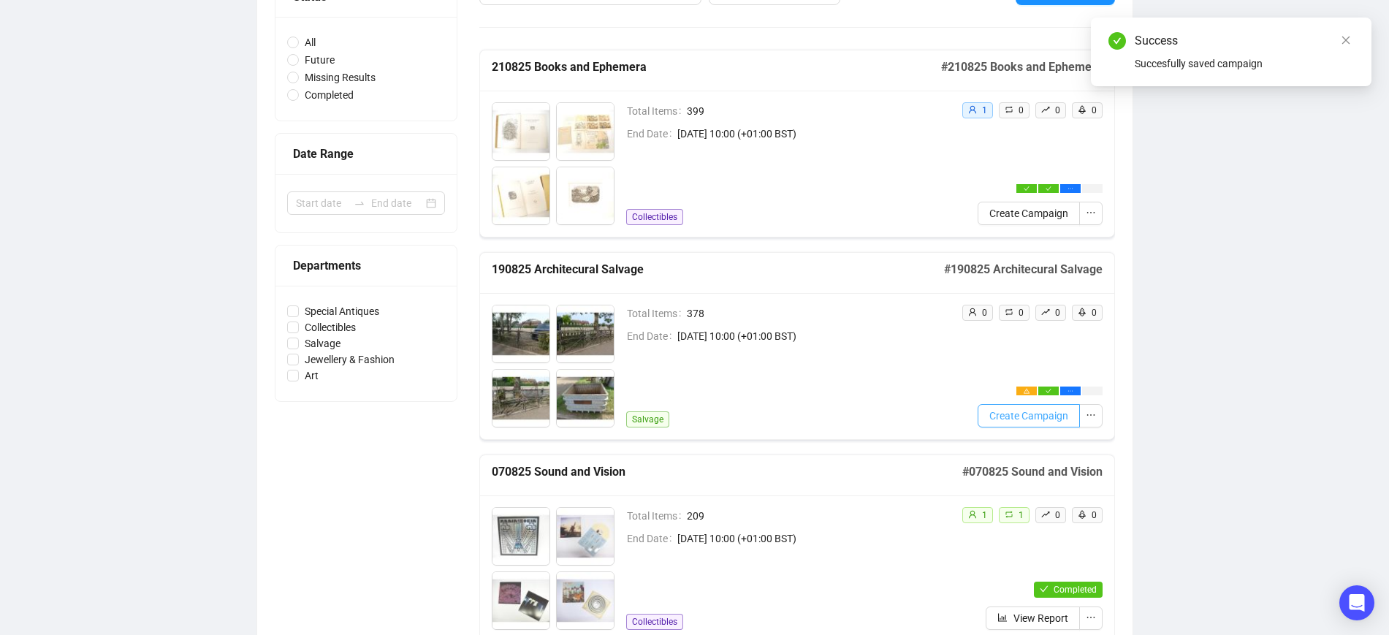
click at [1019, 416] on span "Create Campaign" at bounding box center [1029, 416] width 79 height 16
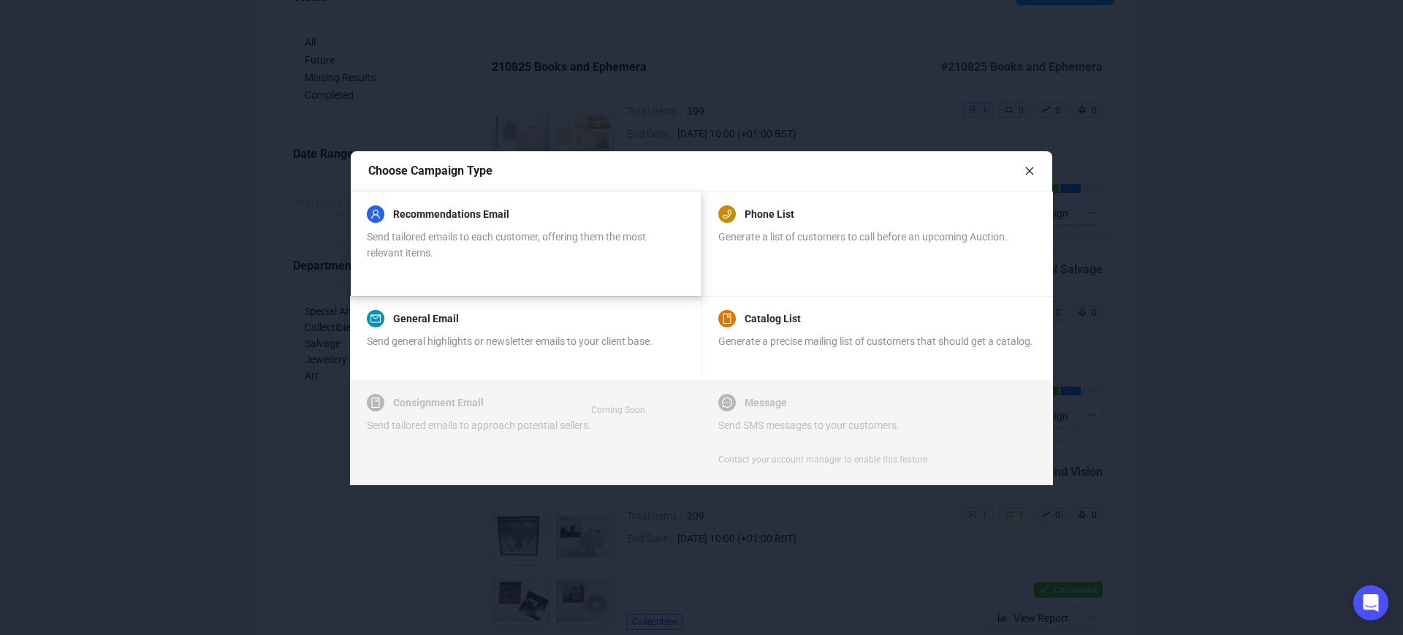
click at [567, 226] on div "Recommendations Email Send tailored emails to each customer, offering them the …" at bounding box center [525, 233] width 317 height 56
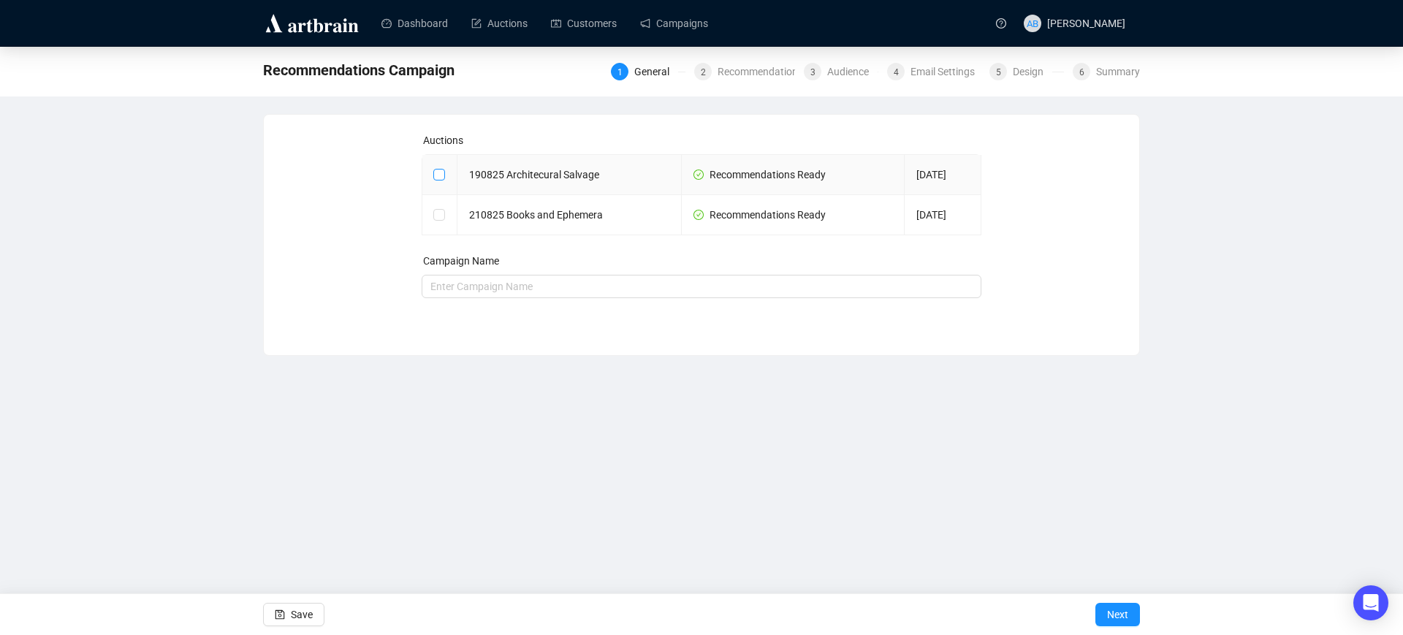
click at [438, 172] on input "checkbox" at bounding box center [438, 174] width 10 height 10
checkbox input "true"
type input "190825 Architecural Salvage Campaign"
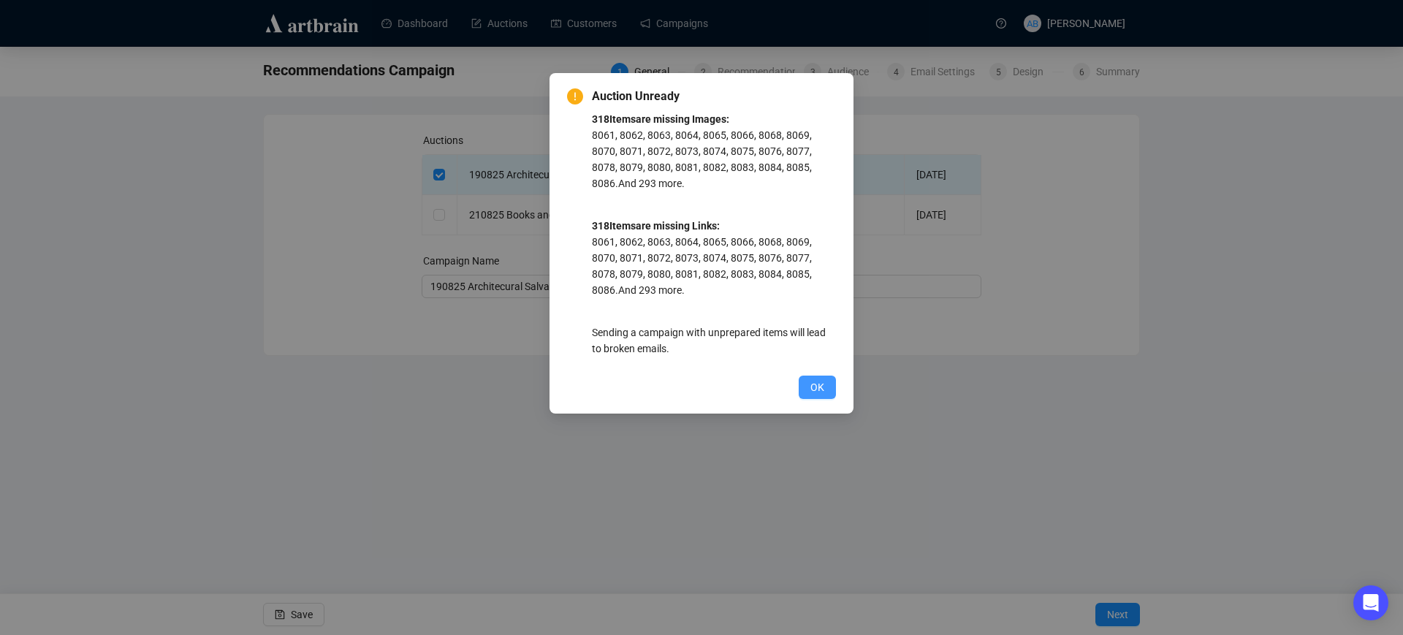
click at [825, 384] on button "OK" at bounding box center [817, 387] width 37 height 23
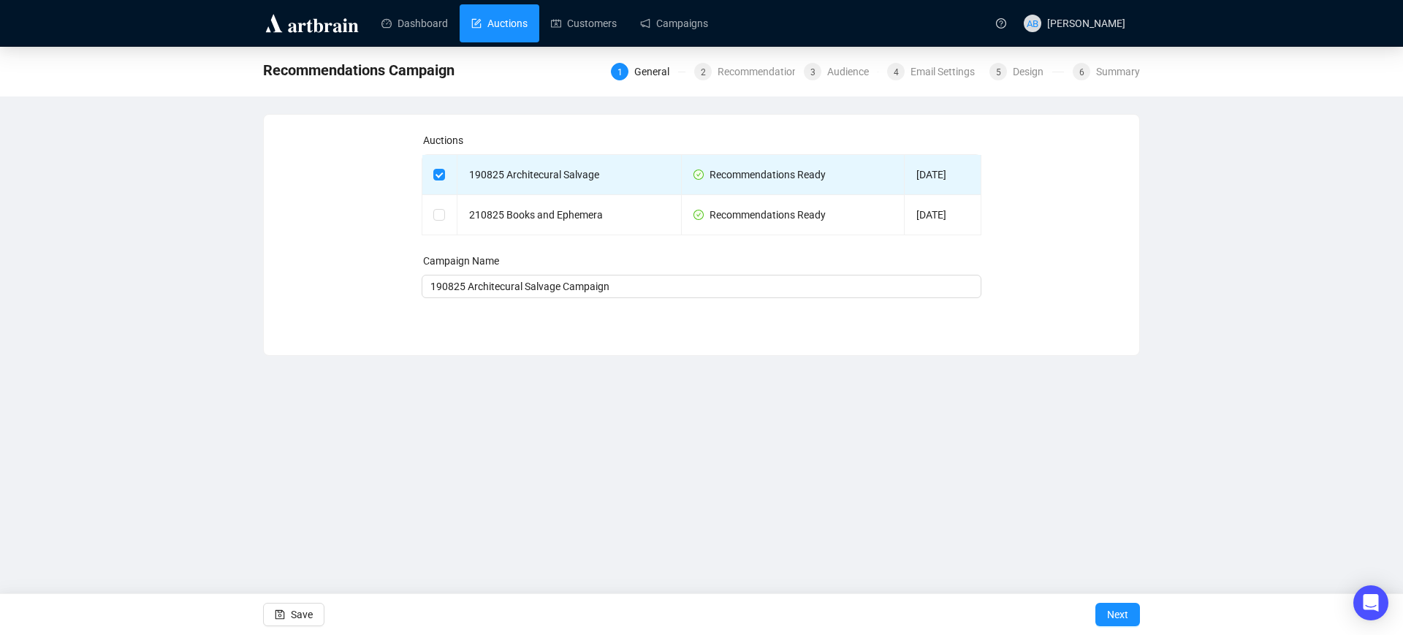
click at [512, 15] on link "Auctions" at bounding box center [499, 23] width 56 height 38
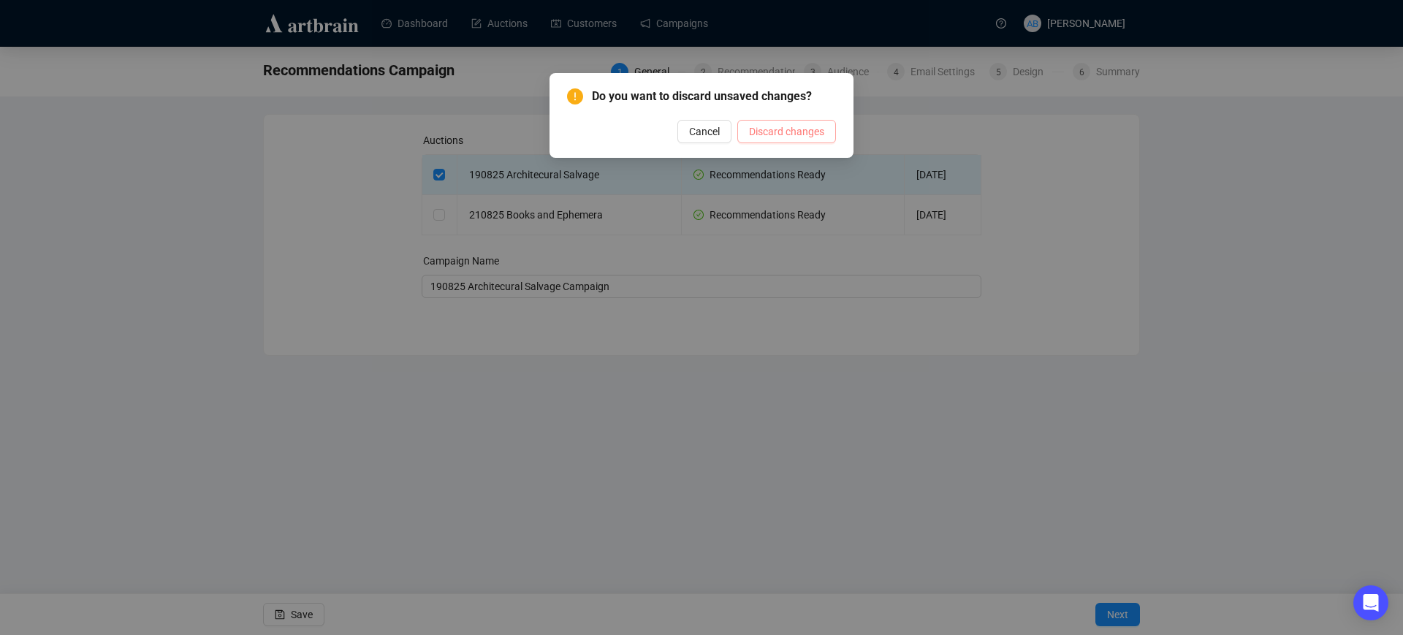
click at [776, 129] on span "Discard changes" at bounding box center [786, 132] width 75 height 16
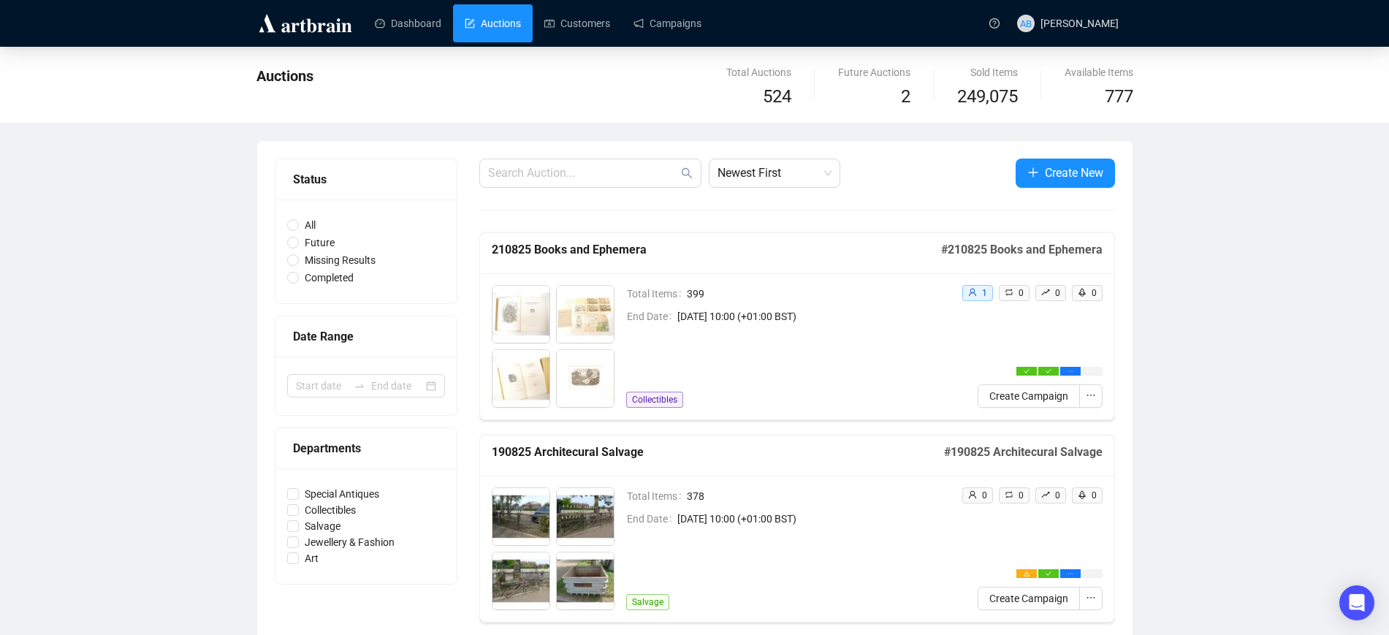
scroll to position [274, 0]
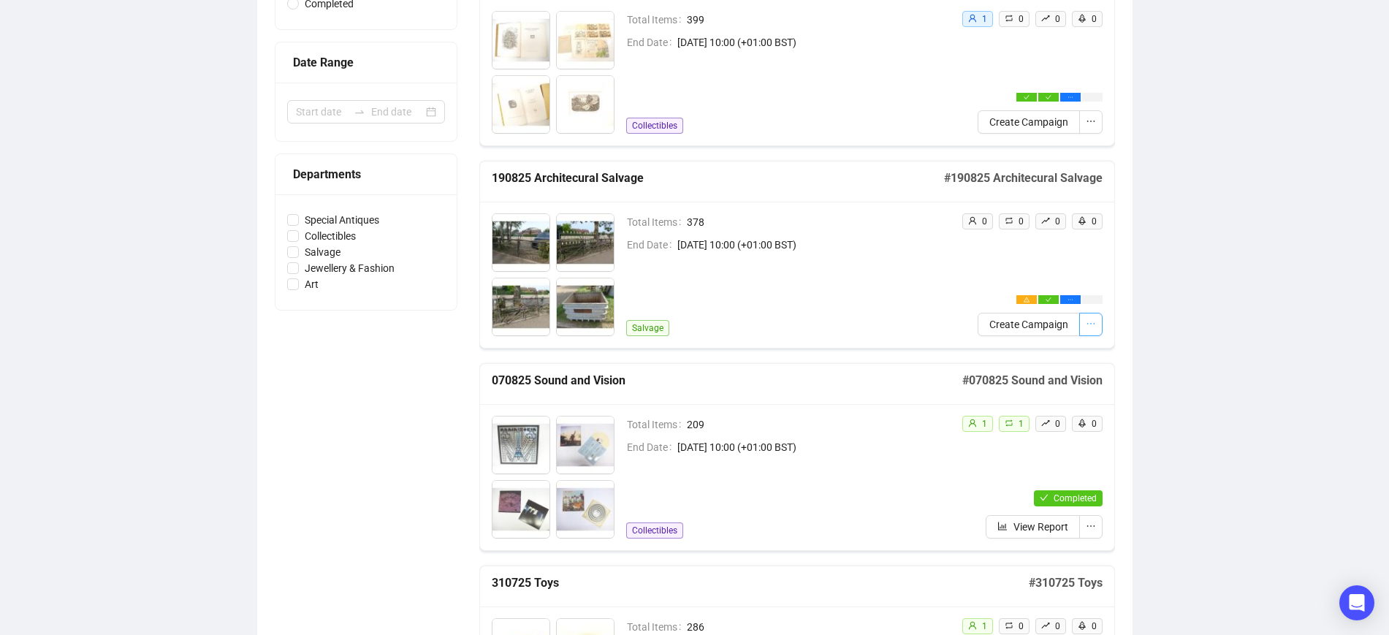
click at [1094, 321] on icon "ellipsis" at bounding box center [1091, 324] width 10 height 10
click at [837, 270] on div "Total Items 378 End Date August 19th 2025, 10:00 (+01:00 BST) Salvage" at bounding box center [788, 274] width 324 height 123
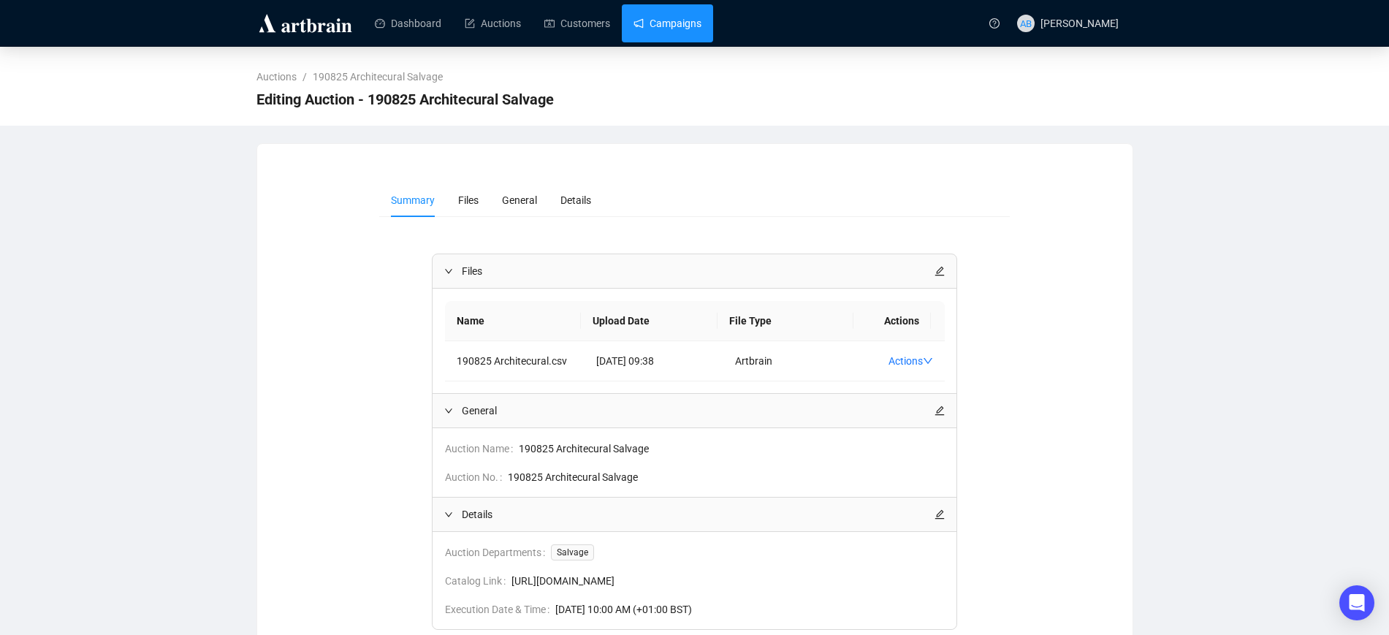
click at [673, 20] on link "Campaigns" at bounding box center [668, 23] width 68 height 38
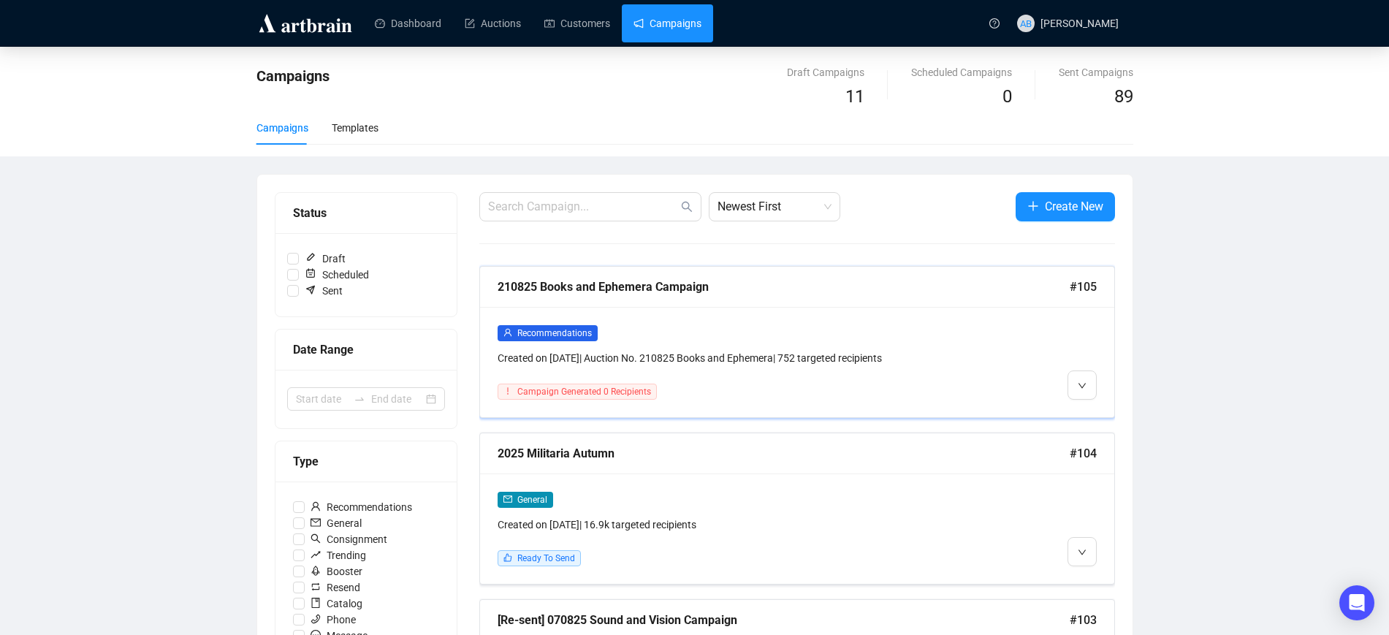
click at [937, 340] on div "Recommendations Created on Aug 15, 2025 | Auction No. 210825 Books and Ephemera…" at bounding box center [721, 346] width 447 height 42
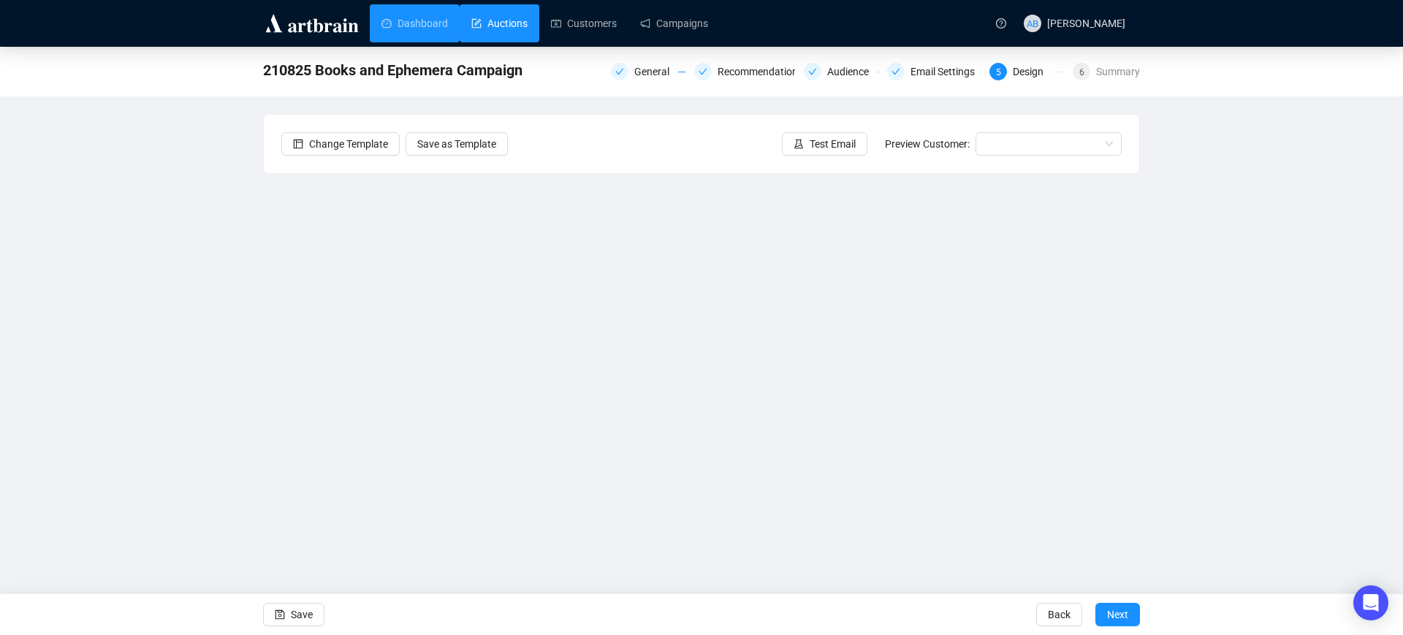
drag, startPoint x: 437, startPoint y: 34, endPoint x: 478, endPoint y: 37, distance: 41.0
click at [437, 34] on link "Dashboard" at bounding box center [415, 23] width 67 height 38
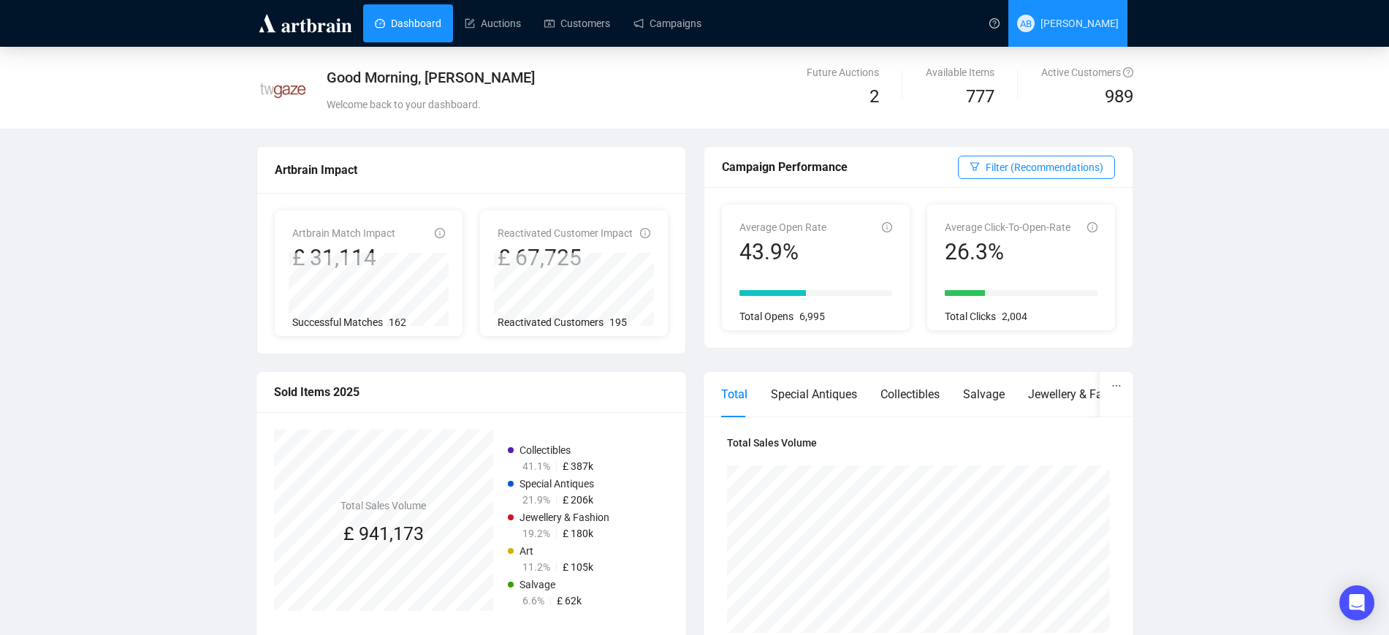
click at [1074, 29] on span "[PERSON_NAME]" at bounding box center [1080, 24] width 78 height 12
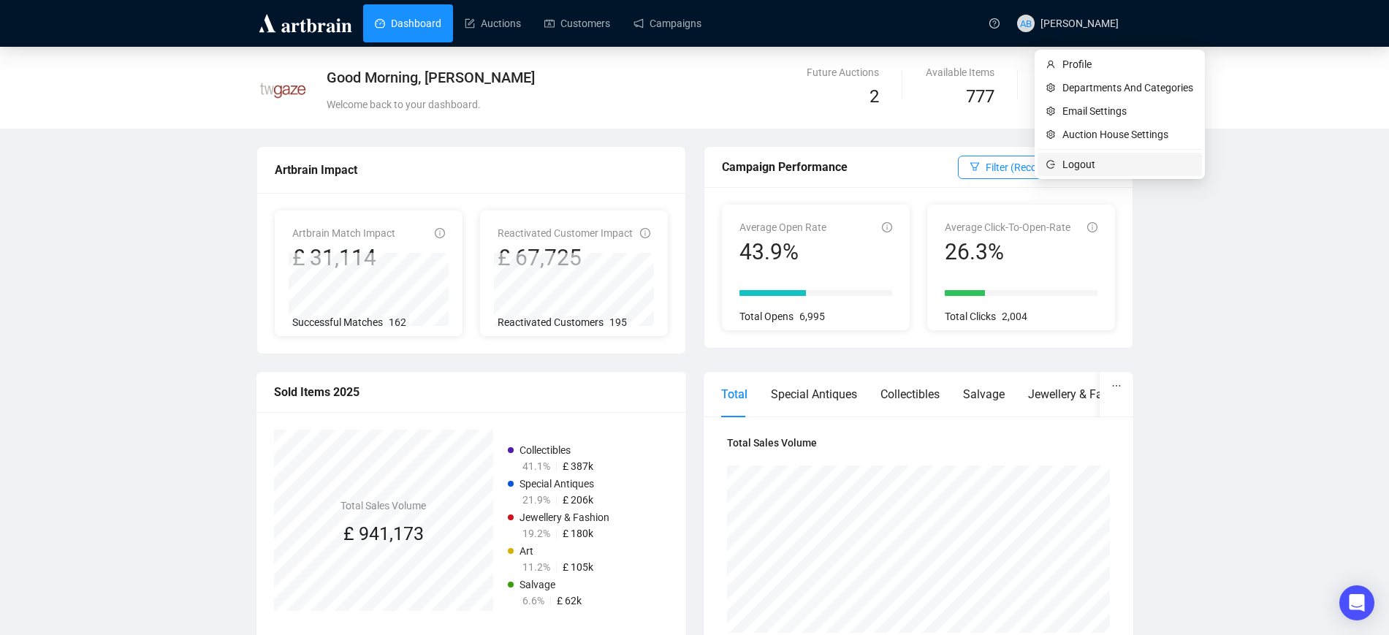
click at [1076, 165] on span "Logout" at bounding box center [1128, 164] width 131 height 16
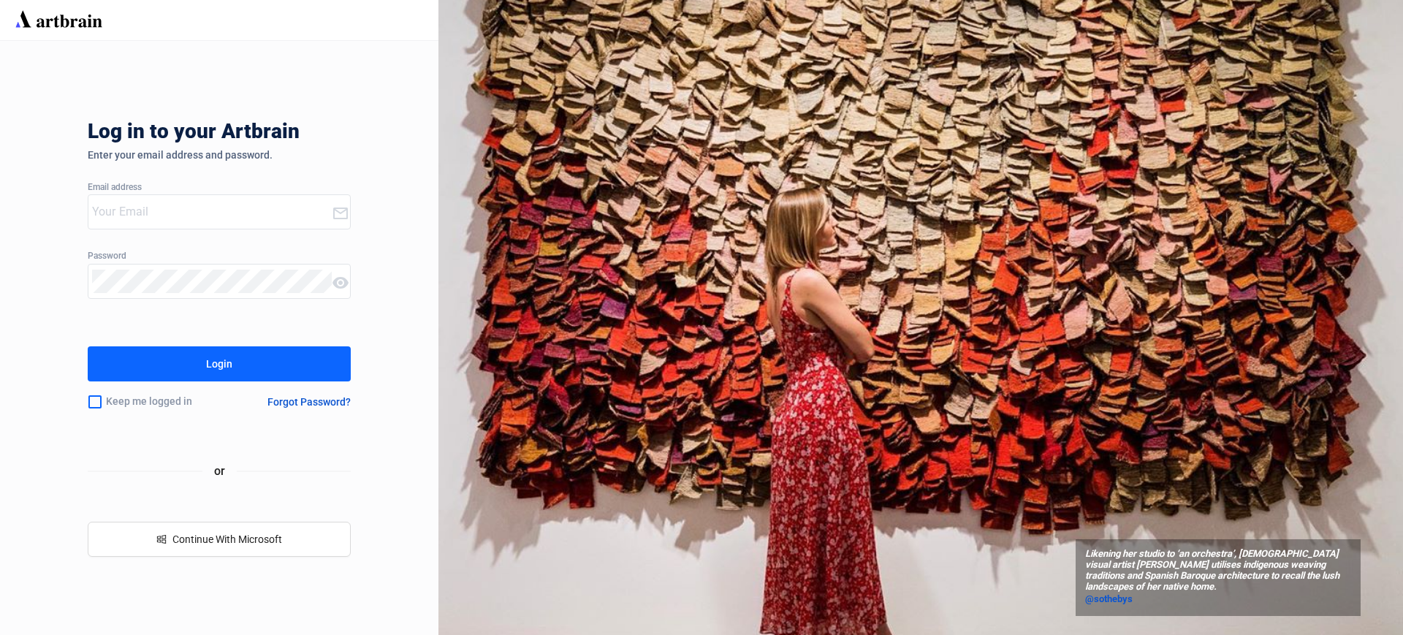
type input "a.bonnett@twgaze.co.uk"
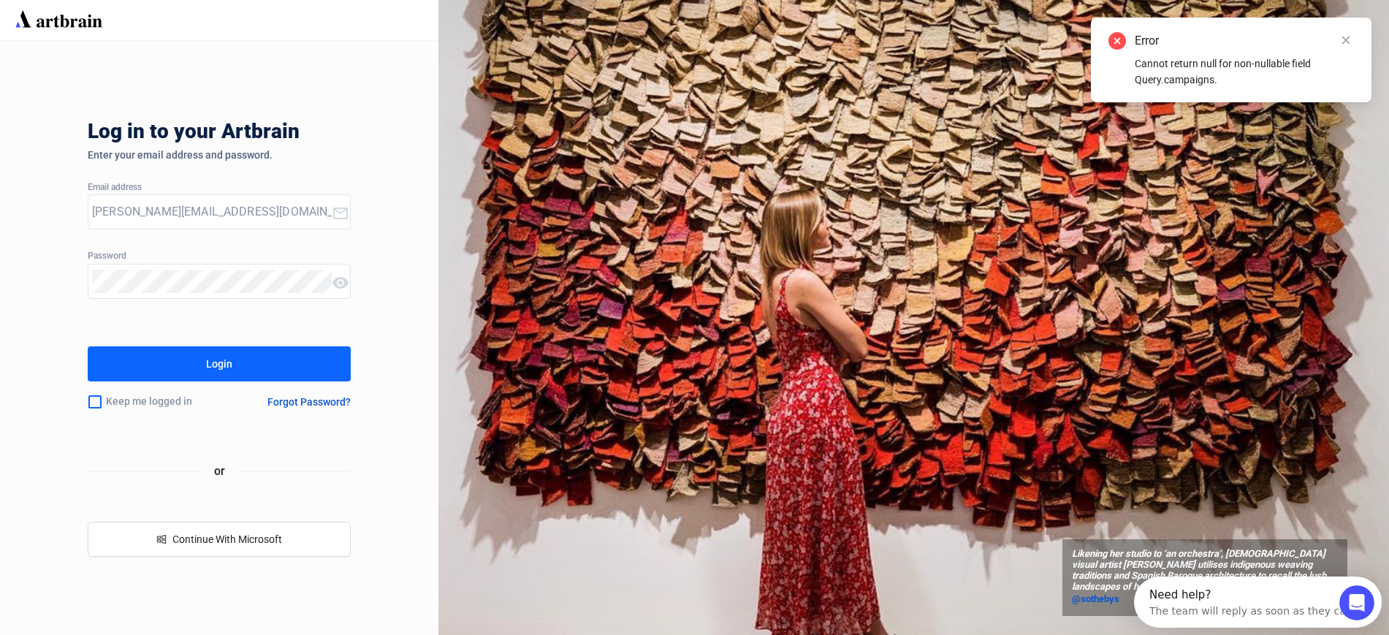
click at [202, 352] on button "Login" at bounding box center [219, 363] width 263 height 35
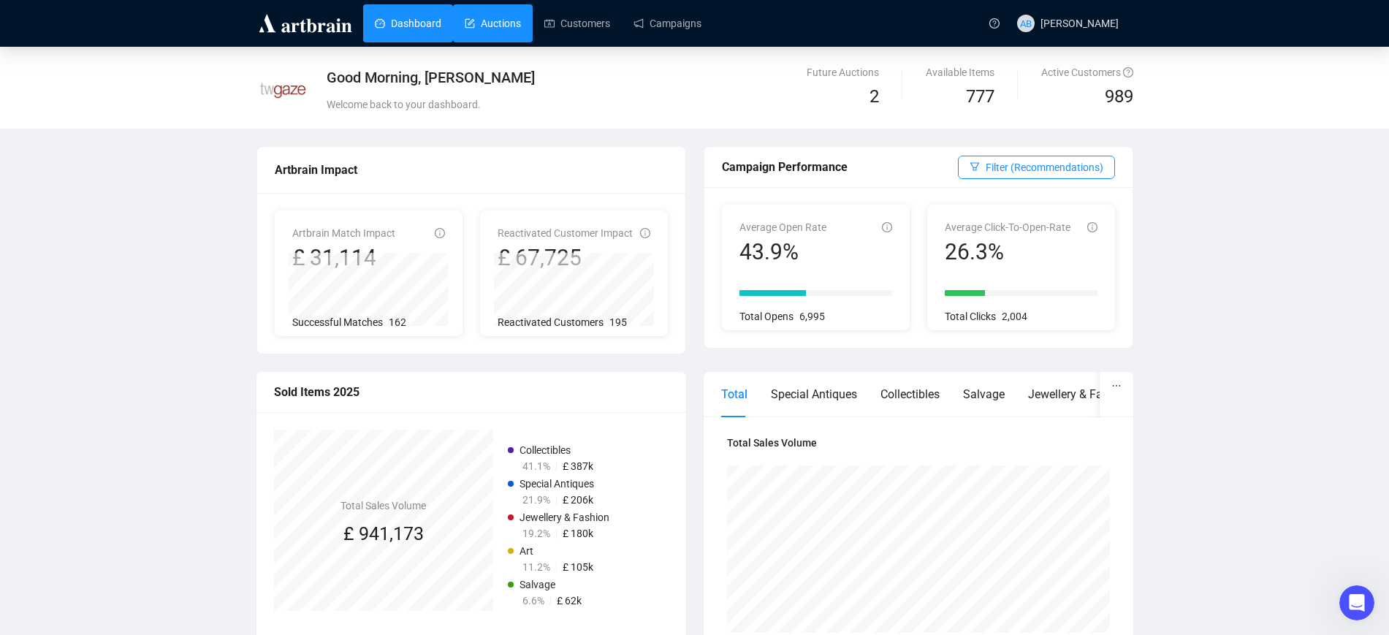
click at [503, 15] on link "Auctions" at bounding box center [493, 23] width 56 height 38
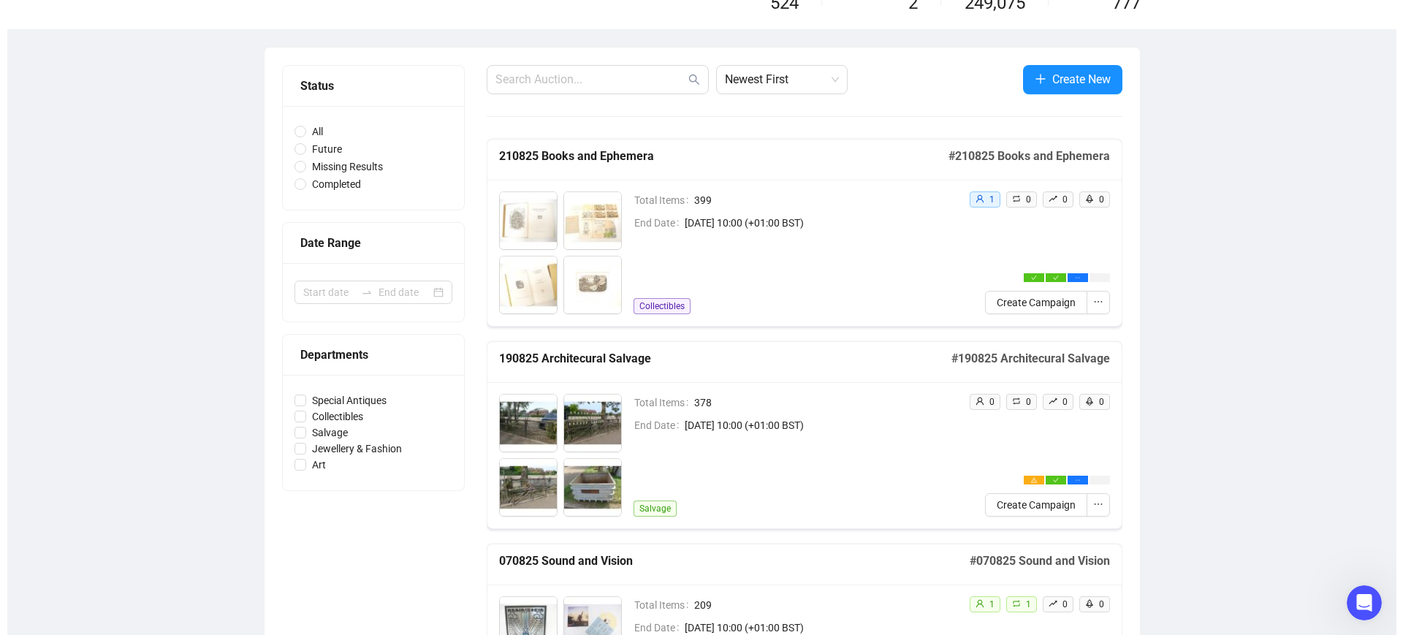
scroll to position [183, 0]
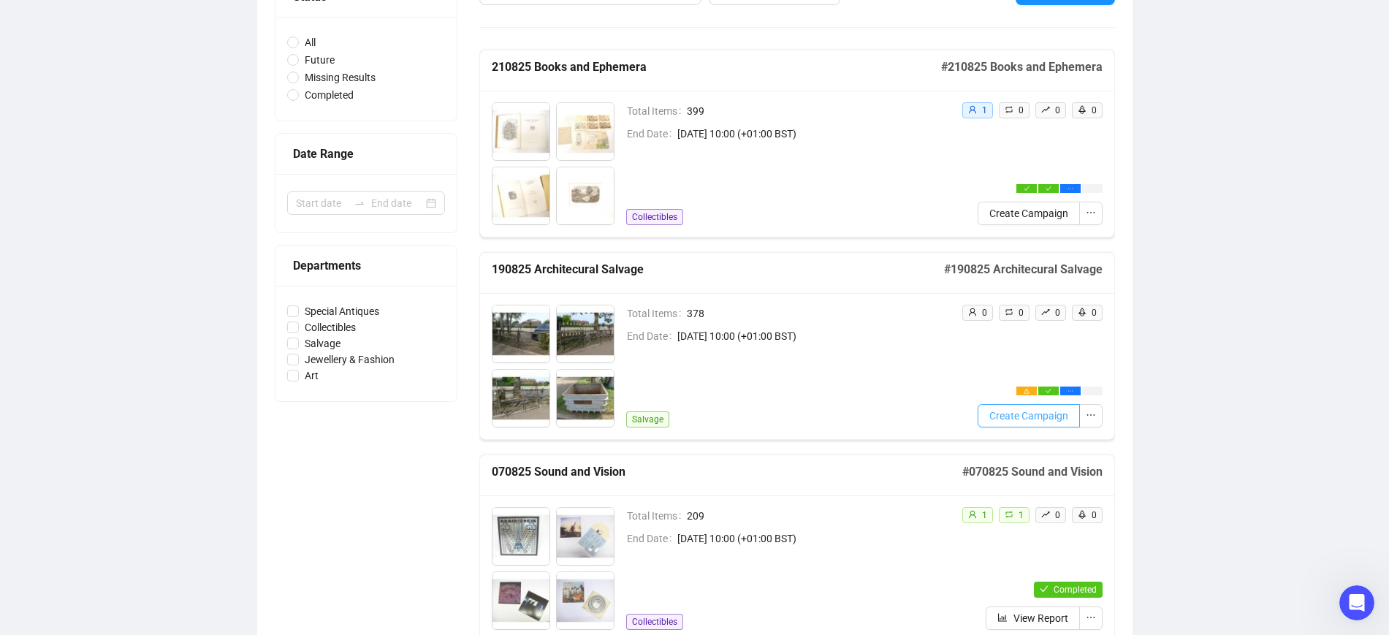
click at [1024, 414] on span "Create Campaign" at bounding box center [1029, 416] width 79 height 16
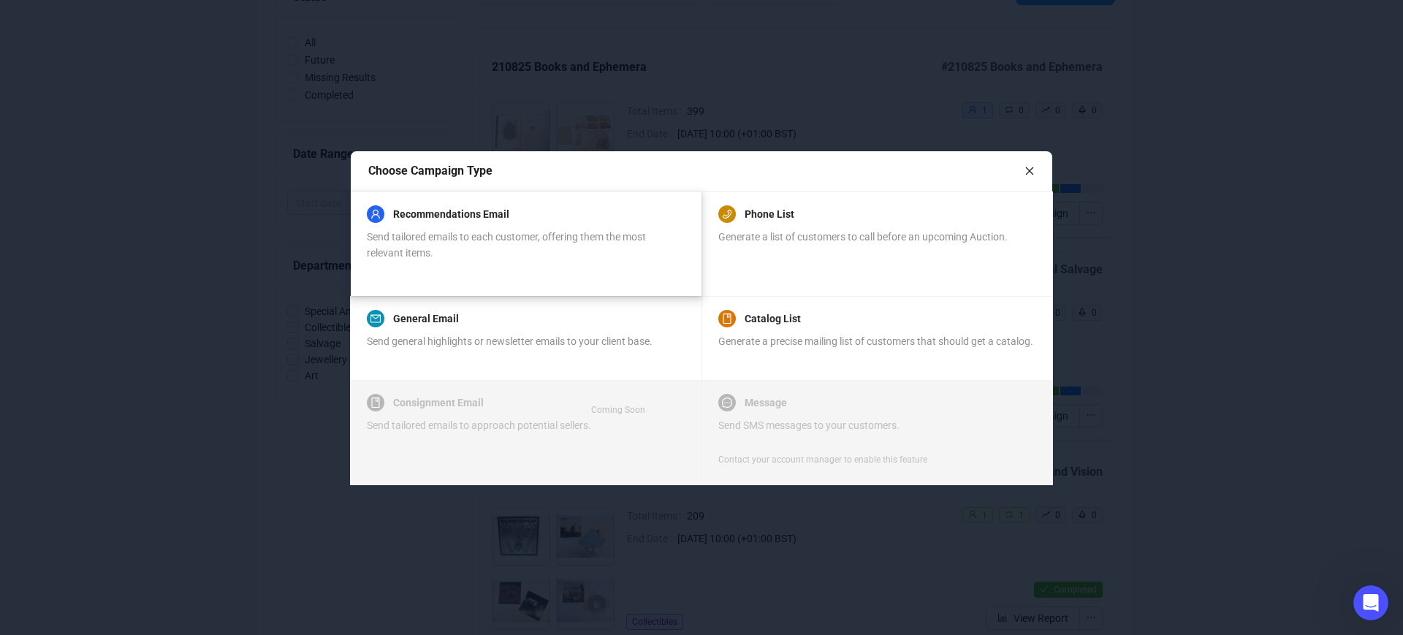
click at [548, 229] on div "Send tailored emails to each customer, offering them the most relevant items." at bounding box center [525, 245] width 317 height 32
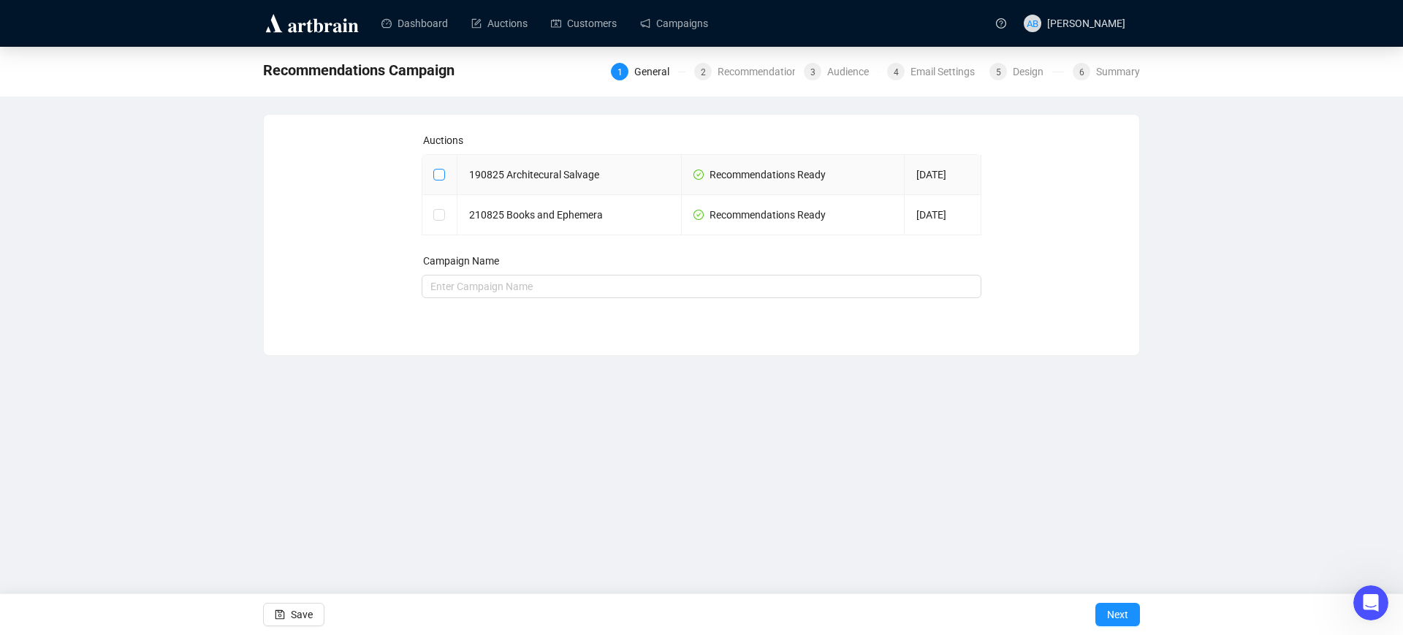
click at [444, 173] on input "checkbox" at bounding box center [438, 174] width 10 height 10
checkbox input "true"
type input "190825 Architecural Salvage Campaign"
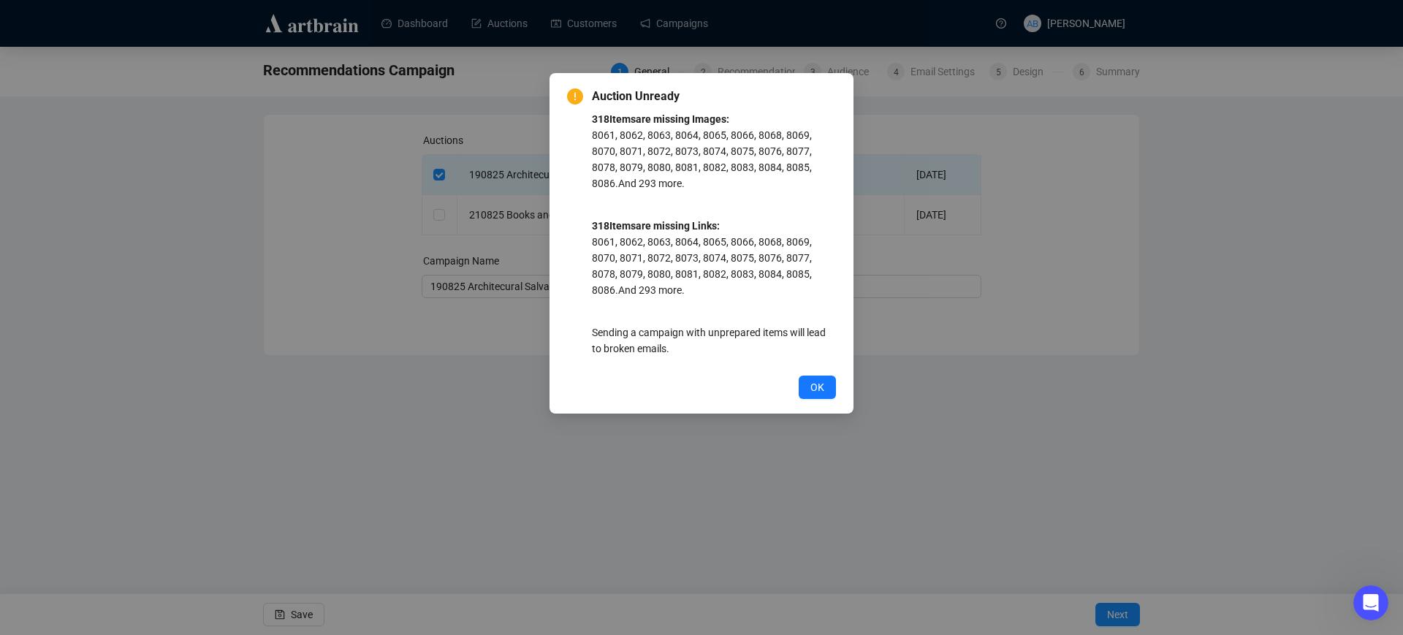
drag, startPoint x: 917, startPoint y: 376, endPoint x: 913, endPoint y: 368, distance: 9.2
click at [919, 376] on div "Auction Unready 318 Item s are missing Images: 8061, 8062, 8063, 8064, 8065, 80…" at bounding box center [701, 317] width 1403 height 635
click at [811, 384] on span "OK" at bounding box center [818, 387] width 14 height 16
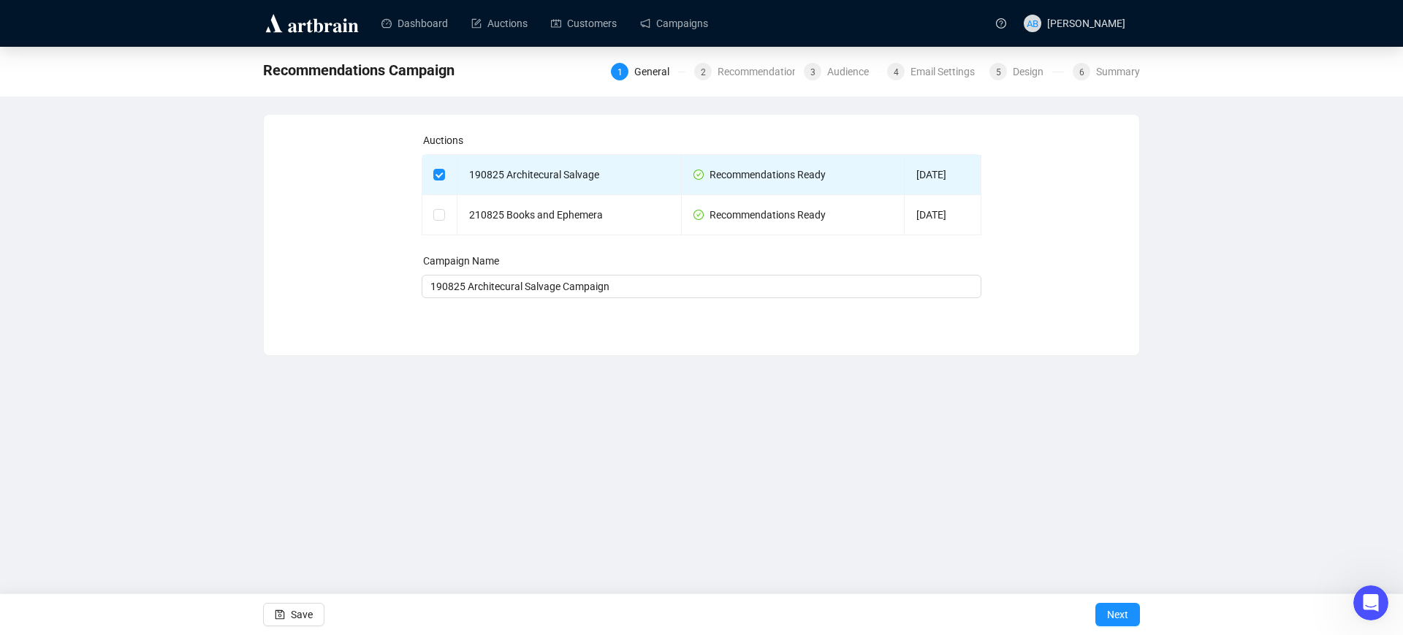
click at [1368, 604] on icon "Open Intercom Messenger" at bounding box center [1372, 603] width 24 height 24
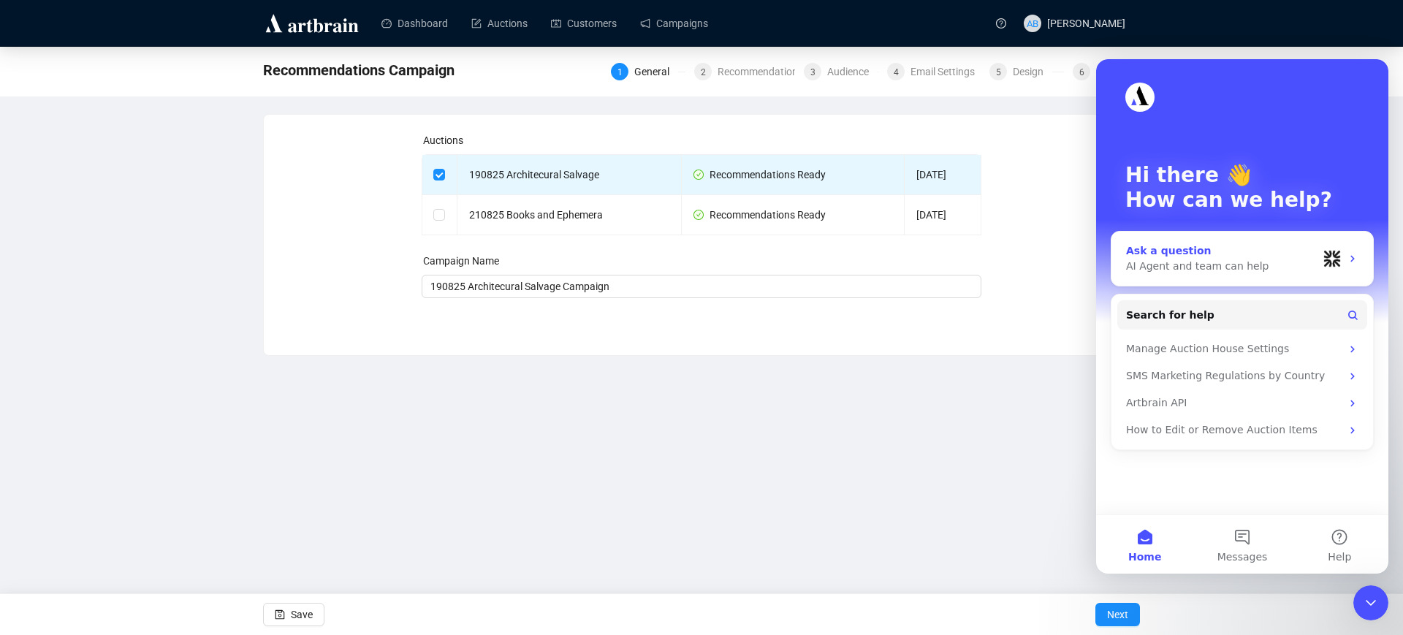
click at [1226, 269] on div "AI Agent and team can help" at bounding box center [1222, 266] width 192 height 15
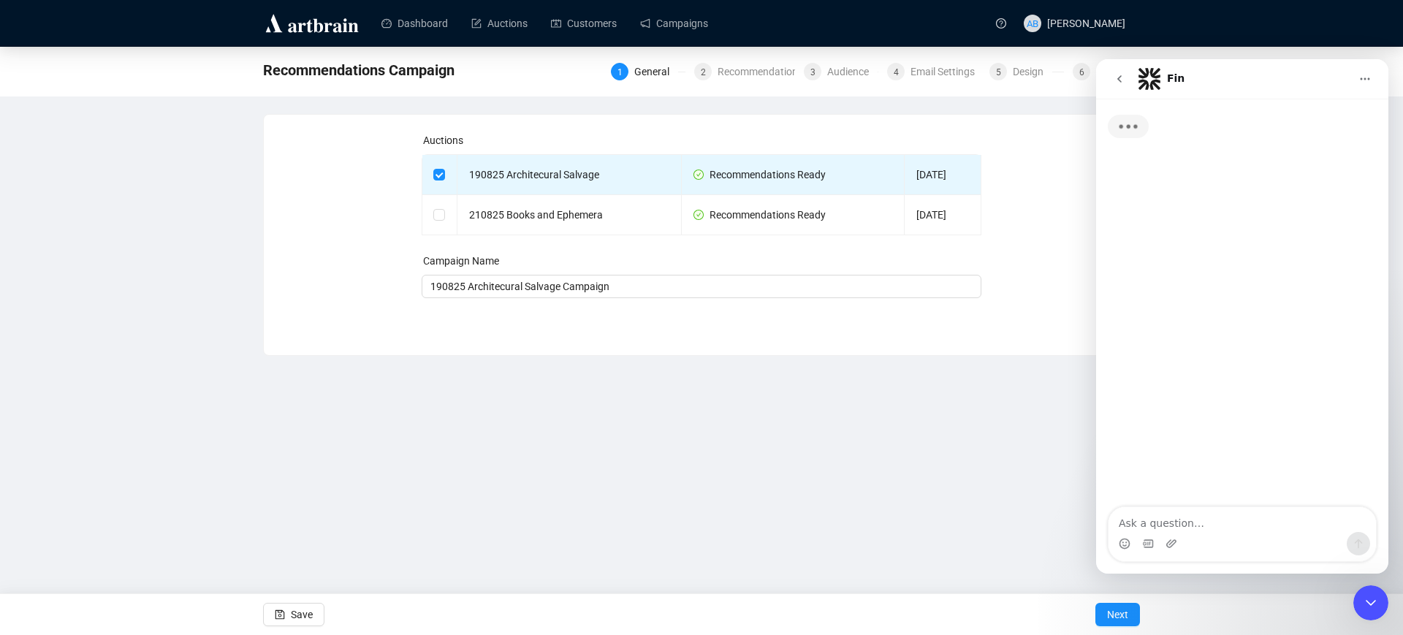
click at [1187, 524] on textarea "Ask a question…" at bounding box center [1243, 519] width 268 height 25
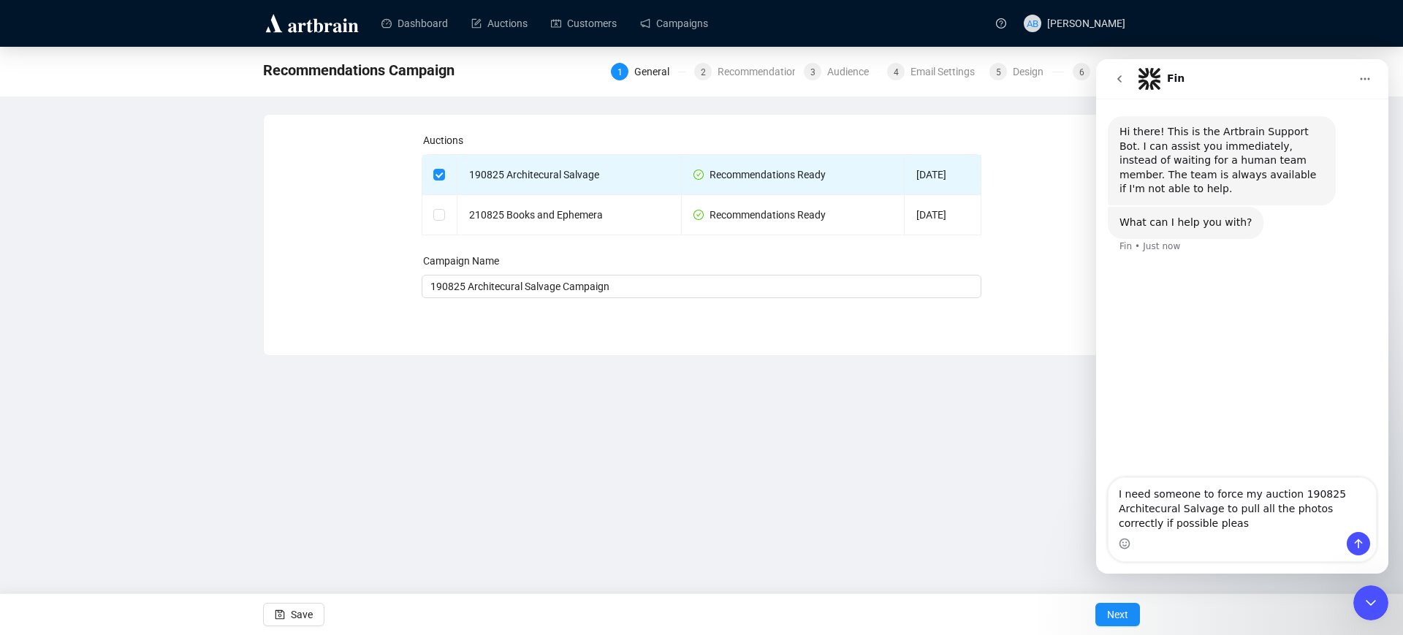
type textarea "I need someone to force my auction 190825 Architecural Salvage to pull all the …"
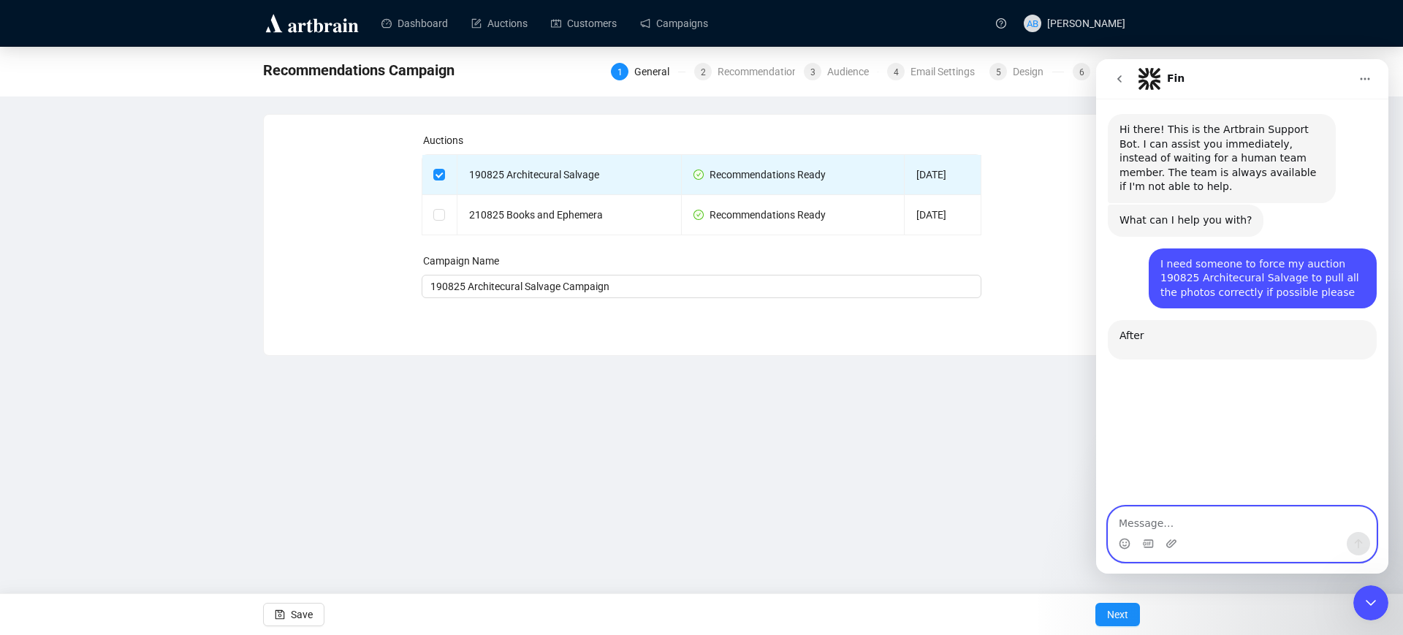
scroll to position [72, 0]
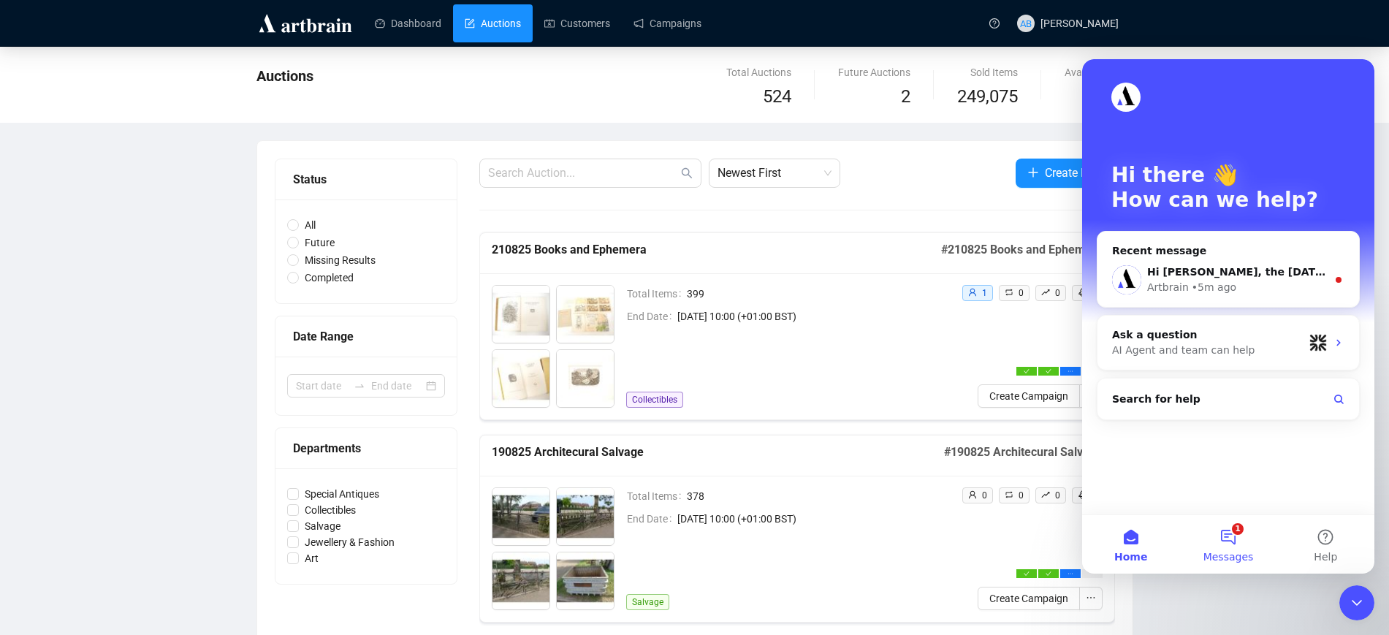
click at [1232, 534] on button "1 Messages" at bounding box center [1228, 544] width 97 height 58
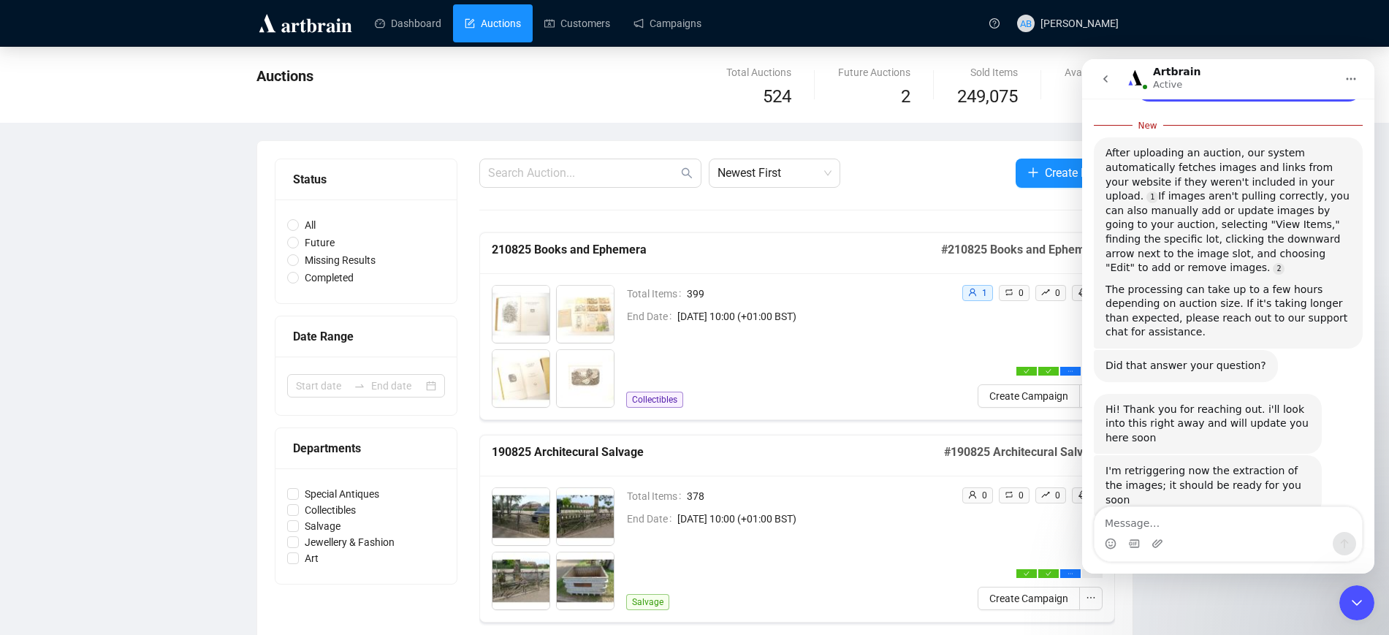
scroll to position [216, 0]
